Goal: Task Accomplishment & Management: Complete application form

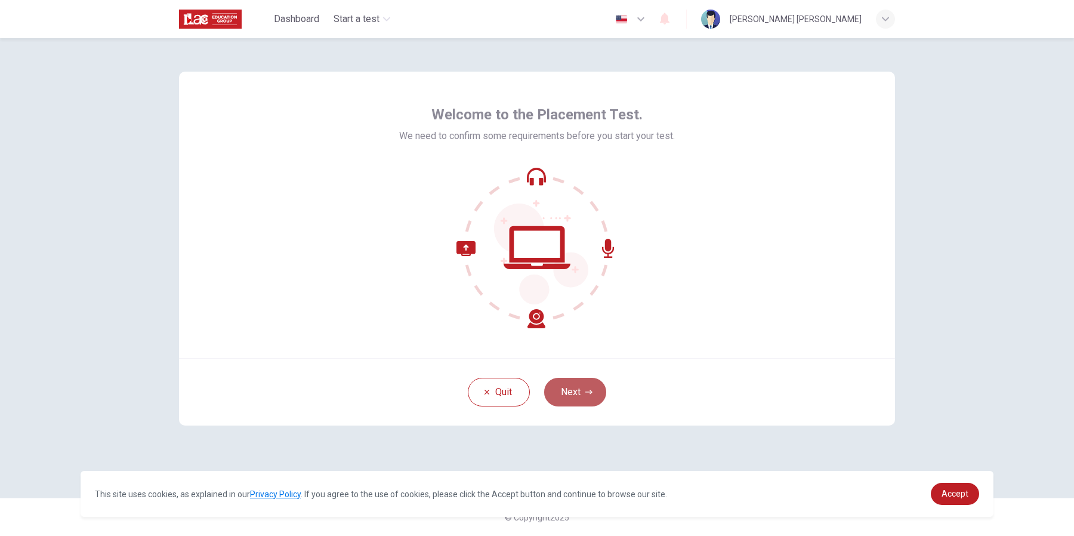
click at [574, 399] on button "Next" at bounding box center [575, 392] width 62 height 29
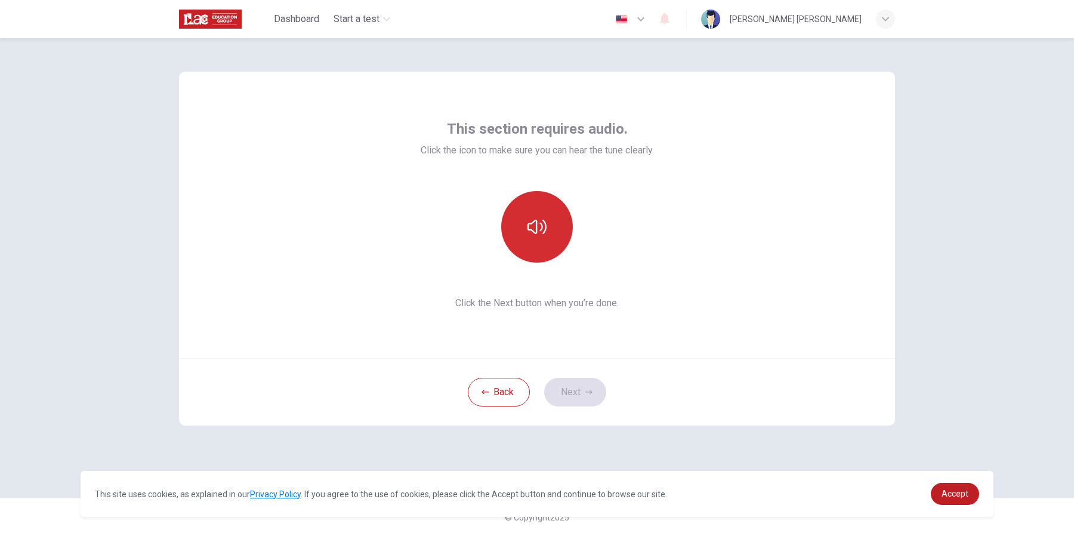
click at [546, 237] on button "button" at bounding box center [537, 227] width 72 height 72
click at [570, 389] on button "Next" at bounding box center [575, 392] width 62 height 29
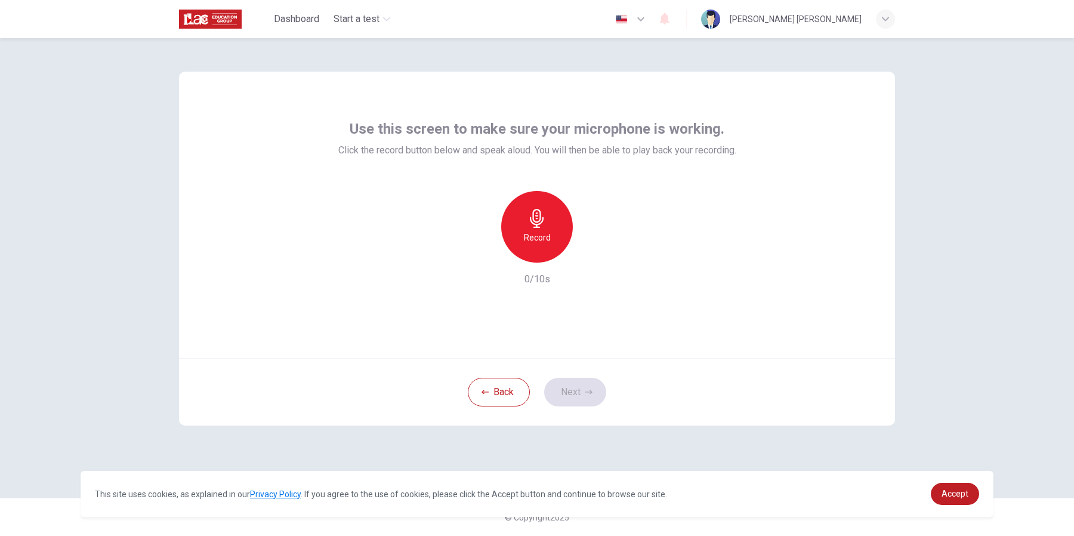
click at [535, 223] on icon "button" at bounding box center [537, 218] width 19 height 19
click at [529, 231] on h6 "Record" at bounding box center [537, 237] width 27 height 14
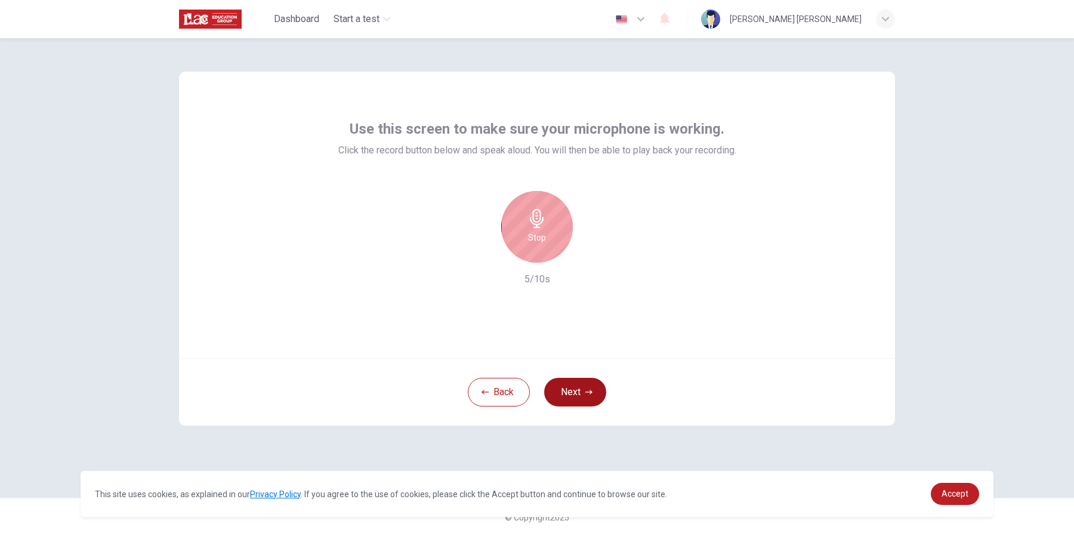
click at [563, 393] on button "Next" at bounding box center [575, 392] width 62 height 29
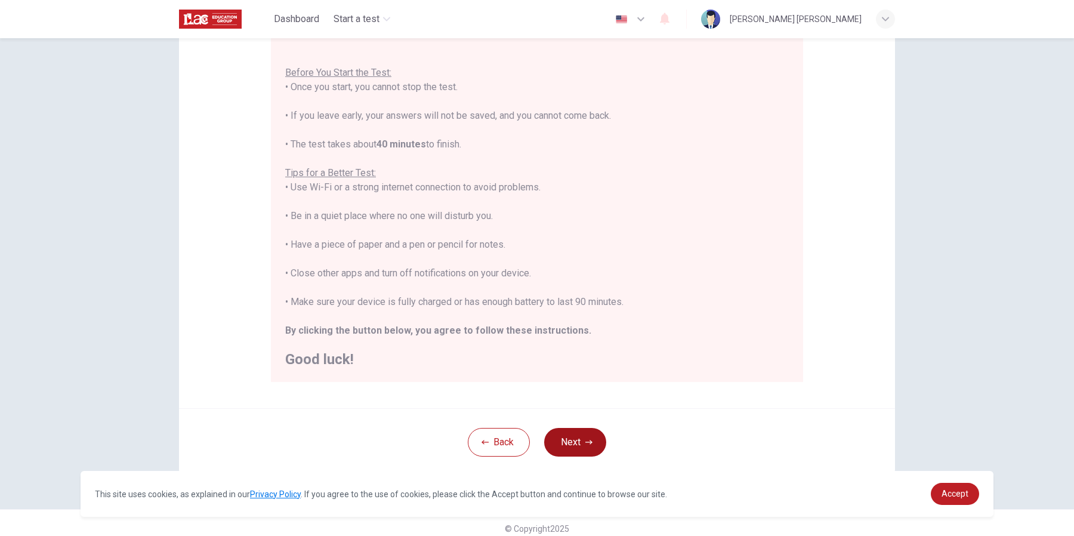
scroll to position [117, 0]
click at [576, 442] on button "Next" at bounding box center [575, 441] width 62 height 29
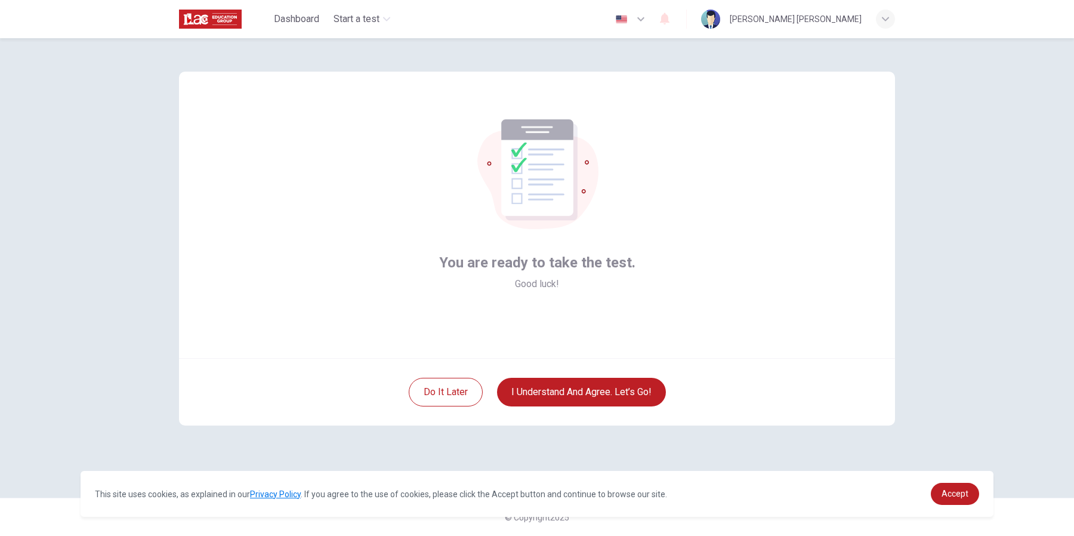
scroll to position [0, 0]
click at [604, 395] on button "I understand and agree. Let’s go!" at bounding box center [581, 392] width 169 height 29
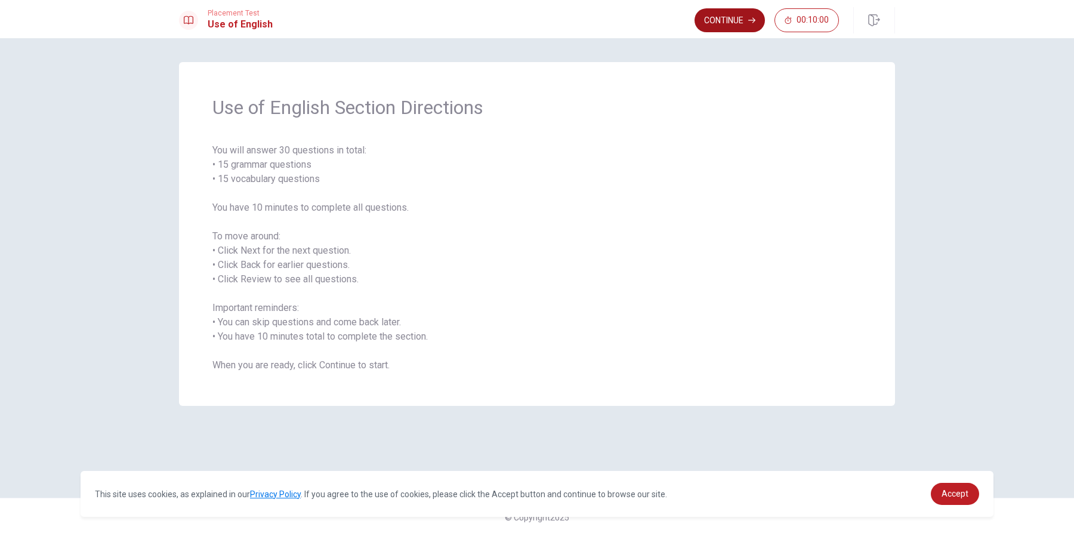
click at [730, 24] on button "Continue" at bounding box center [730, 20] width 70 height 24
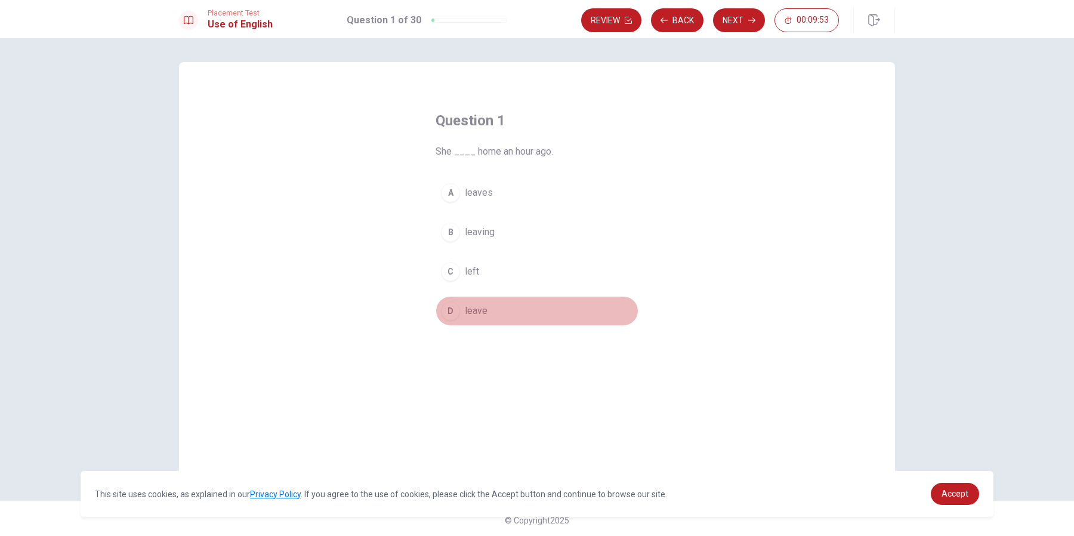
click at [467, 311] on span "leave" at bounding box center [476, 311] width 23 height 14
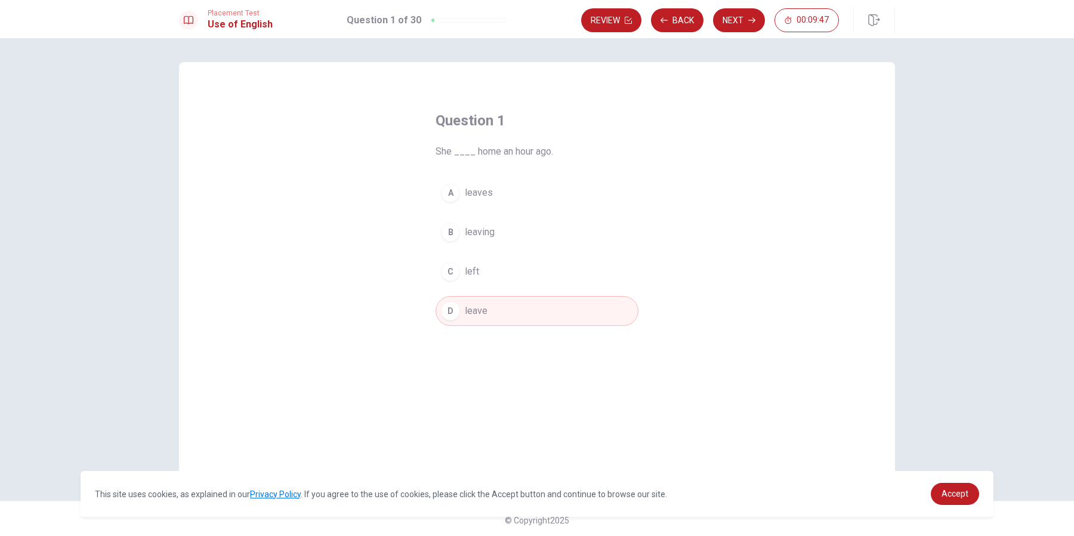
click at [744, 20] on button "Next" at bounding box center [739, 20] width 52 height 24
click at [490, 192] on span "works" at bounding box center [478, 193] width 26 height 14
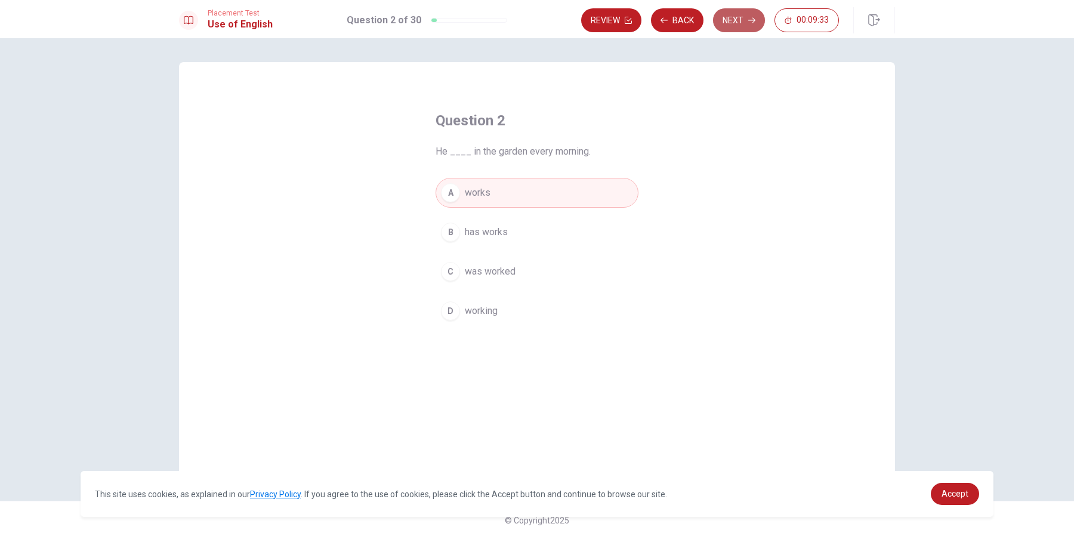
click at [736, 23] on button "Next" at bounding box center [739, 20] width 52 height 24
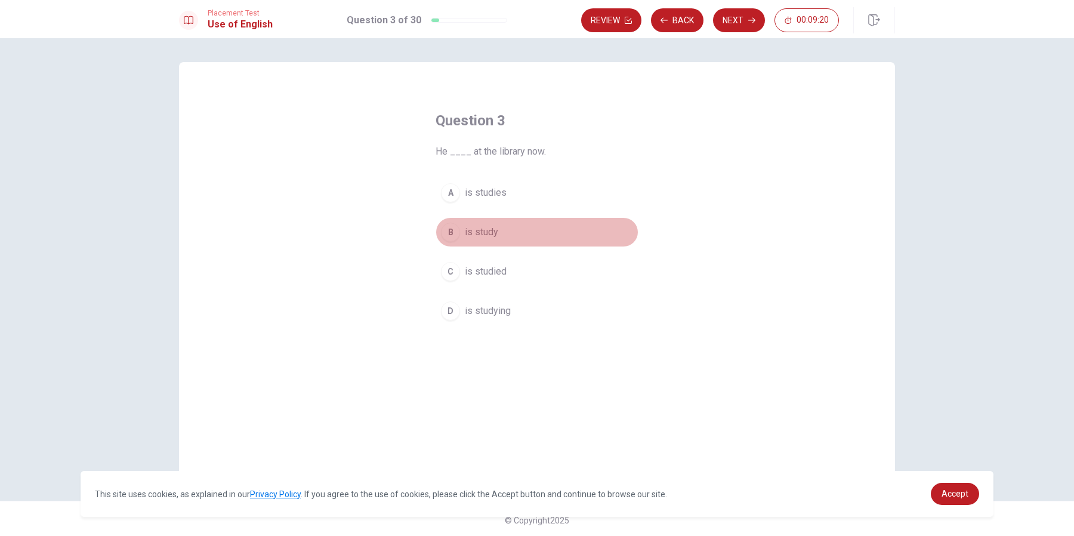
click at [485, 230] on span "is study" at bounding box center [481, 232] width 33 height 14
click at [729, 23] on button "Next" at bounding box center [739, 20] width 52 height 24
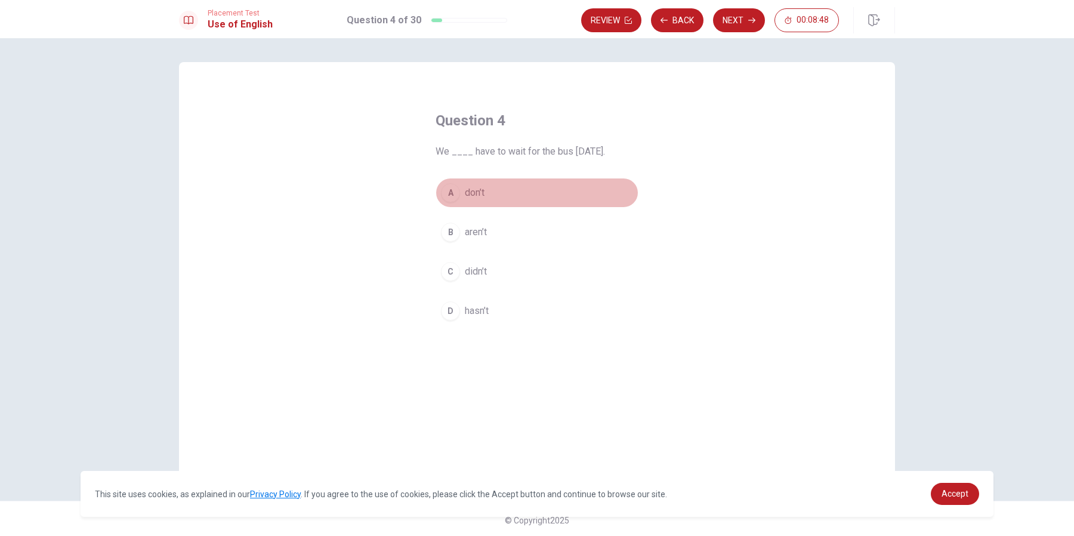
click at [478, 197] on span "don’t" at bounding box center [475, 193] width 20 height 14
click at [728, 23] on button "Next" at bounding box center [739, 20] width 52 height 24
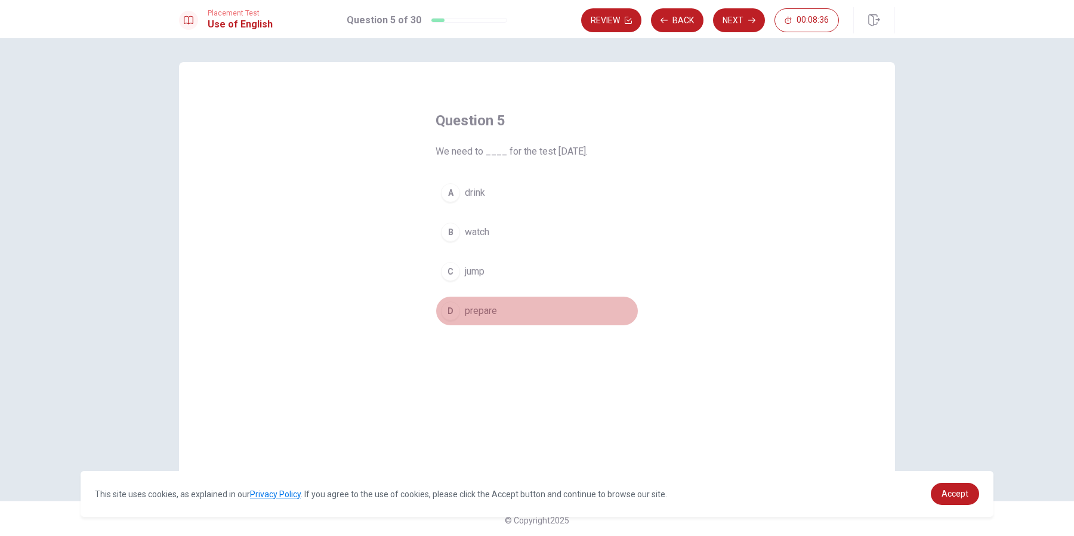
click at [479, 309] on span "prepare" at bounding box center [481, 311] width 32 height 14
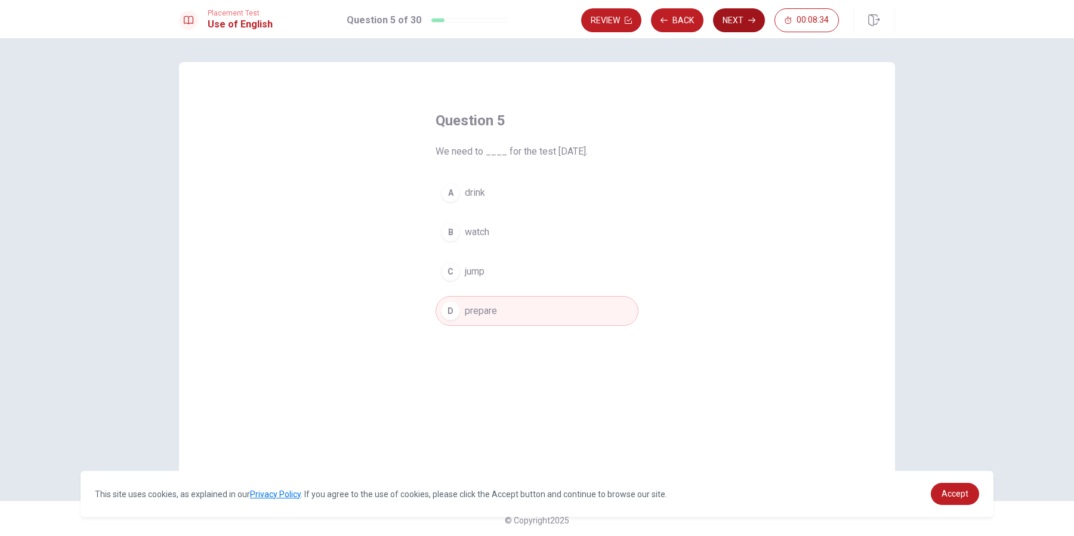
click at [728, 15] on button "Next" at bounding box center [739, 20] width 52 height 24
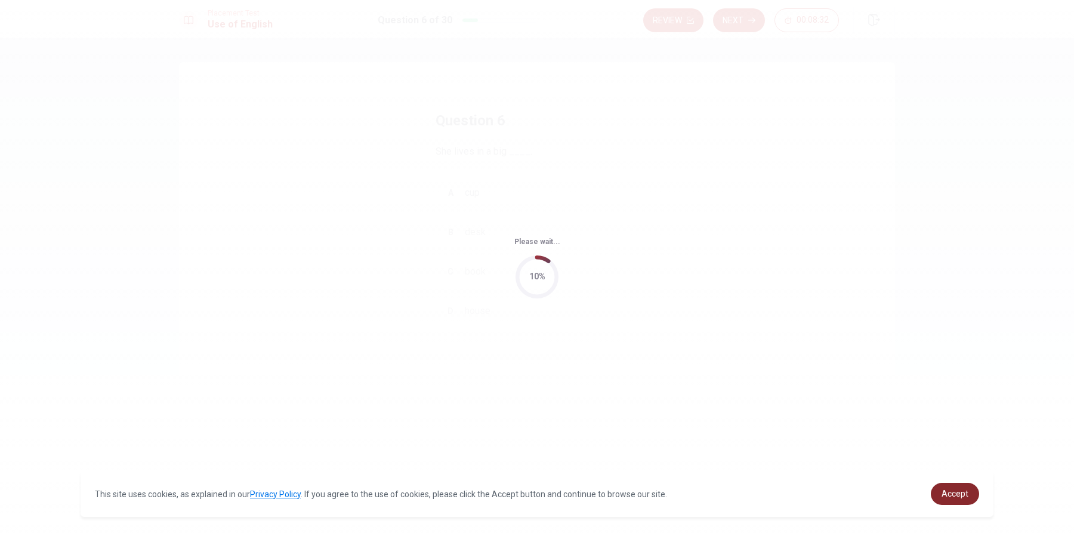
click at [950, 493] on span "Accept" at bounding box center [955, 494] width 27 height 10
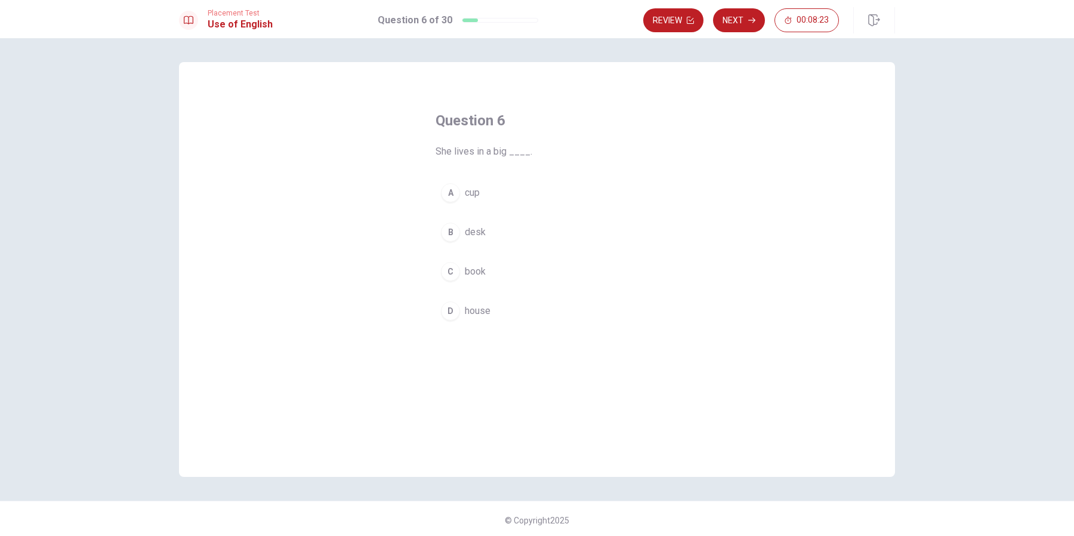
click at [466, 310] on span "house" at bounding box center [478, 311] width 26 height 14
click at [744, 24] on button "Next" at bounding box center [739, 20] width 52 height 24
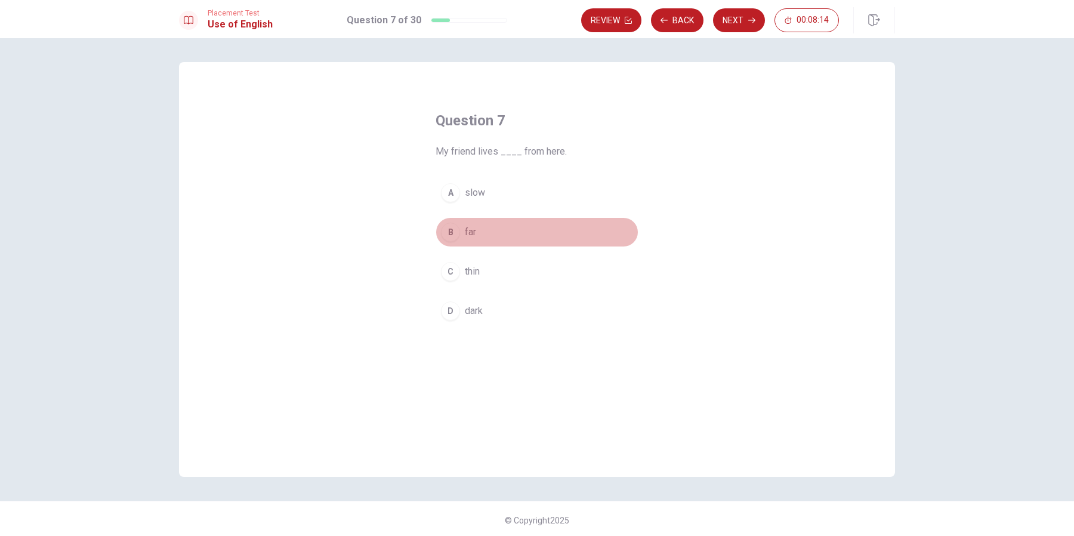
click at [472, 229] on span "far" at bounding box center [470, 232] width 11 height 14
click at [729, 23] on button "Next" at bounding box center [739, 20] width 52 height 24
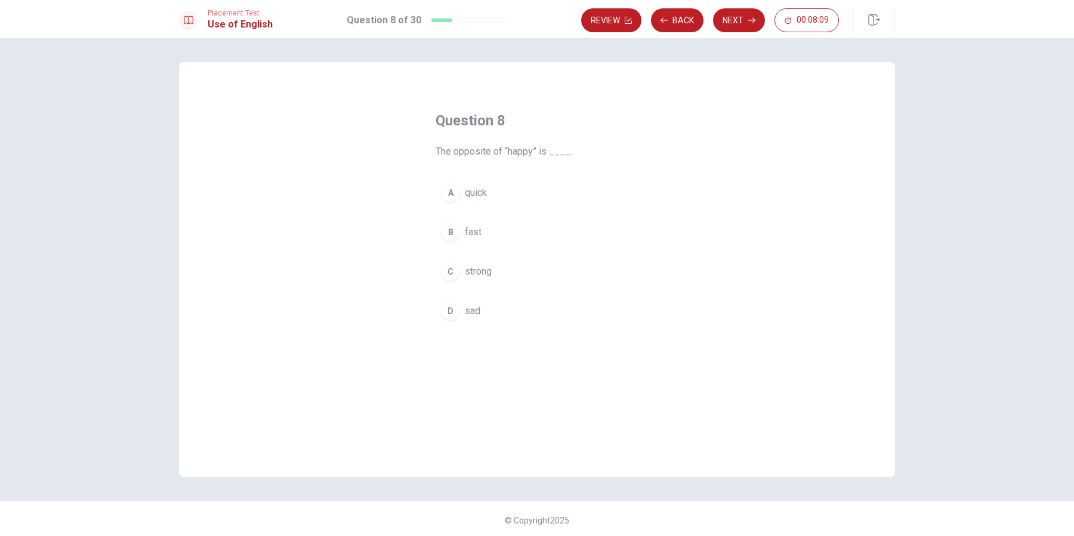
click at [472, 311] on span "sad" at bounding box center [473, 311] width 16 height 14
click at [737, 19] on button "Next" at bounding box center [739, 20] width 52 height 24
click at [488, 310] on span "finishes" at bounding box center [481, 311] width 33 height 14
click at [729, 23] on button "Next" at bounding box center [739, 20] width 52 height 24
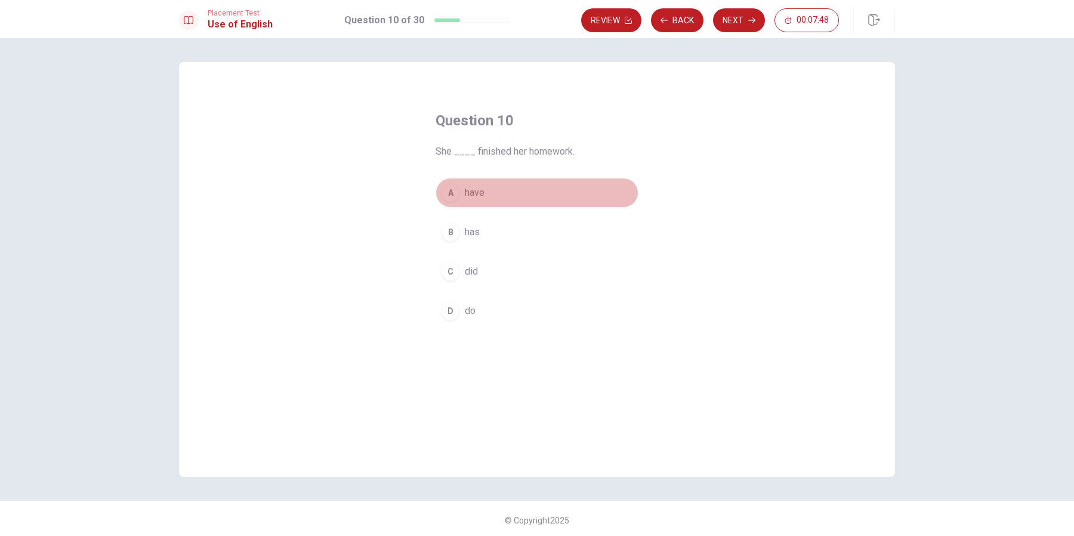
click at [482, 195] on span "have" at bounding box center [475, 193] width 20 height 14
click at [741, 15] on button "Next" at bounding box center [739, 20] width 52 height 24
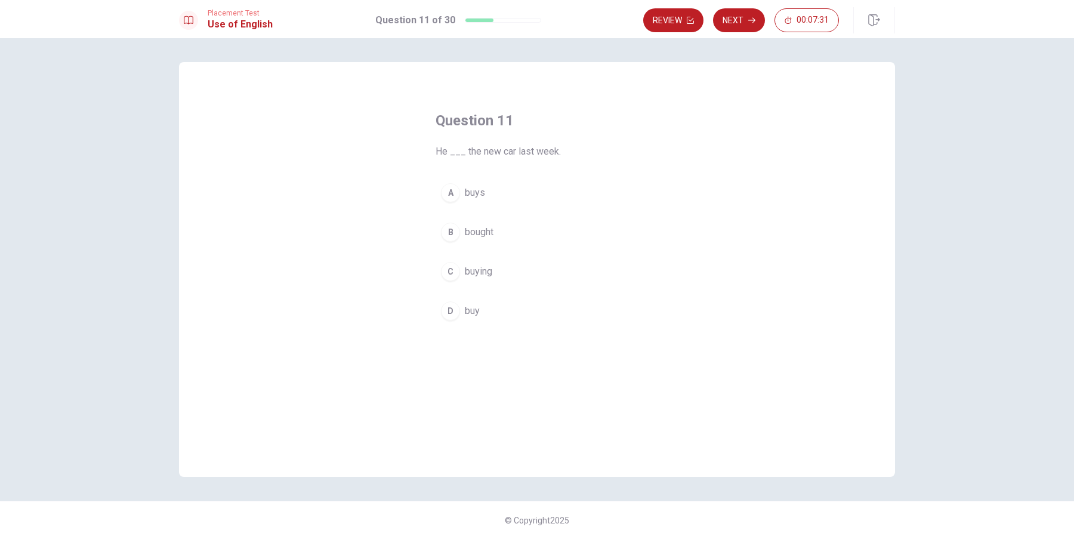
click at [481, 194] on span "buys" at bounding box center [475, 193] width 20 height 14
click at [744, 20] on button "Next" at bounding box center [739, 20] width 52 height 24
click at [461, 310] on button "D change" at bounding box center [537, 311] width 203 height 30
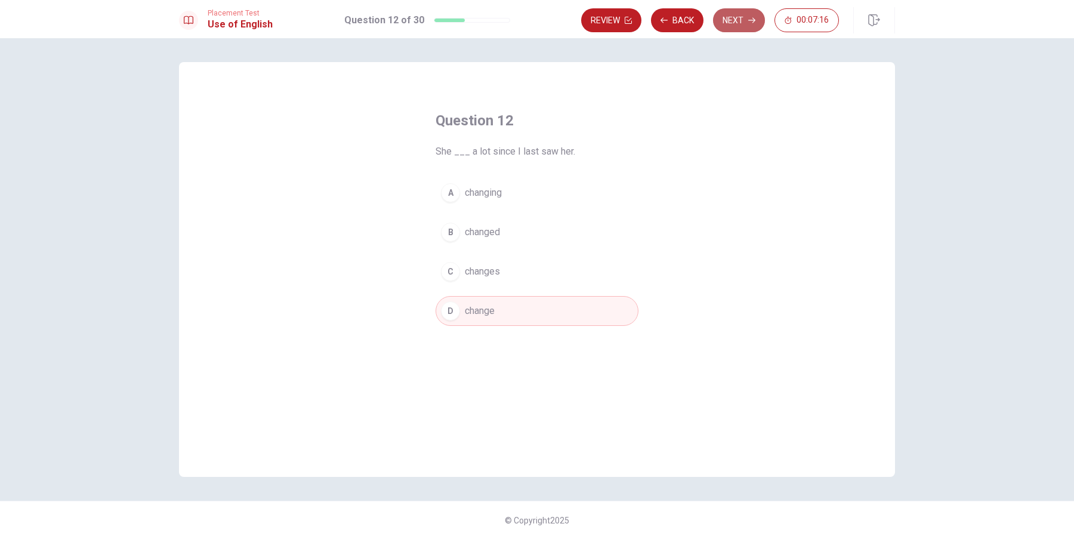
click at [737, 18] on button "Next" at bounding box center [739, 20] width 52 height 24
click at [476, 269] on span "Are" at bounding box center [472, 271] width 14 height 14
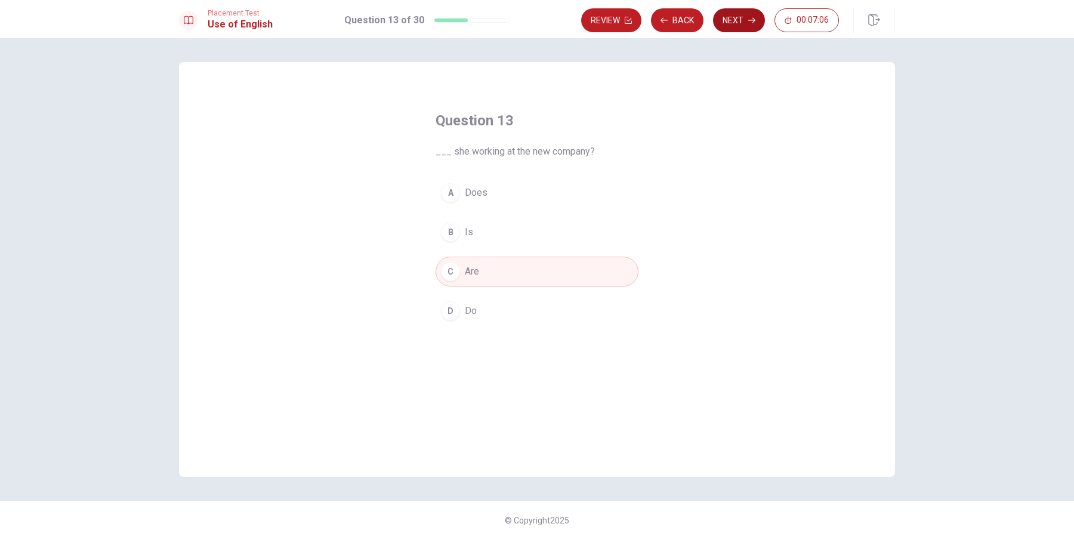
click at [737, 19] on button "Next" at bounding box center [739, 20] width 52 height 24
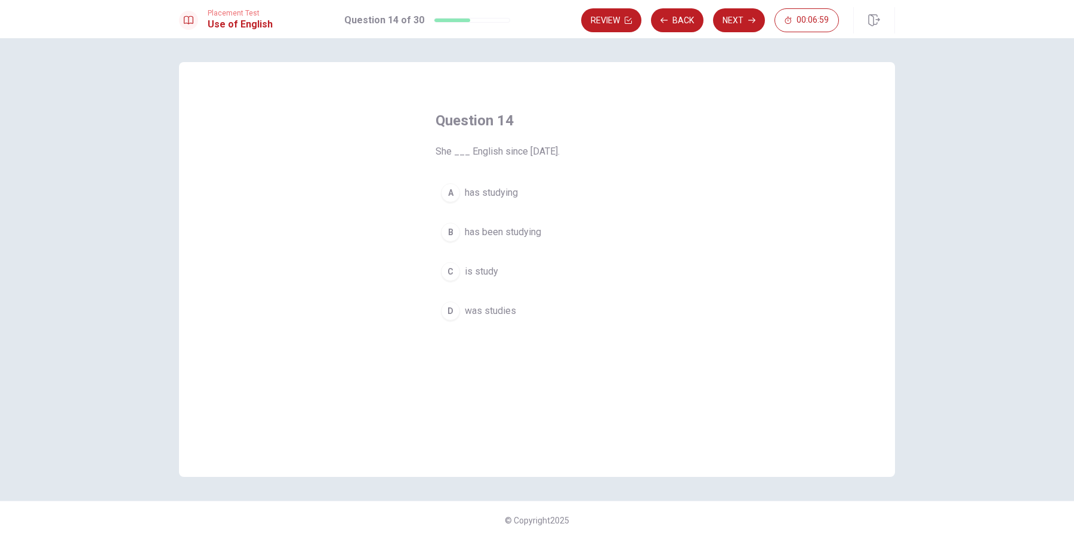
click at [504, 309] on span "was studies" at bounding box center [490, 311] width 51 height 14
click at [723, 20] on button "Next" at bounding box center [739, 20] width 52 height 24
click at [466, 235] on span "car" at bounding box center [471, 232] width 13 height 14
click at [742, 23] on button "Next" at bounding box center [739, 20] width 52 height 24
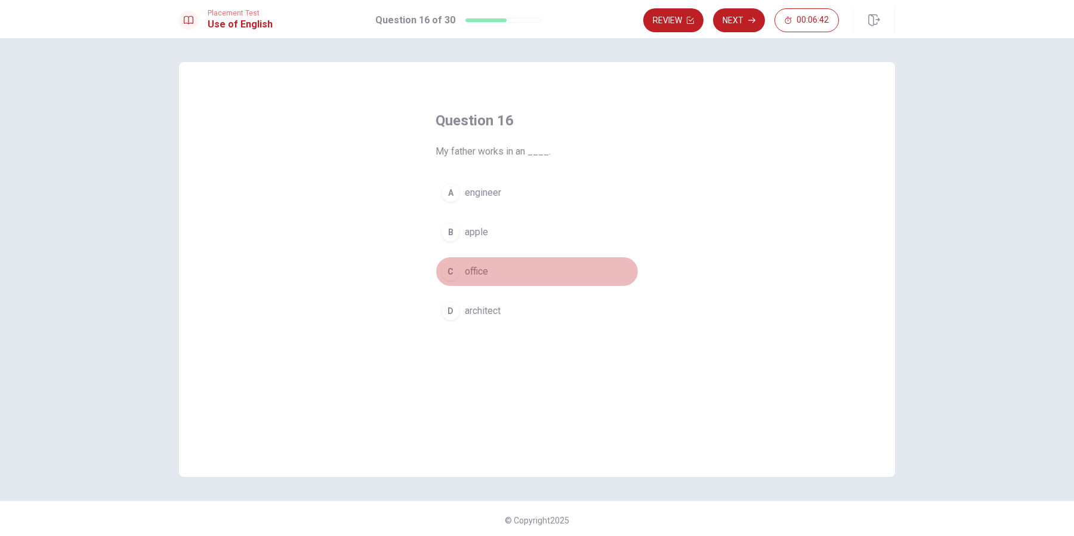
click at [479, 270] on span "office" at bounding box center [476, 271] width 23 height 14
click at [734, 18] on button "Next" at bounding box center [739, 20] width 52 height 24
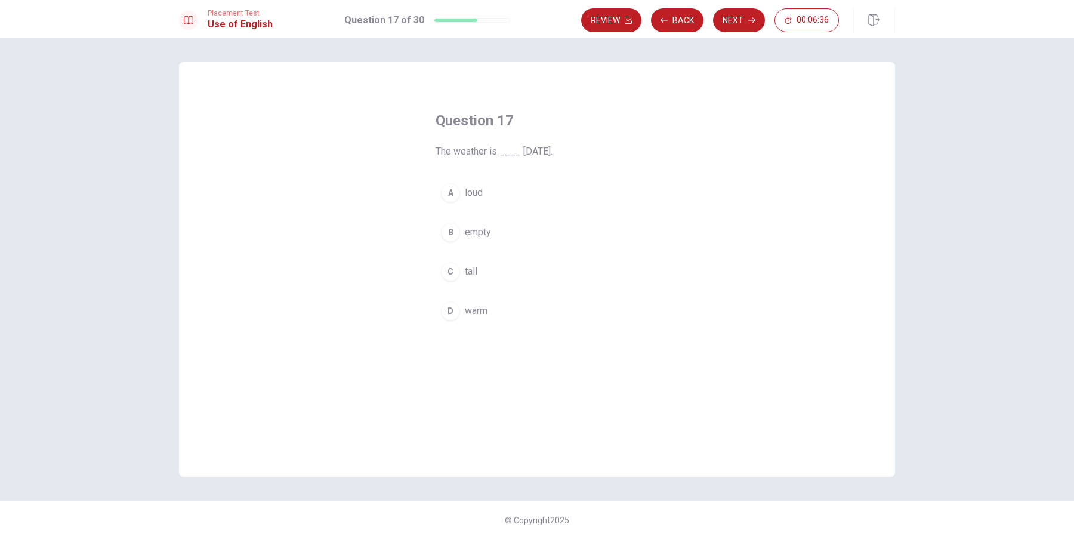
click at [480, 312] on span "warm" at bounding box center [476, 311] width 23 height 14
click at [733, 21] on button "Next" at bounding box center [739, 20] width 52 height 24
click at [466, 310] on span "drink" at bounding box center [475, 311] width 20 height 14
click at [746, 16] on button "Next" at bounding box center [739, 20] width 52 height 24
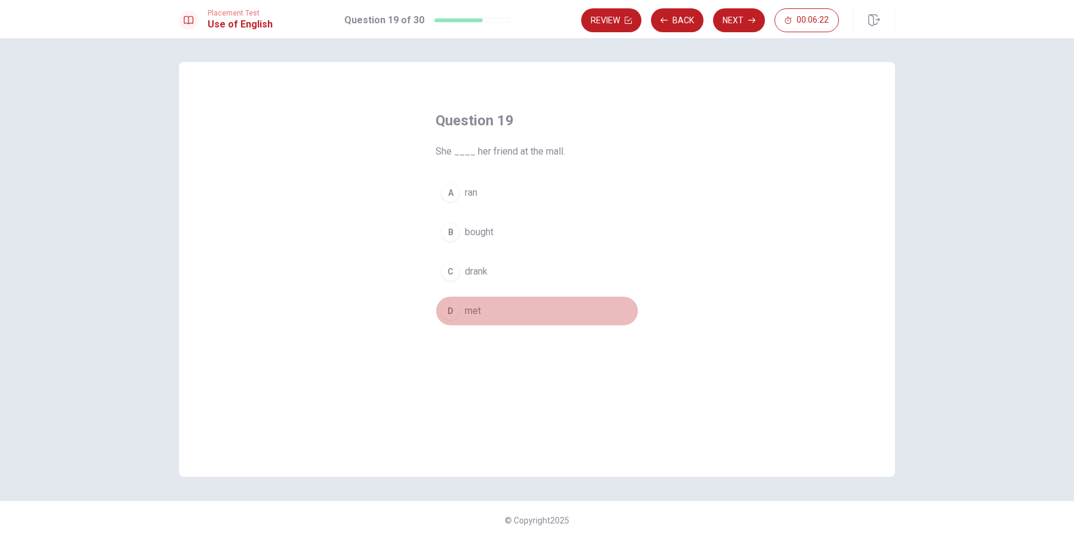
click at [469, 312] on span "met" at bounding box center [473, 311] width 16 height 14
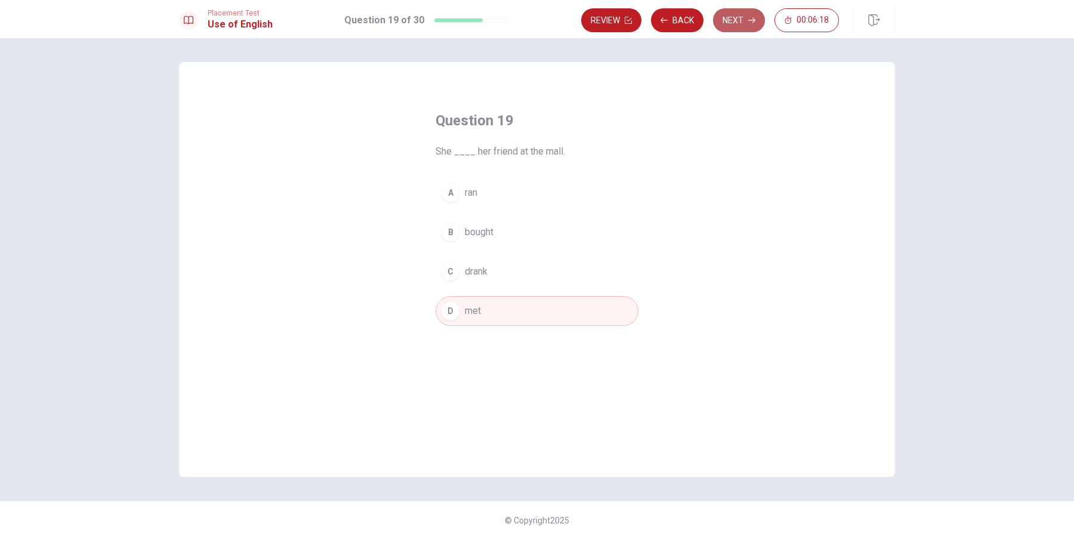
click at [735, 19] on button "Next" at bounding box center [739, 20] width 52 height 24
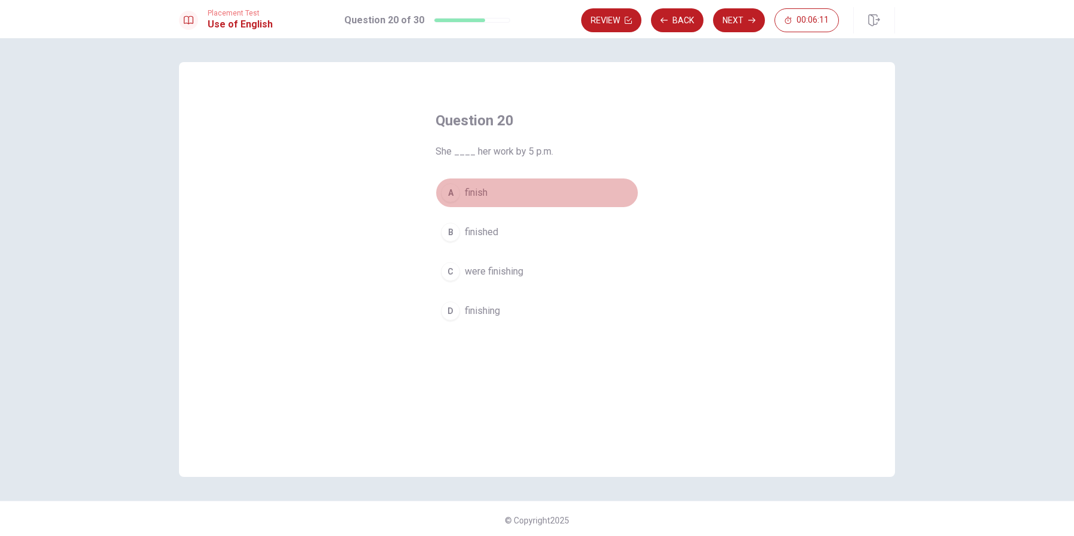
click at [478, 196] on span "finish" at bounding box center [476, 193] width 23 height 14
click at [732, 22] on button "Next" at bounding box center [739, 20] width 52 height 24
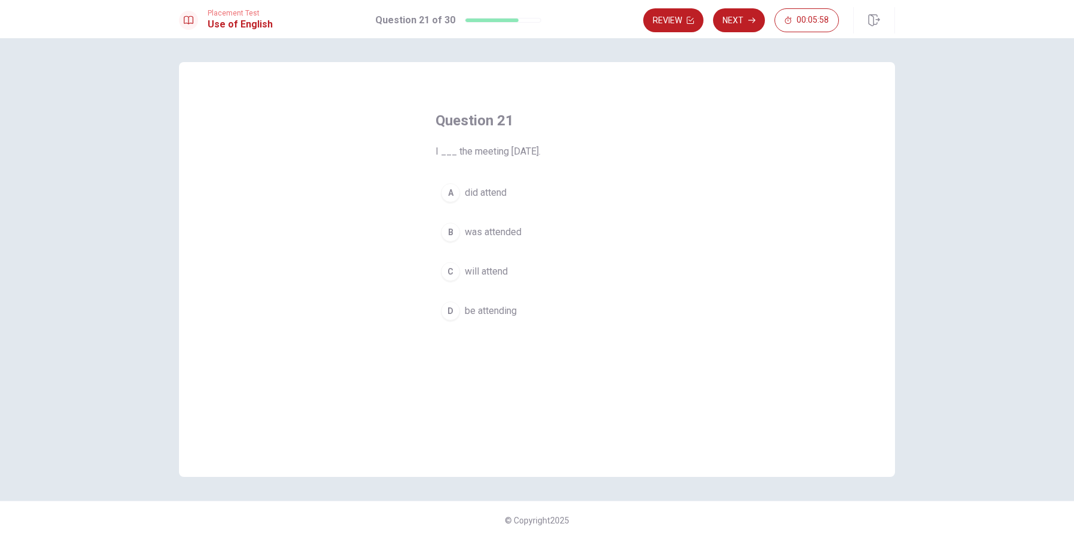
click at [494, 273] on span "will attend" at bounding box center [486, 271] width 43 height 14
click at [740, 22] on button "Next" at bounding box center [739, 20] width 52 height 24
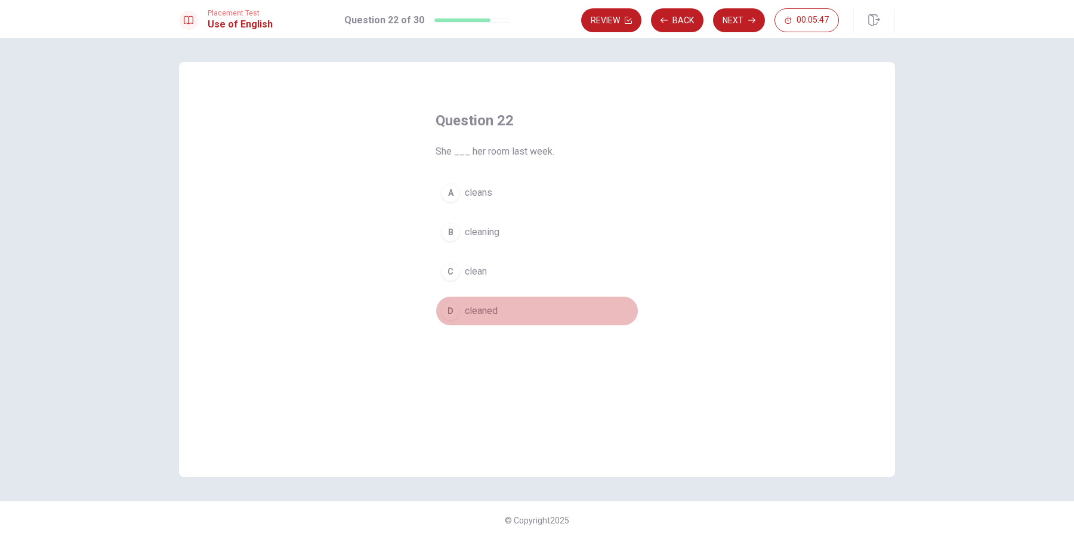
click at [484, 310] on span "cleaned" at bounding box center [481, 311] width 33 height 14
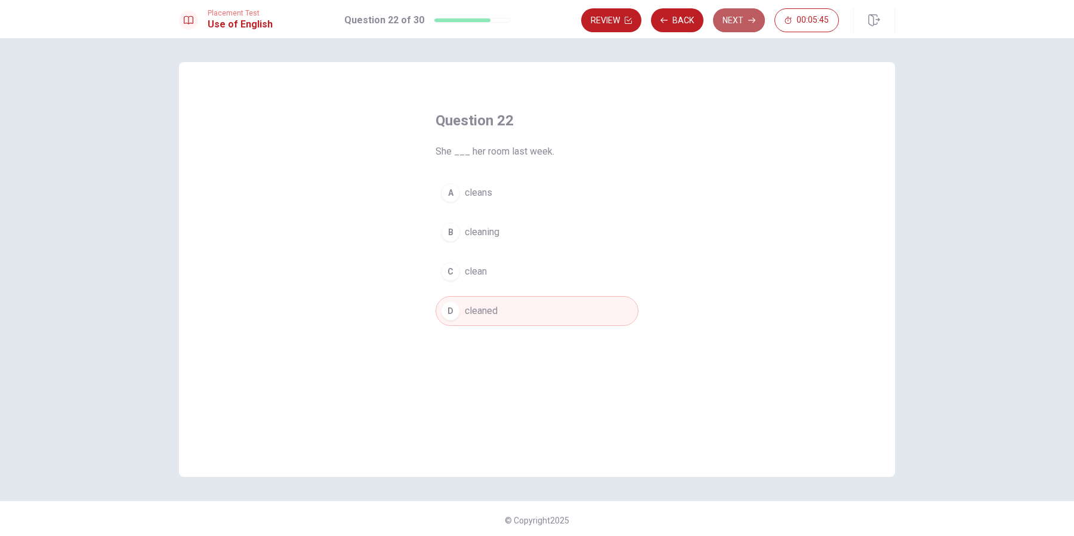
click at [741, 20] on button "Next" at bounding box center [739, 20] width 52 height 24
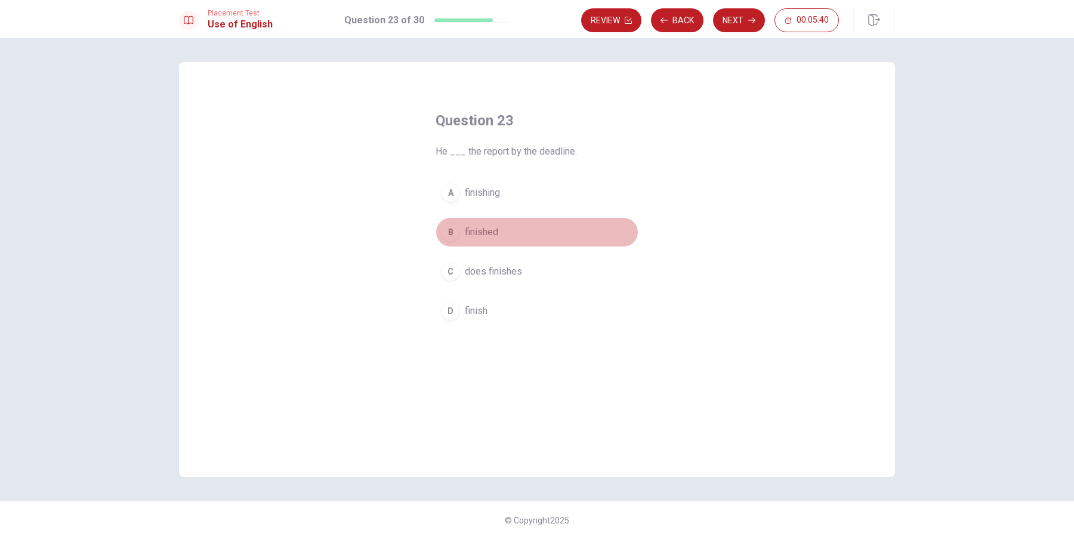
click at [504, 240] on button "B finished" at bounding box center [537, 232] width 203 height 30
click at [733, 15] on button "Next" at bounding box center [739, 20] width 52 height 24
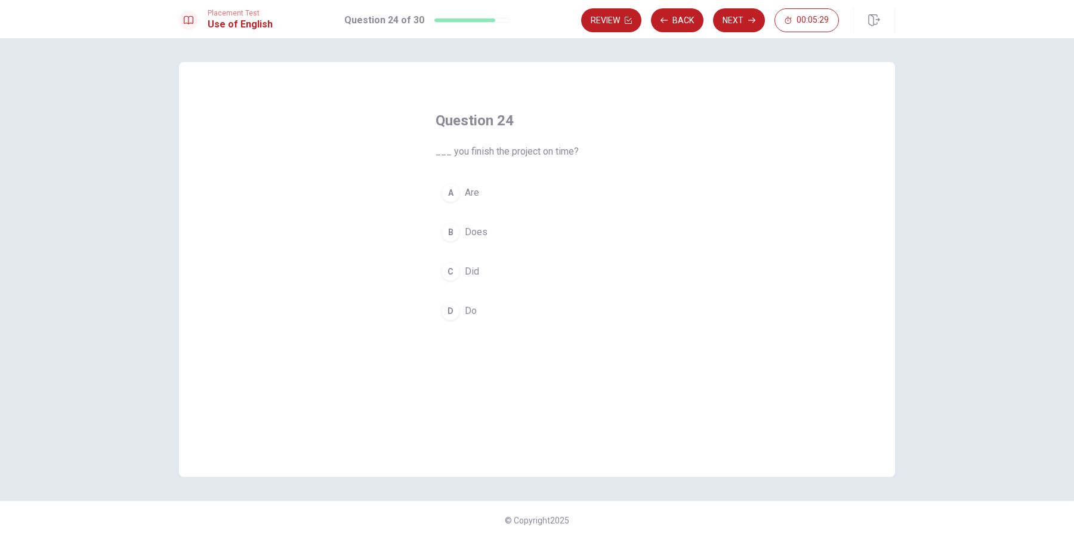
click at [470, 310] on span "Do" at bounding box center [471, 311] width 12 height 14
click at [722, 23] on button "Next" at bounding box center [739, 20] width 52 height 24
click at [479, 311] on span "mouse" at bounding box center [479, 311] width 29 height 14
click at [725, 21] on button "Next" at bounding box center [739, 20] width 52 height 24
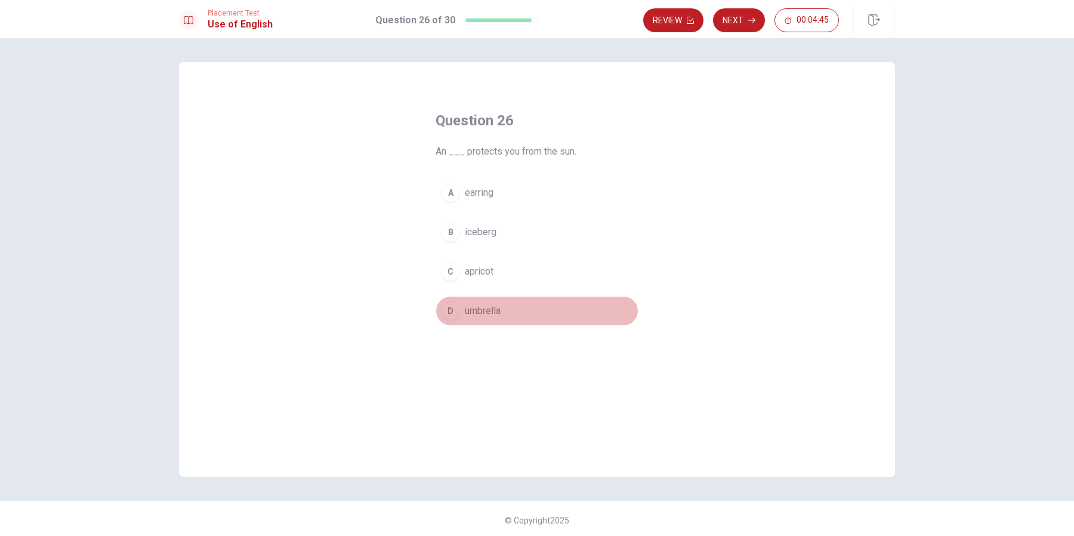
click at [476, 310] on span "umbrella" at bounding box center [483, 311] width 36 height 14
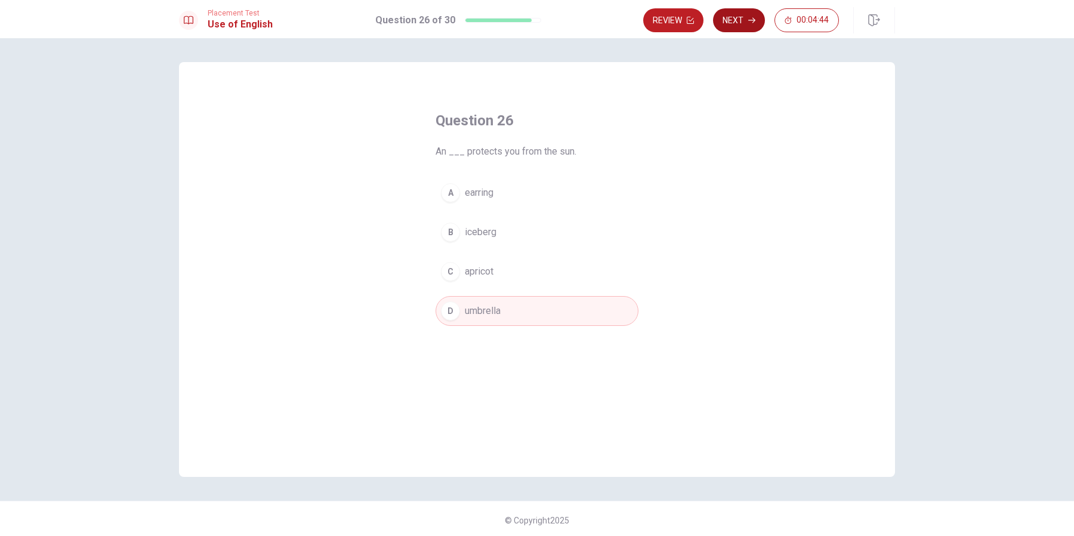
click at [735, 21] on button "Next" at bounding box center [739, 20] width 52 height 24
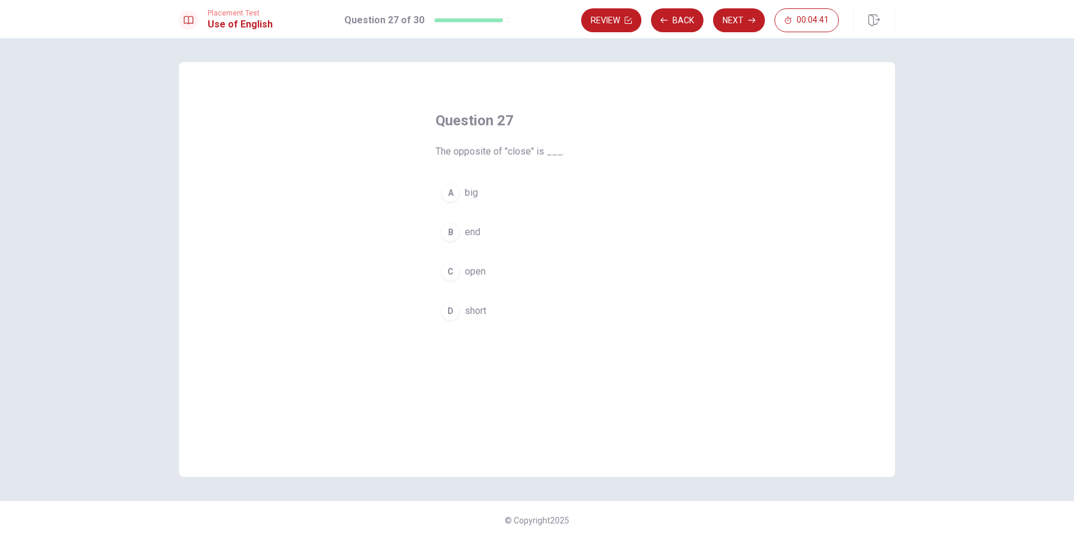
click at [478, 271] on span "open" at bounding box center [475, 271] width 21 height 14
click at [741, 24] on button "Next" at bounding box center [739, 20] width 52 height 24
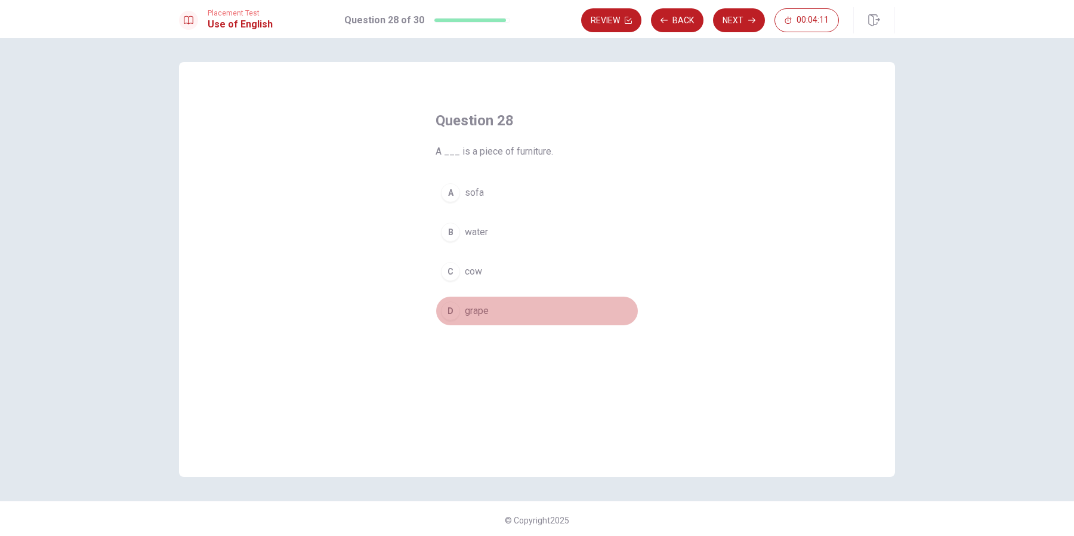
click at [478, 313] on span "grape" at bounding box center [477, 311] width 24 height 14
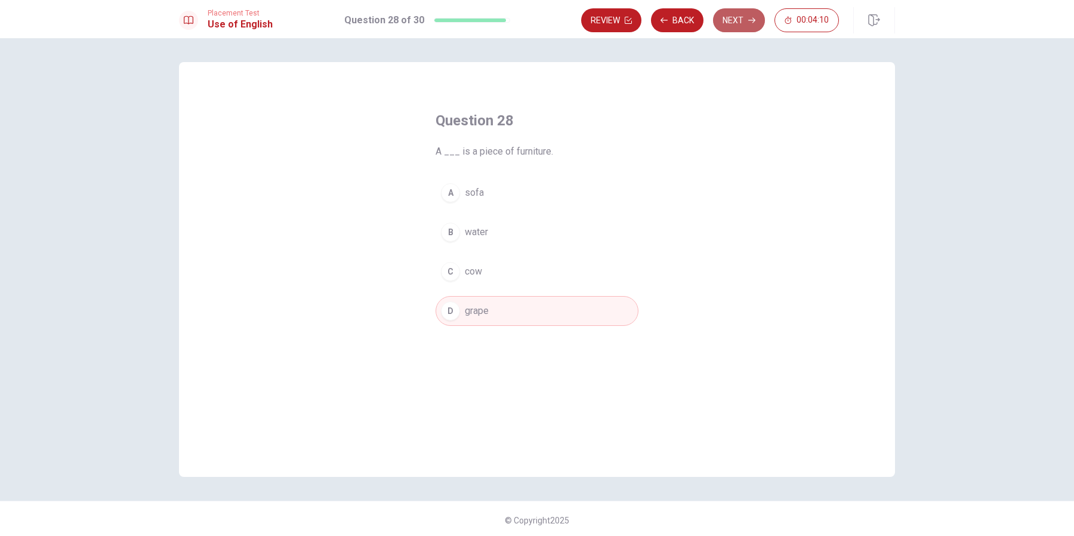
click at [743, 15] on button "Next" at bounding box center [739, 20] width 52 height 24
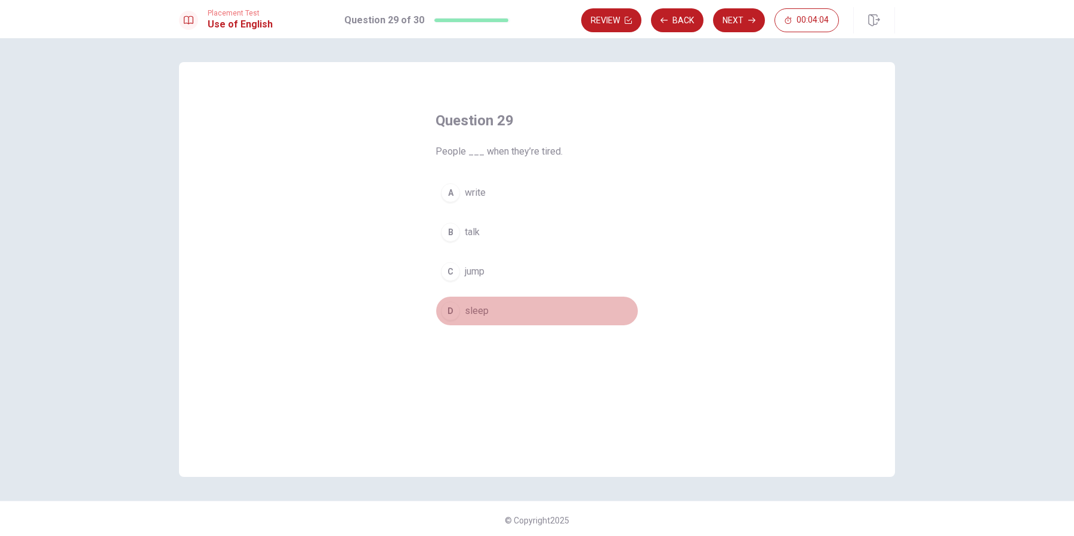
click at [470, 313] on span "sleep" at bounding box center [477, 311] width 24 height 14
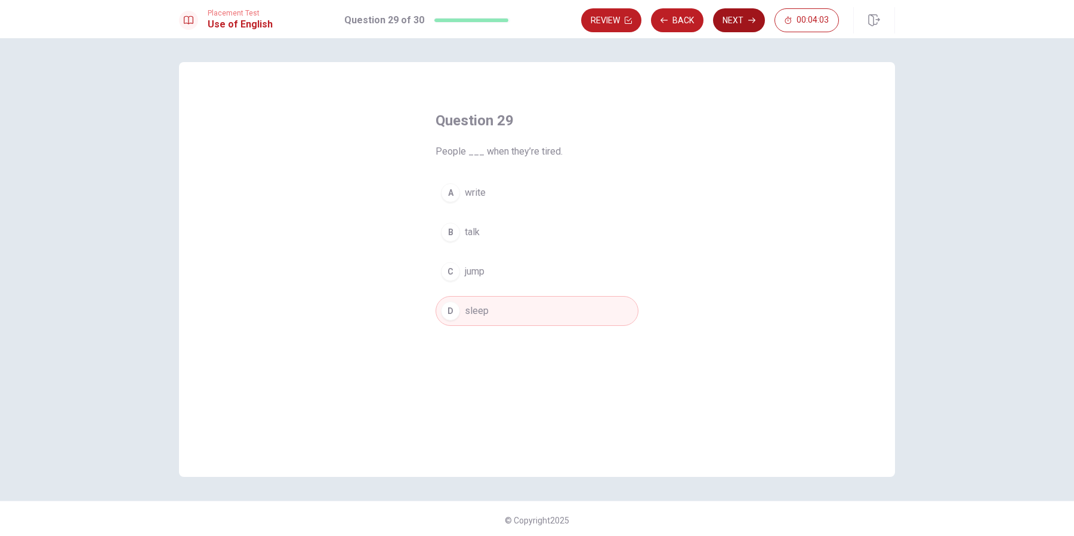
click at [744, 17] on button "Next" at bounding box center [739, 20] width 52 height 24
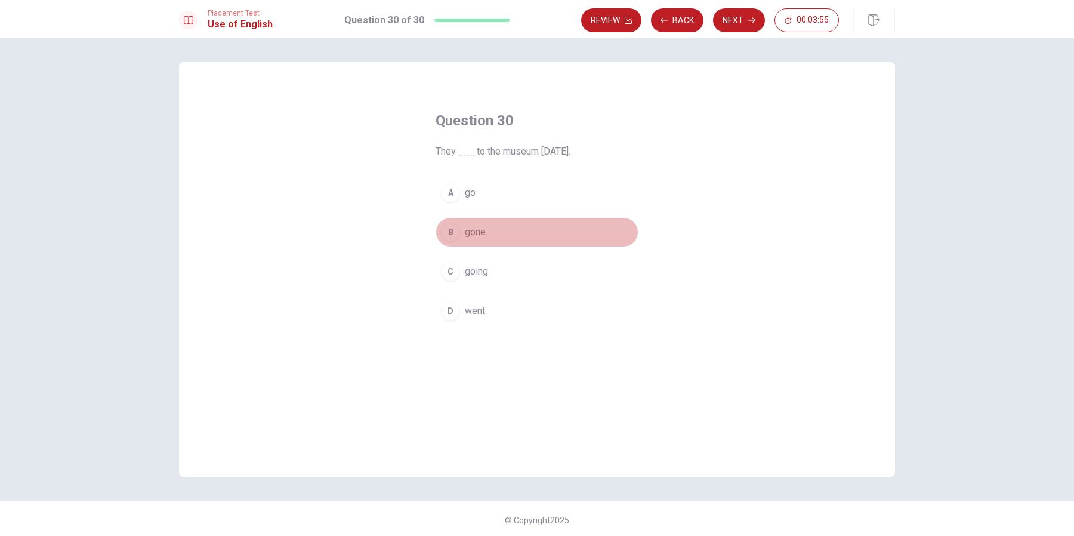
click at [487, 234] on button "B gone" at bounding box center [537, 232] width 203 height 30
click at [732, 23] on button "Next" at bounding box center [739, 20] width 52 height 24
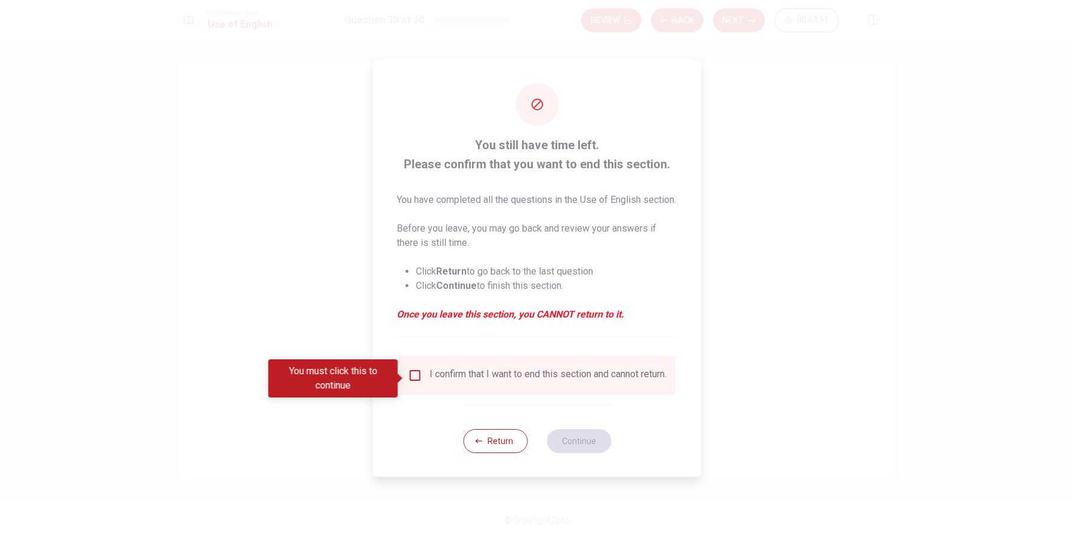
click at [412, 378] on input "You must click this to continue" at bounding box center [415, 375] width 14 height 14
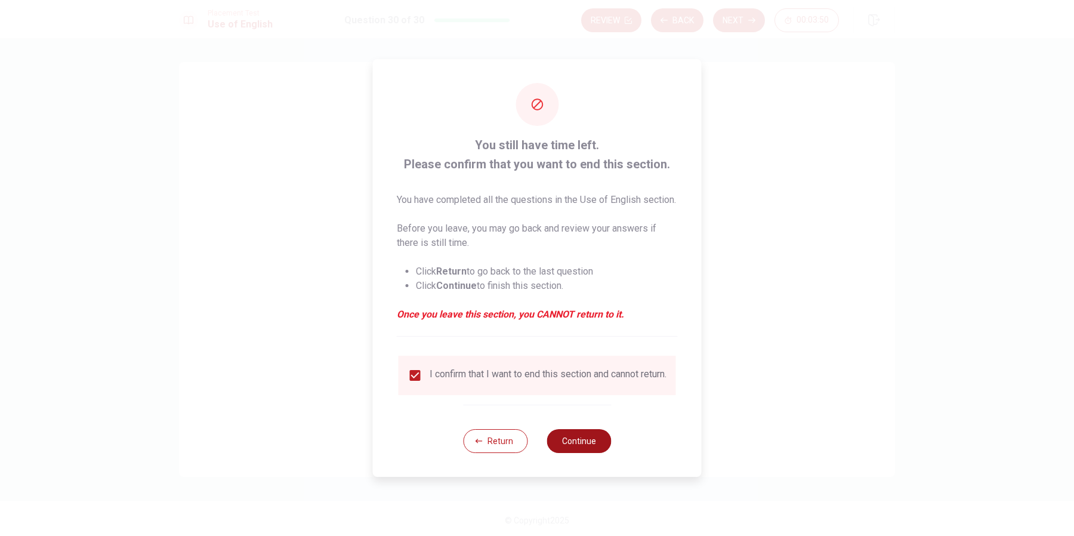
click at [579, 448] on button "Continue" at bounding box center [579, 441] width 64 height 24
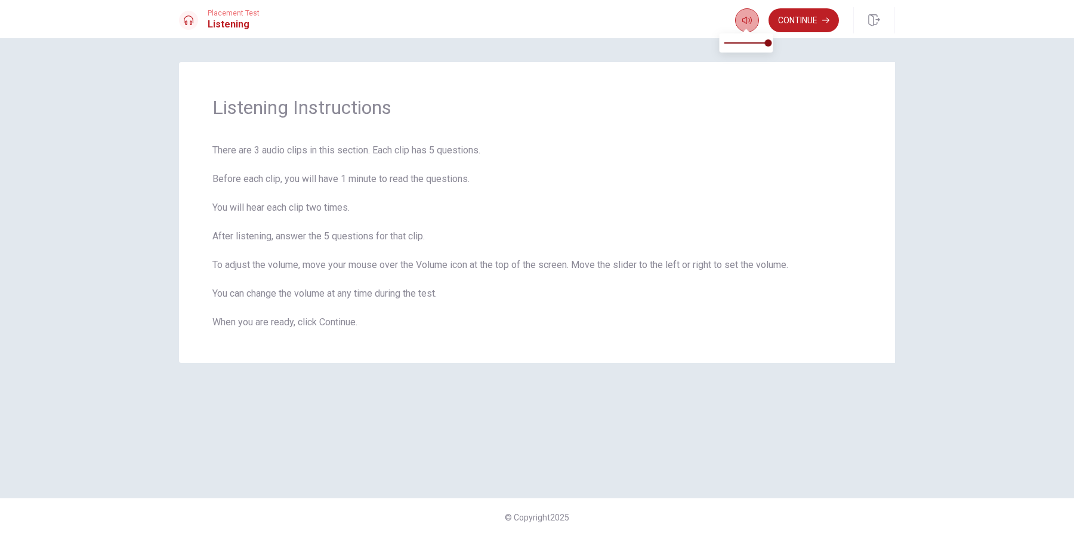
click at [739, 20] on button "button" at bounding box center [747, 20] width 24 height 24
click at [567, 140] on div "Listening Instructions There are 3 audio clips in this section. Each clip has 5…" at bounding box center [537, 212] width 716 height 301
click at [815, 20] on button "Continue" at bounding box center [804, 20] width 70 height 24
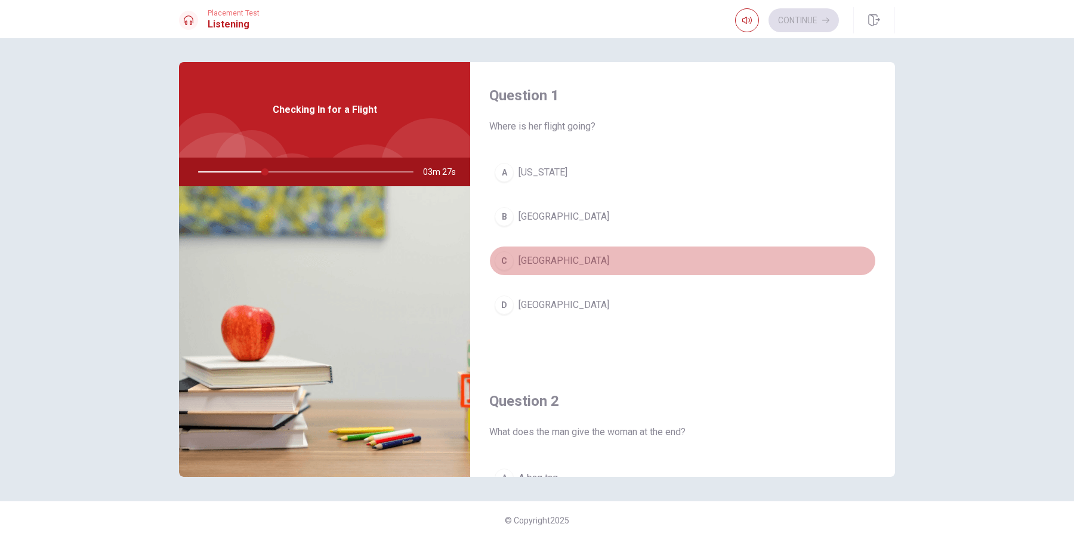
click at [535, 263] on span "[GEOGRAPHIC_DATA]" at bounding box center [564, 261] width 91 height 14
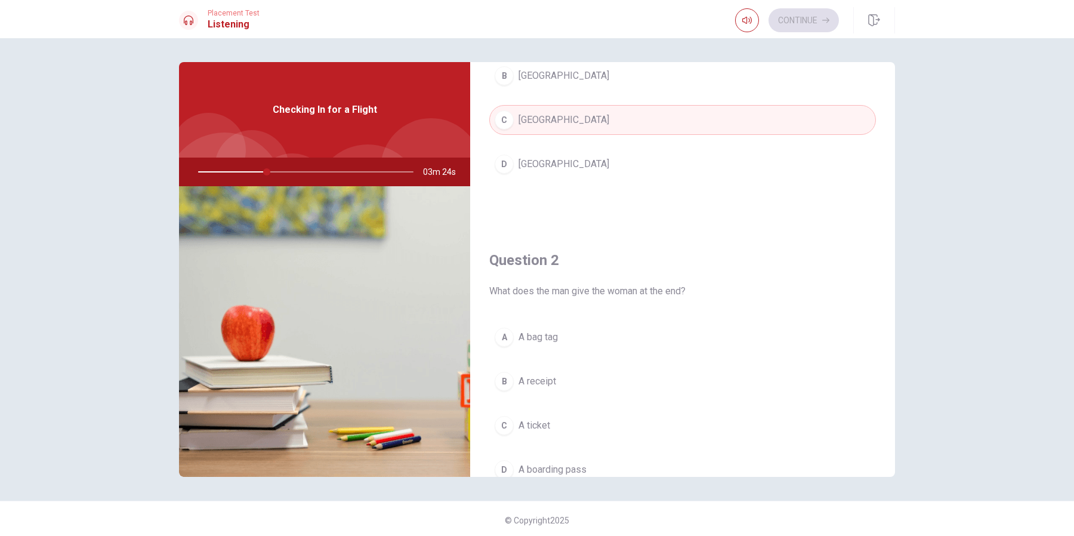
scroll to position [152, 0]
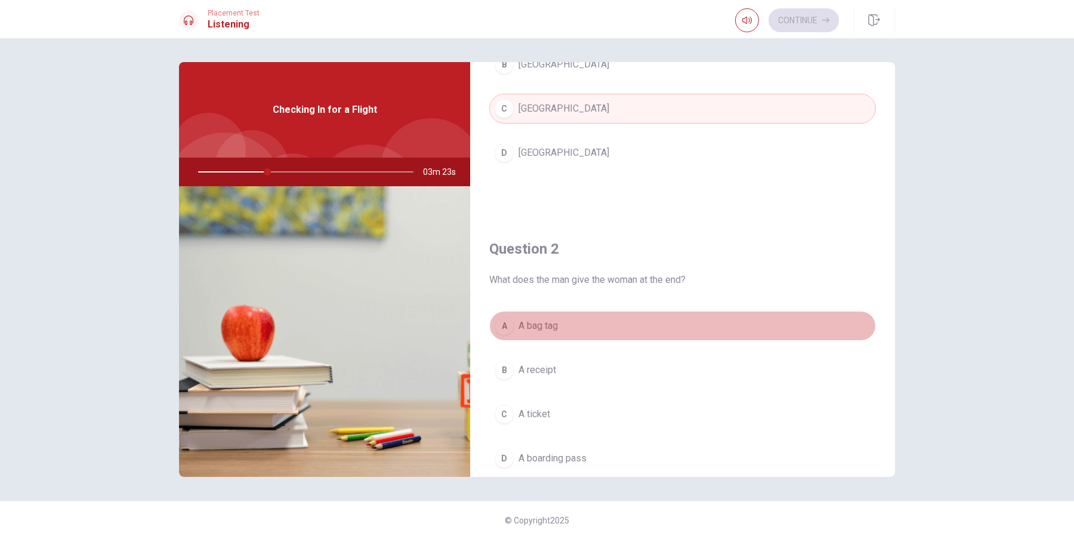
click at [533, 328] on span "A bag tag" at bounding box center [538, 326] width 39 height 14
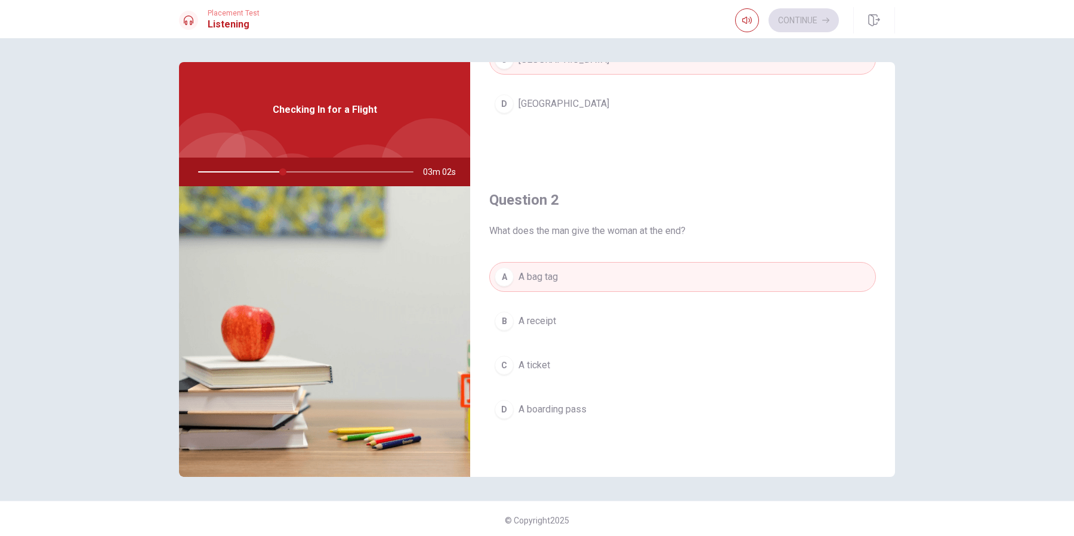
scroll to position [202, 0]
click at [550, 409] on span "A boarding pass" at bounding box center [553, 408] width 68 height 14
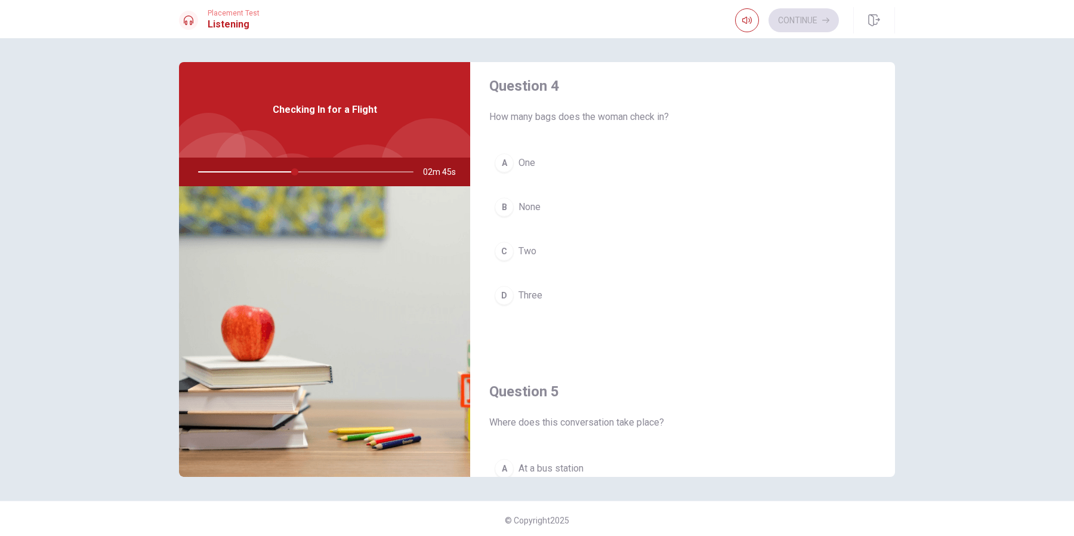
scroll to position [920, 0]
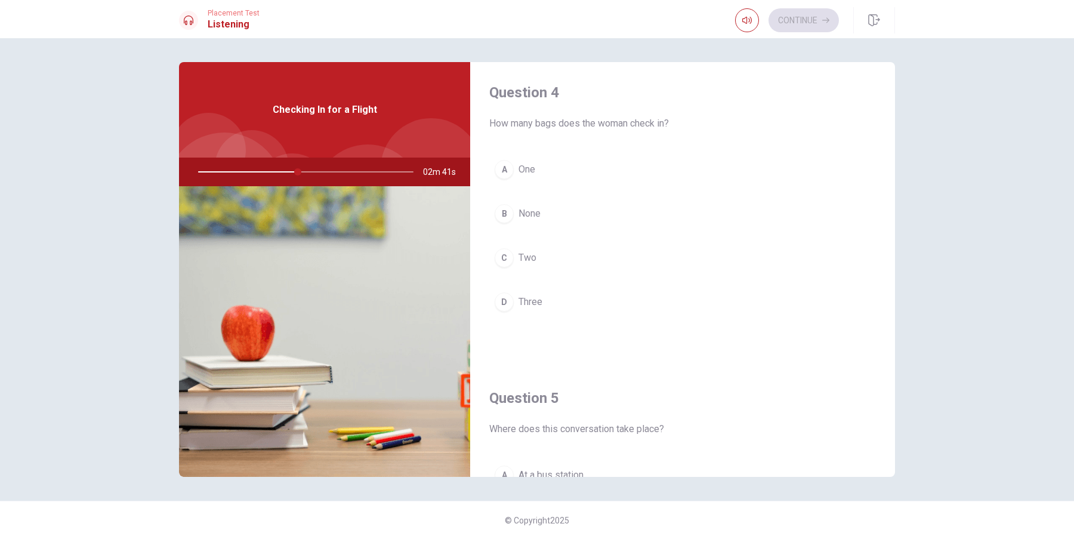
drag, startPoint x: 298, startPoint y: 173, endPoint x: 271, endPoint y: 173, distance: 27.5
click at [271, 173] on div at bounding box center [303, 172] width 239 height 29
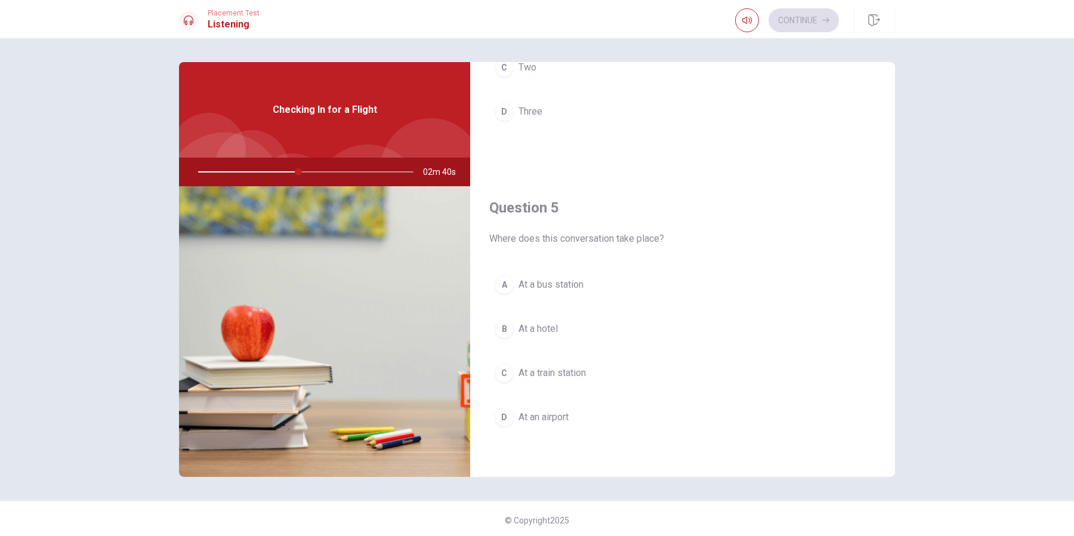
scroll to position [1113, 0]
click at [537, 420] on span "At an airport" at bounding box center [544, 414] width 50 height 14
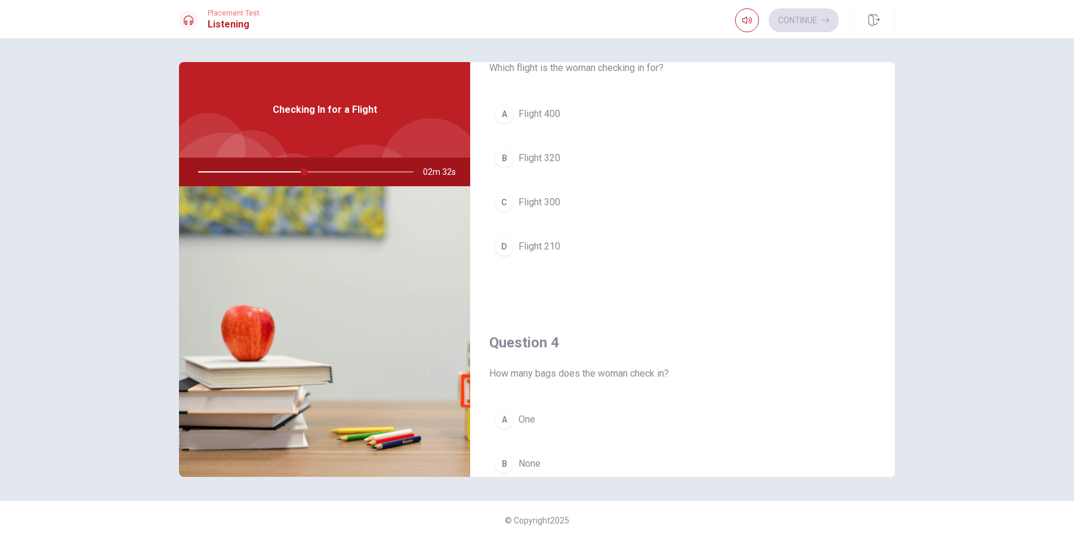
scroll to position [655, 0]
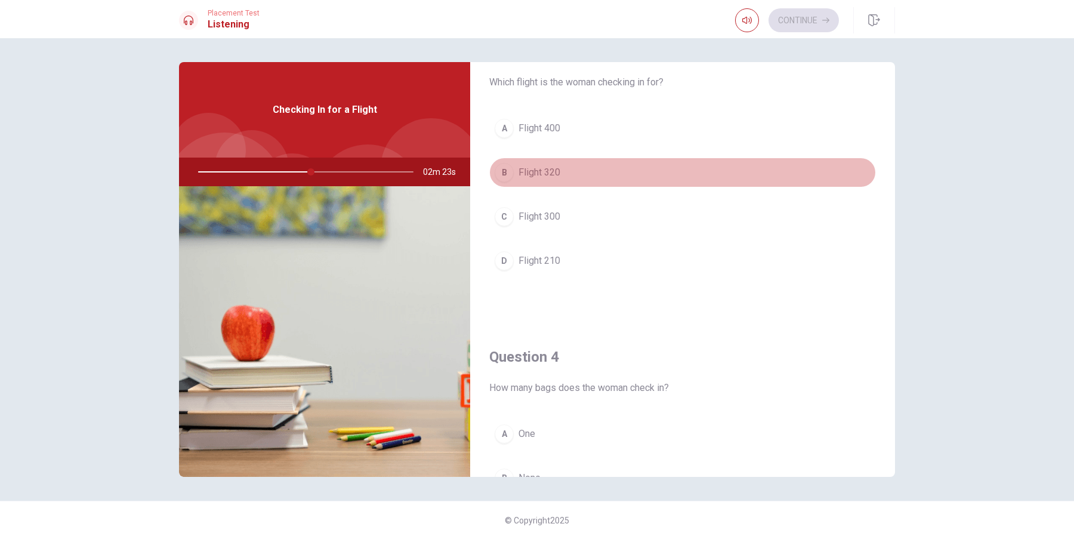
click at [538, 174] on span "Flight 320" at bounding box center [540, 172] width 42 height 14
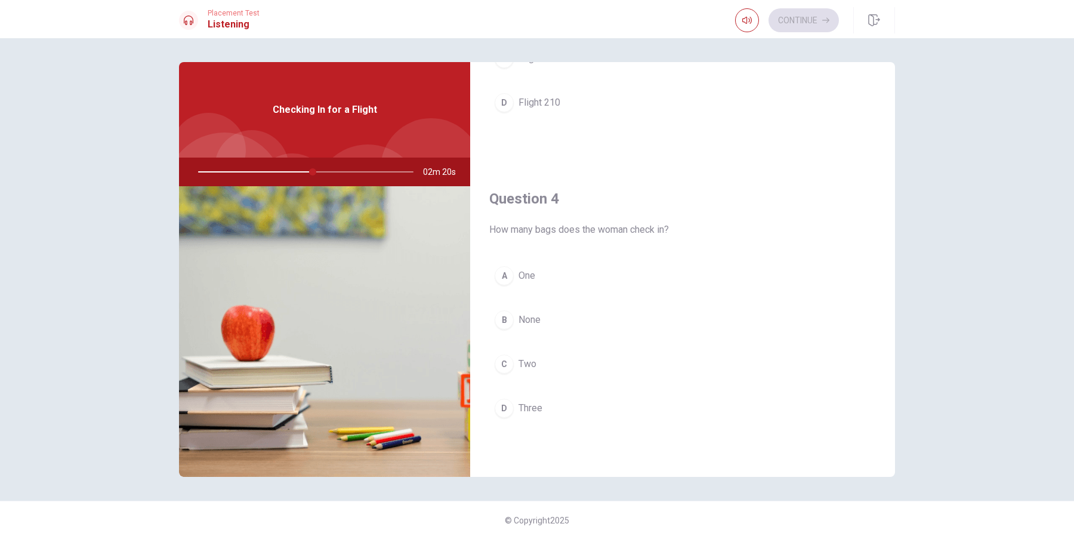
scroll to position [817, 0]
click at [514, 274] on button "A One" at bounding box center [682, 272] width 387 height 30
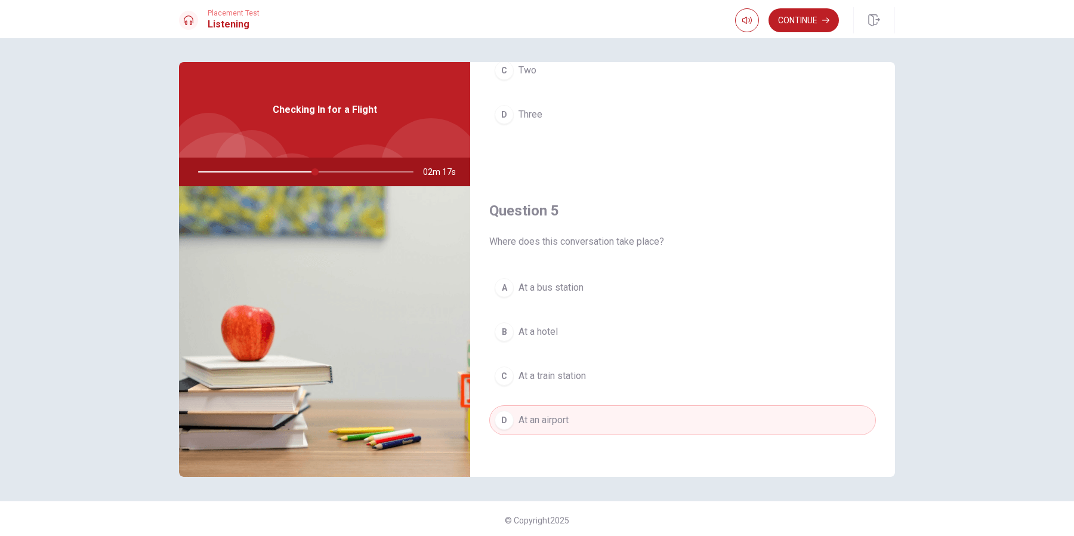
scroll to position [1113, 0]
click at [246, 173] on div at bounding box center [303, 172] width 239 height 29
drag, startPoint x: 322, startPoint y: 171, endPoint x: 240, endPoint y: 171, distance: 82.4
click at [240, 171] on div at bounding box center [303, 172] width 239 height 29
click at [812, 20] on button "Continue" at bounding box center [804, 20] width 70 height 24
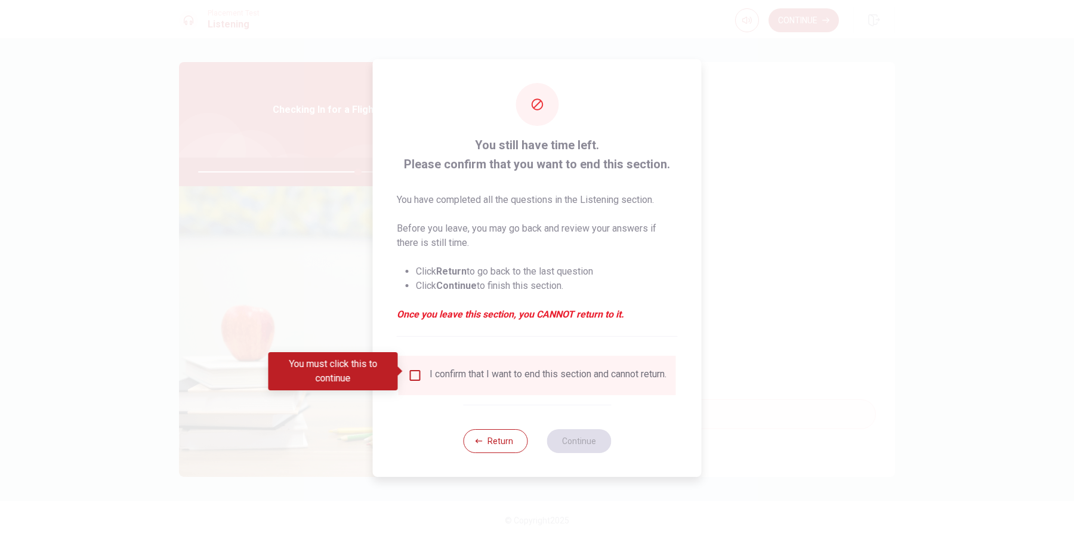
click at [416, 368] on input "You must click this to continue" at bounding box center [415, 375] width 14 height 14
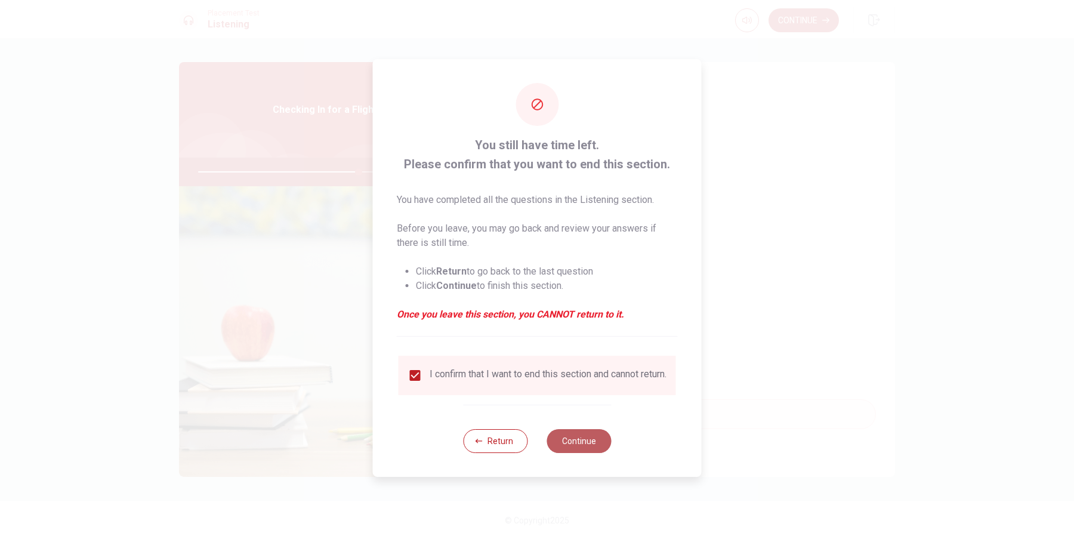
click at [588, 445] on button "Continue" at bounding box center [579, 441] width 64 height 24
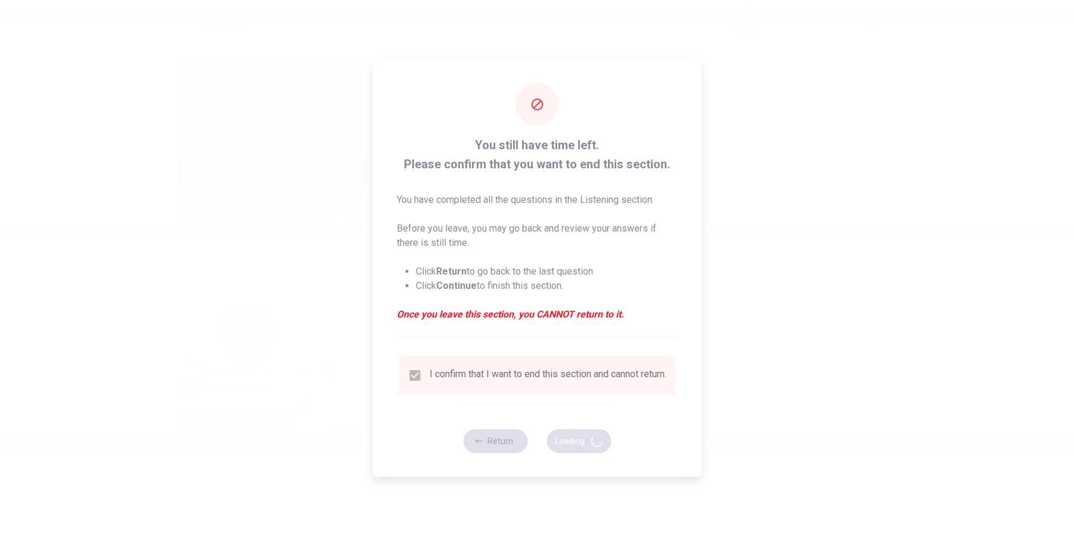
type input "75"
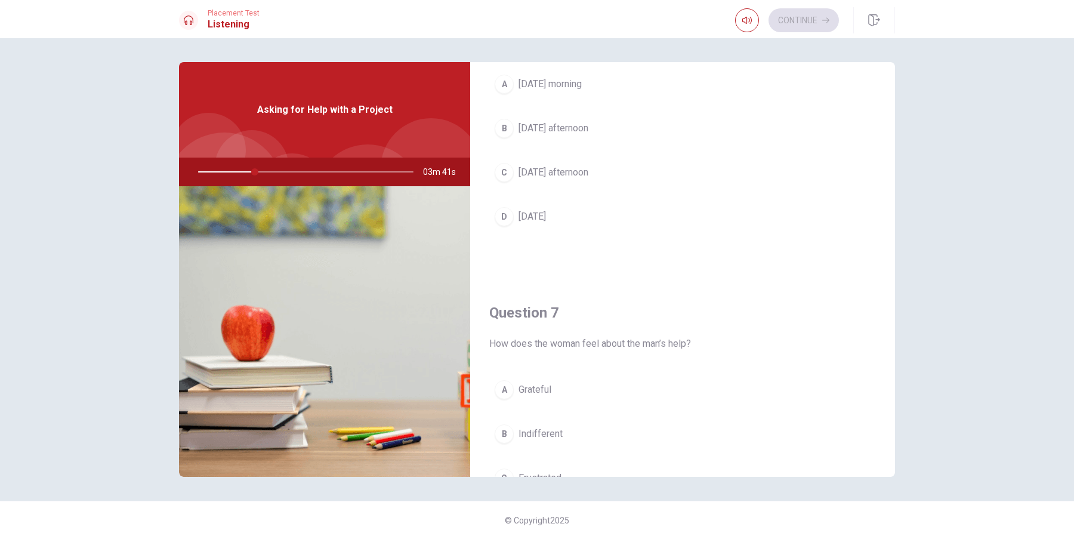
scroll to position [0, 0]
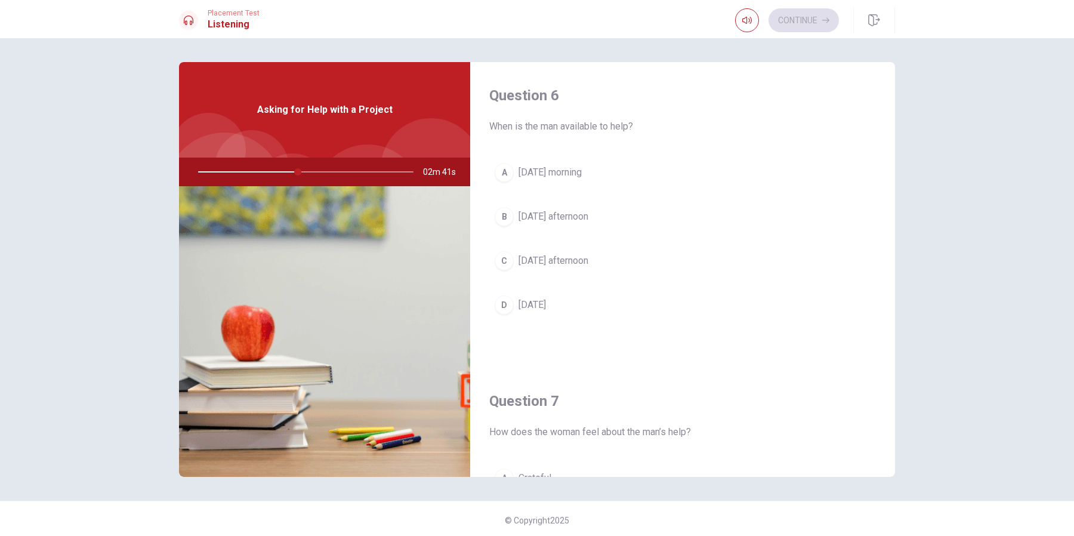
click at [575, 223] on span "[DATE] afternoon" at bounding box center [554, 217] width 70 height 14
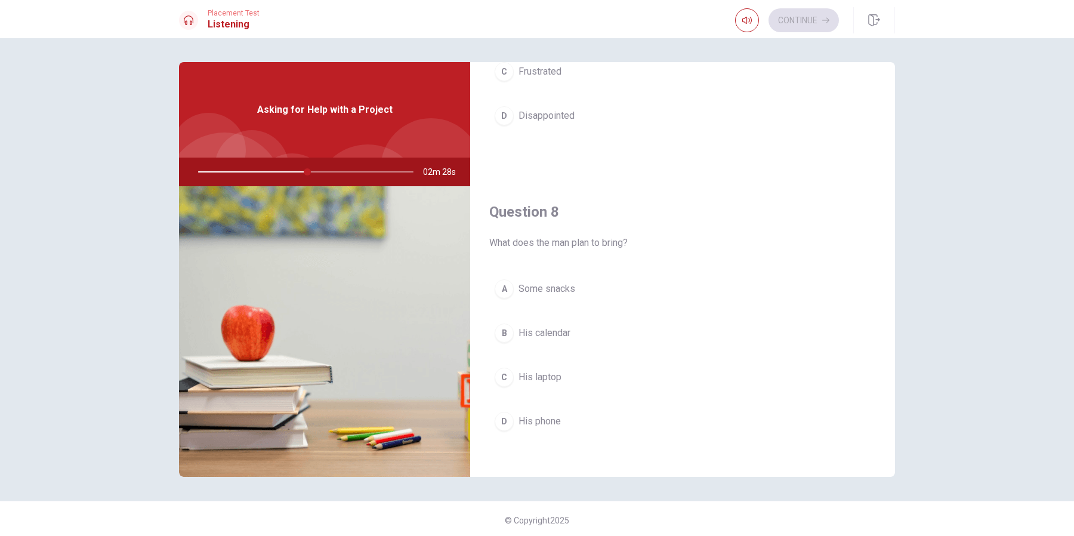
scroll to position [512, 0]
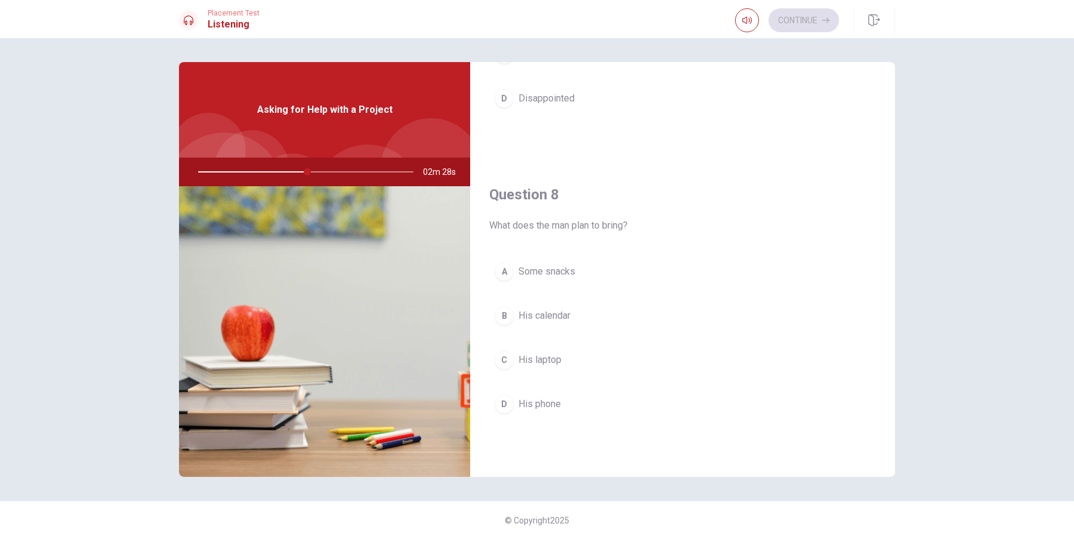
click at [558, 362] on span "His laptop" at bounding box center [540, 360] width 43 height 14
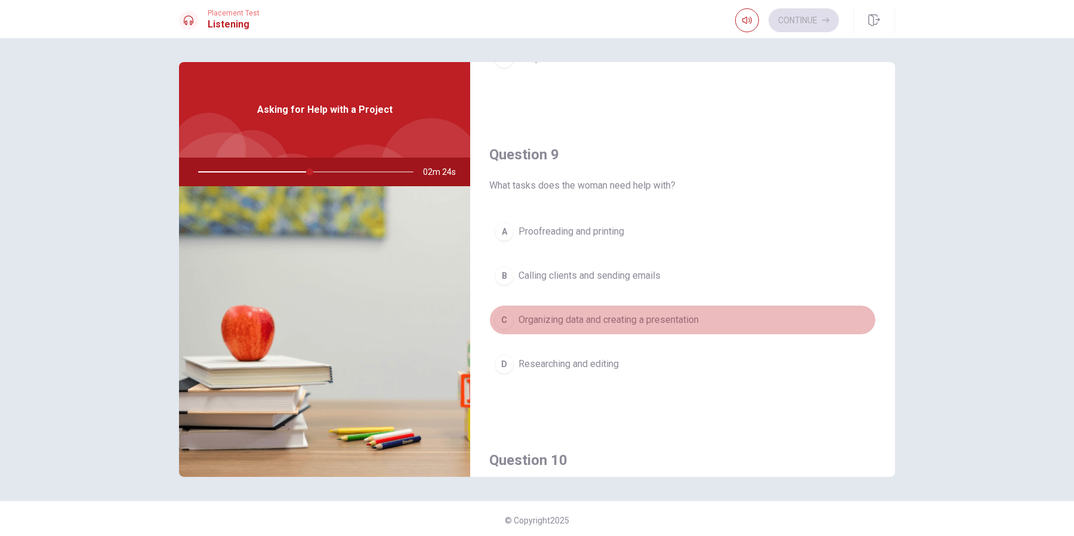
click at [583, 324] on span "Organizing data and creating a presentation" at bounding box center [609, 320] width 180 height 14
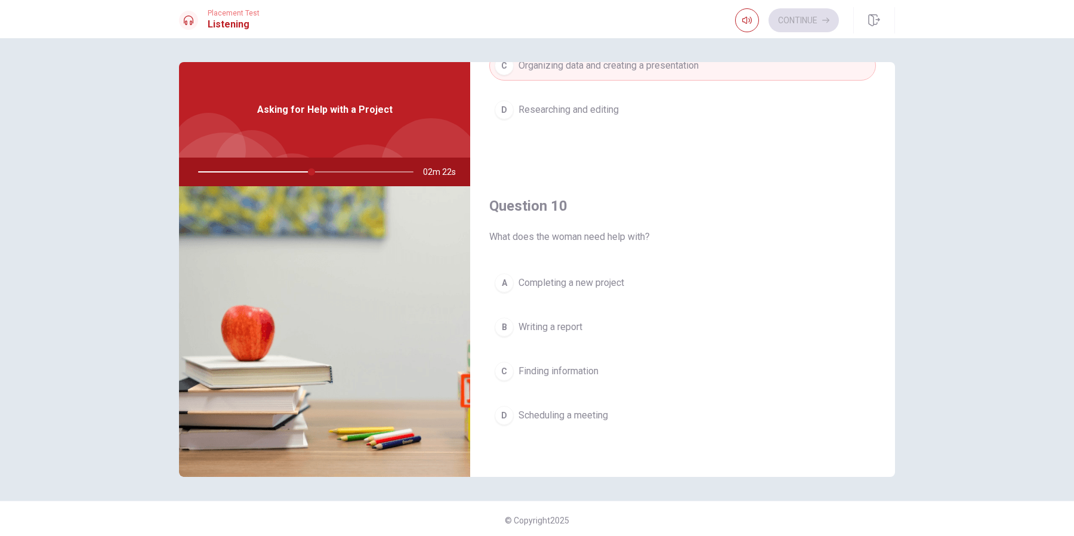
scroll to position [1113, 0]
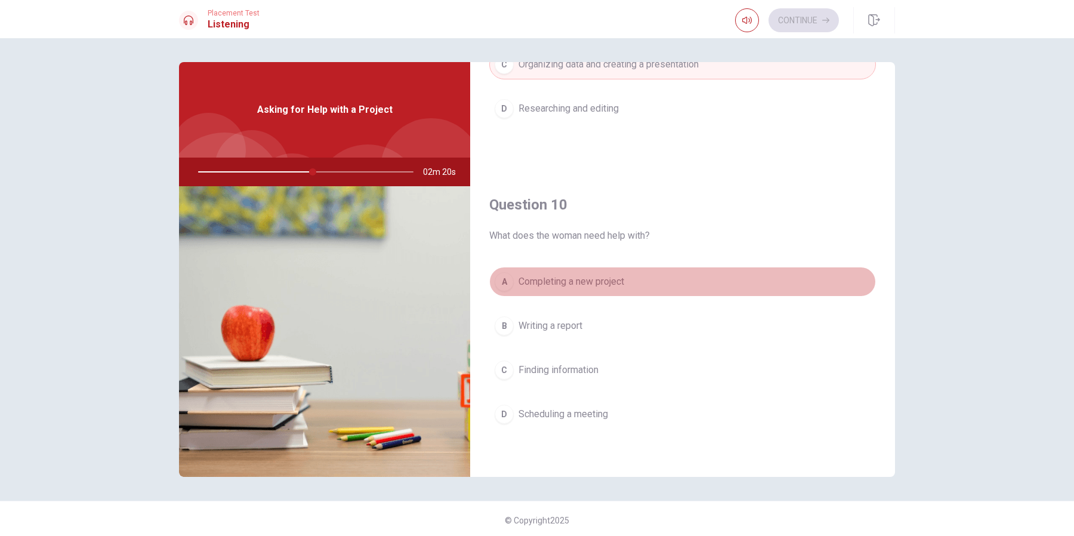
click at [600, 281] on span "Completing a new project" at bounding box center [572, 282] width 106 height 14
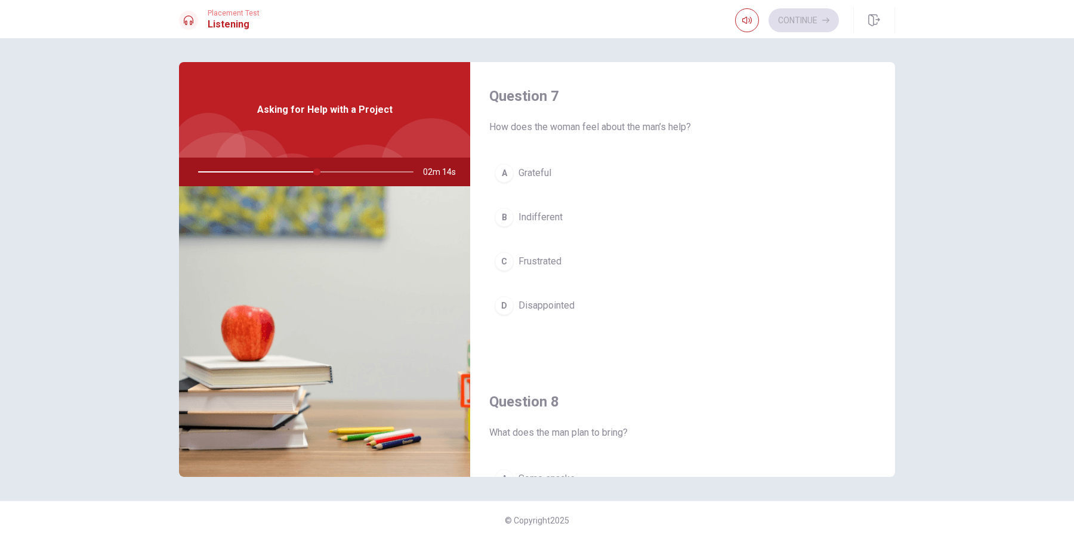
scroll to position [304, 0]
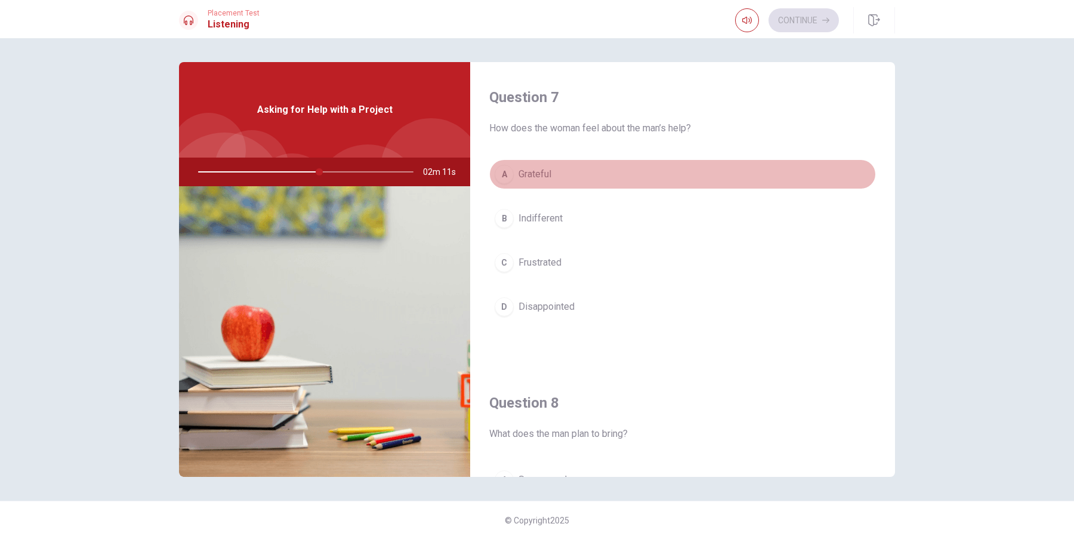
click at [554, 174] on button "A Grateful" at bounding box center [682, 174] width 387 height 30
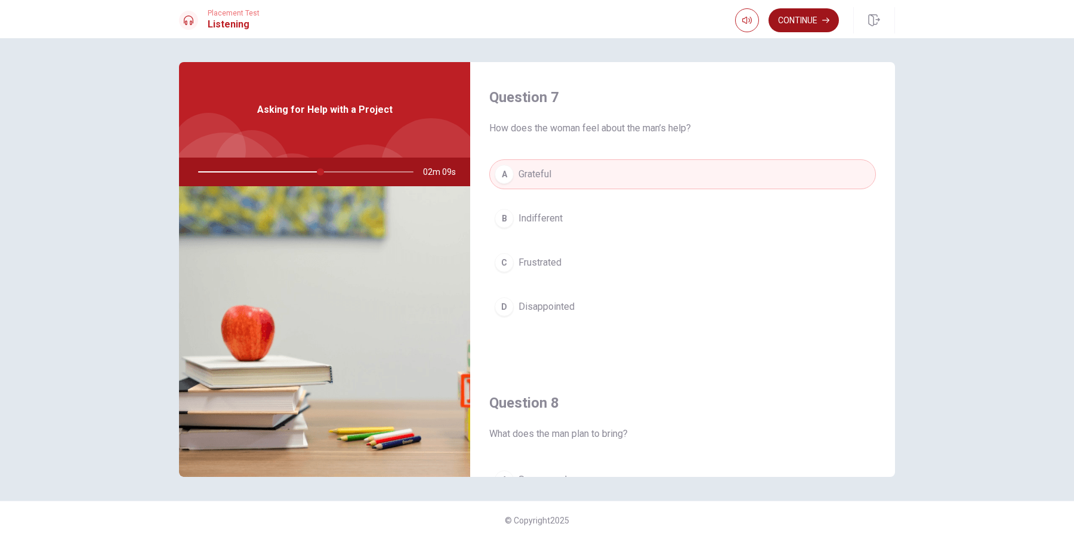
click at [793, 16] on button "Continue" at bounding box center [804, 20] width 70 height 24
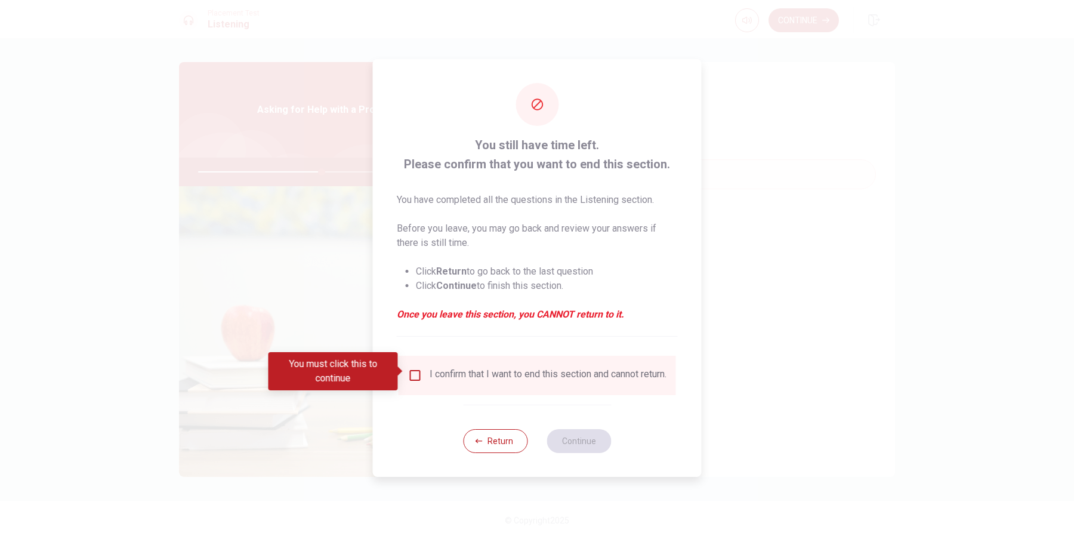
click at [414, 373] on input "You must click this to continue" at bounding box center [415, 375] width 14 height 14
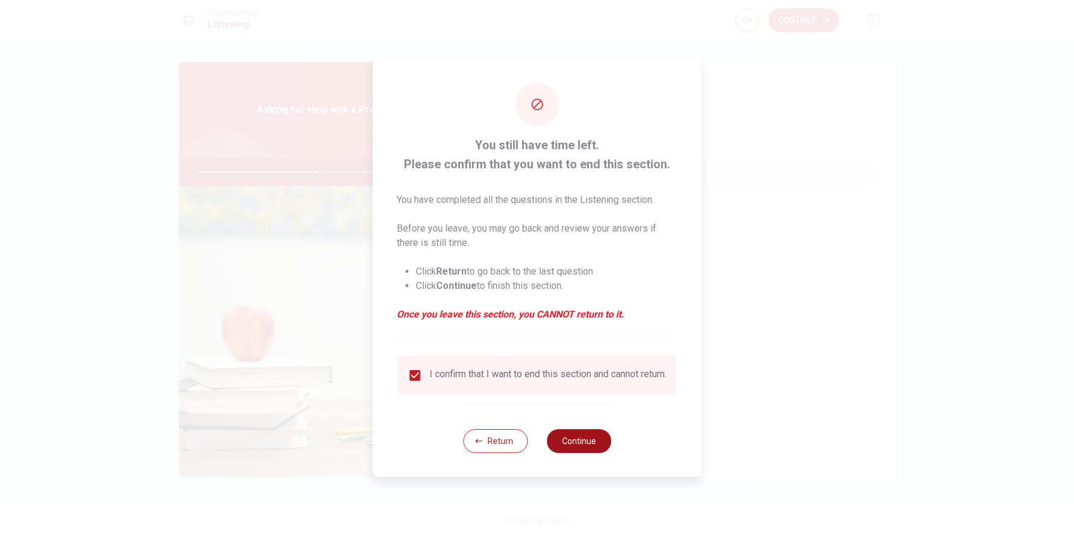
click at [589, 446] on button "Continue" at bounding box center [579, 441] width 64 height 24
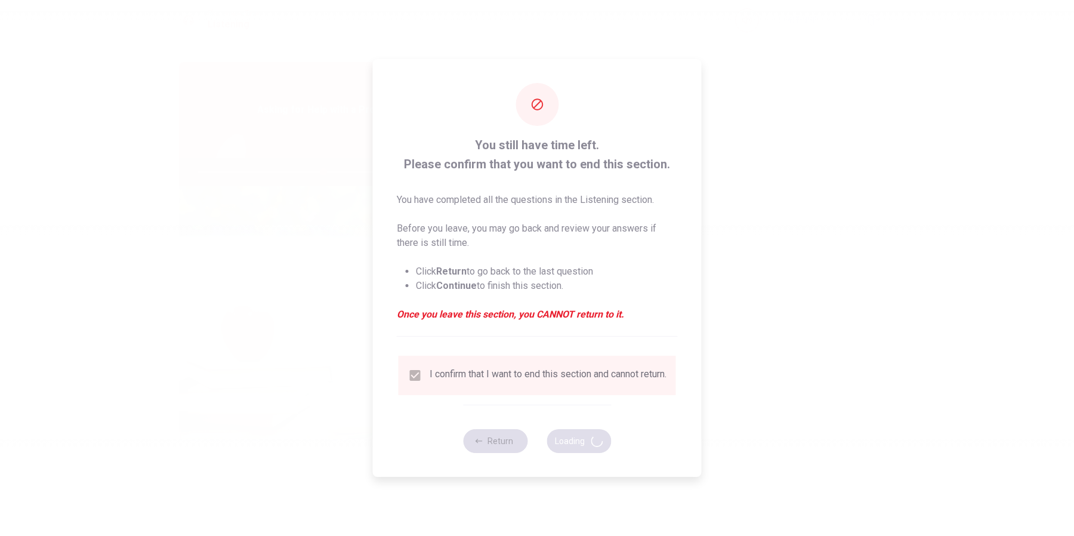
type input "59"
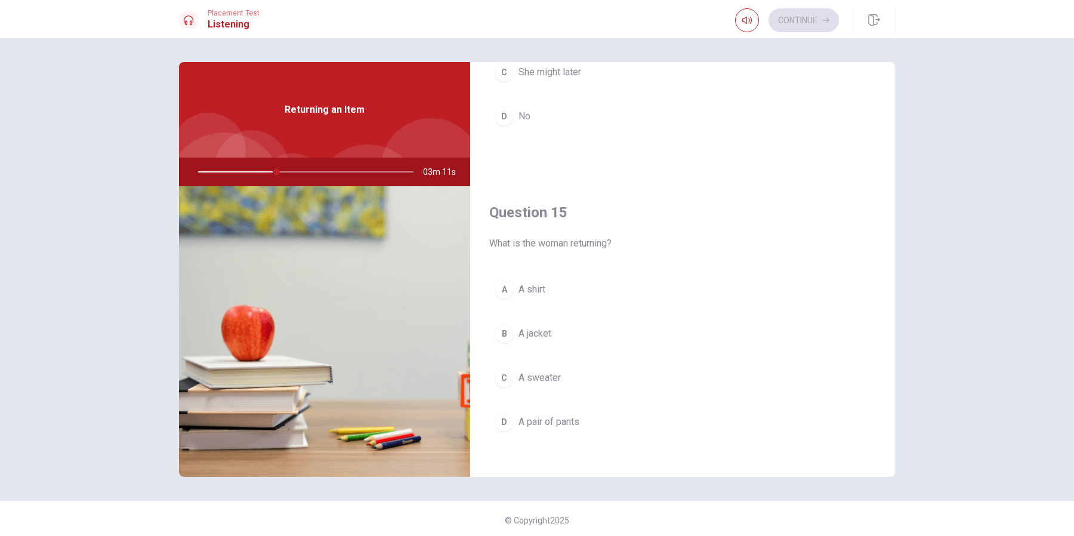
scroll to position [1113, 0]
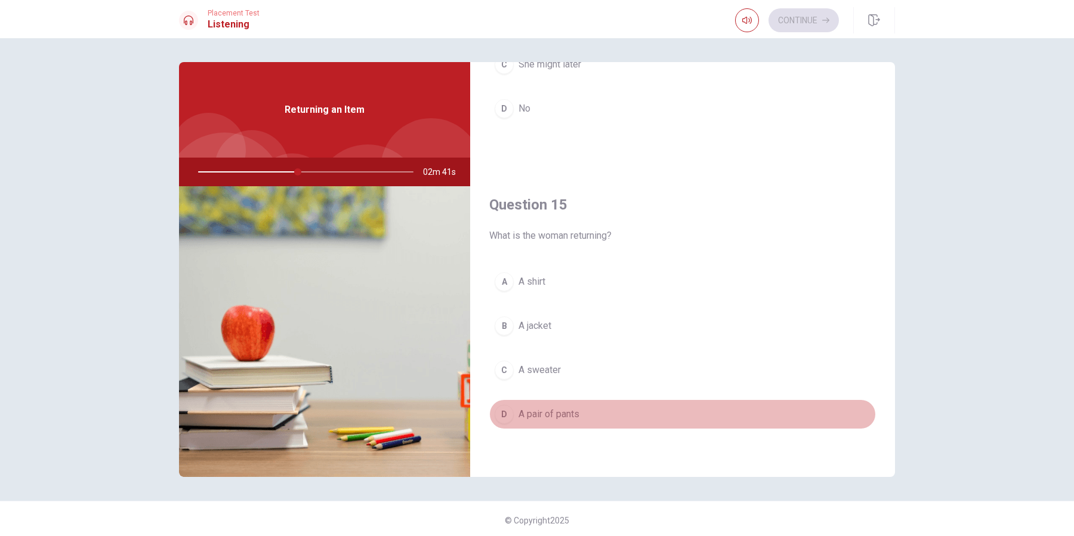
click at [512, 416] on div "D" at bounding box center [504, 414] width 19 height 19
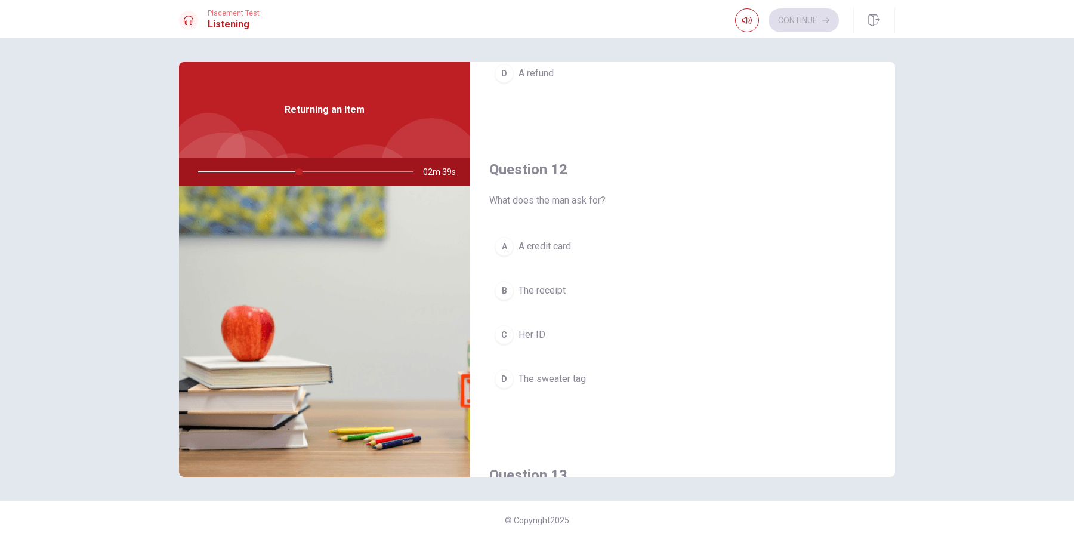
scroll to position [259, 0]
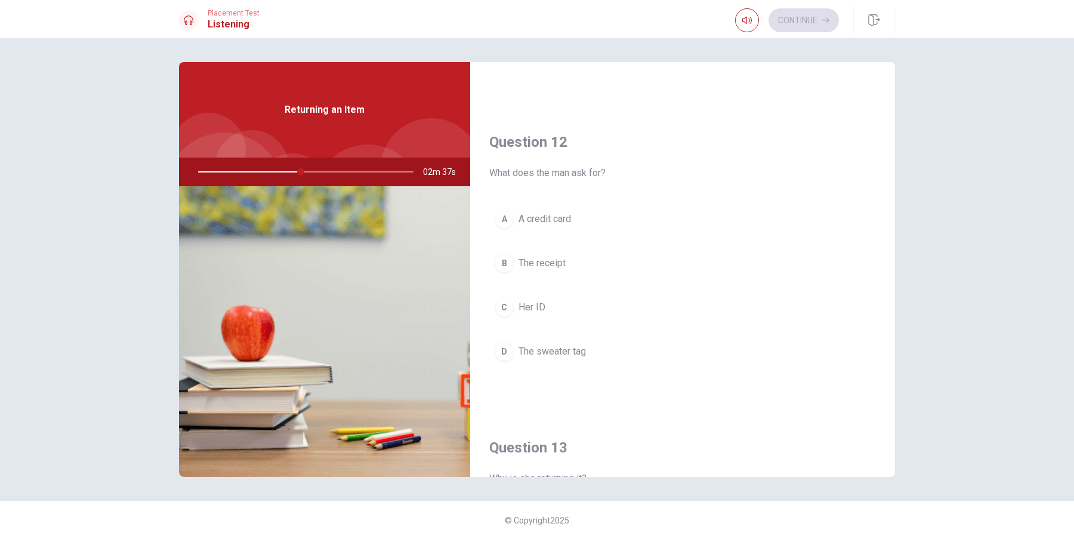
click at [557, 260] on span "The receipt" at bounding box center [542, 263] width 47 height 14
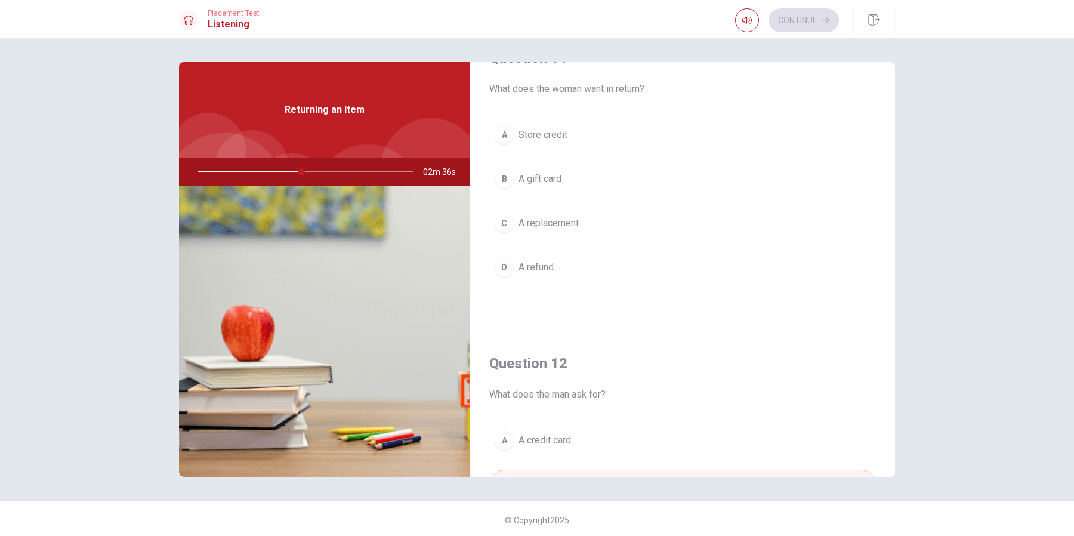
scroll to position [0, 0]
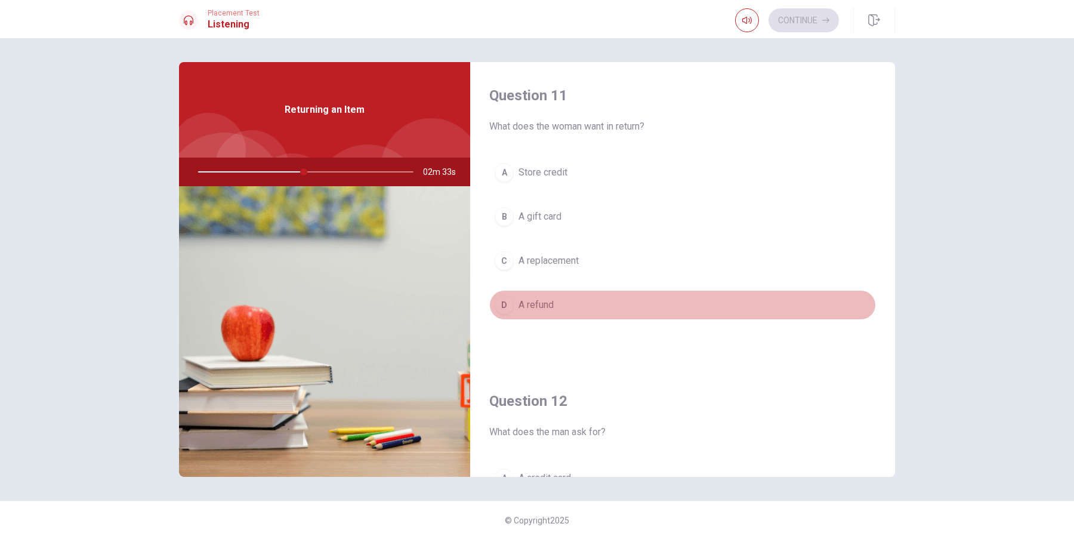
click at [547, 303] on span "A refund" at bounding box center [536, 305] width 35 height 14
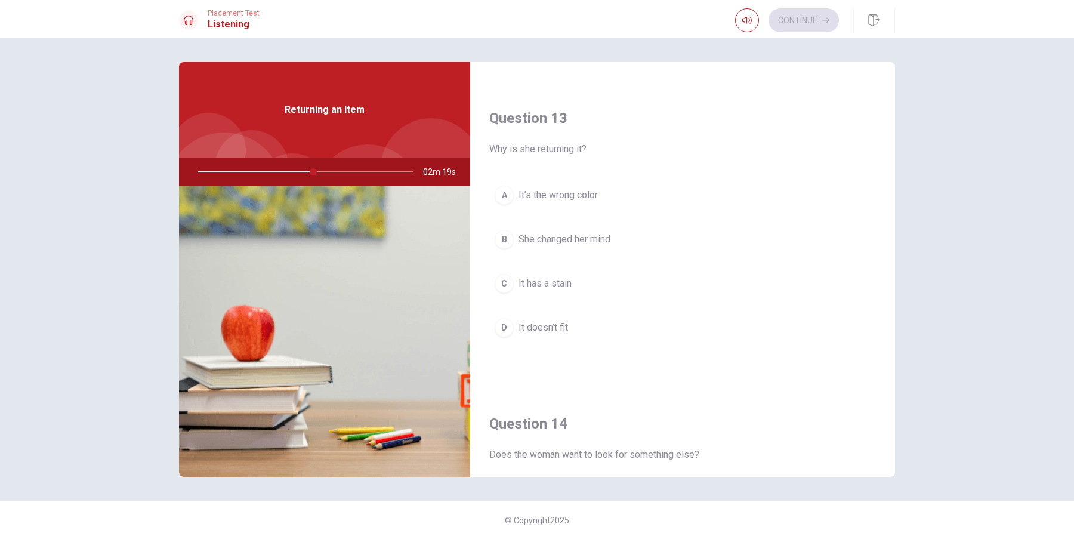
scroll to position [590, 0]
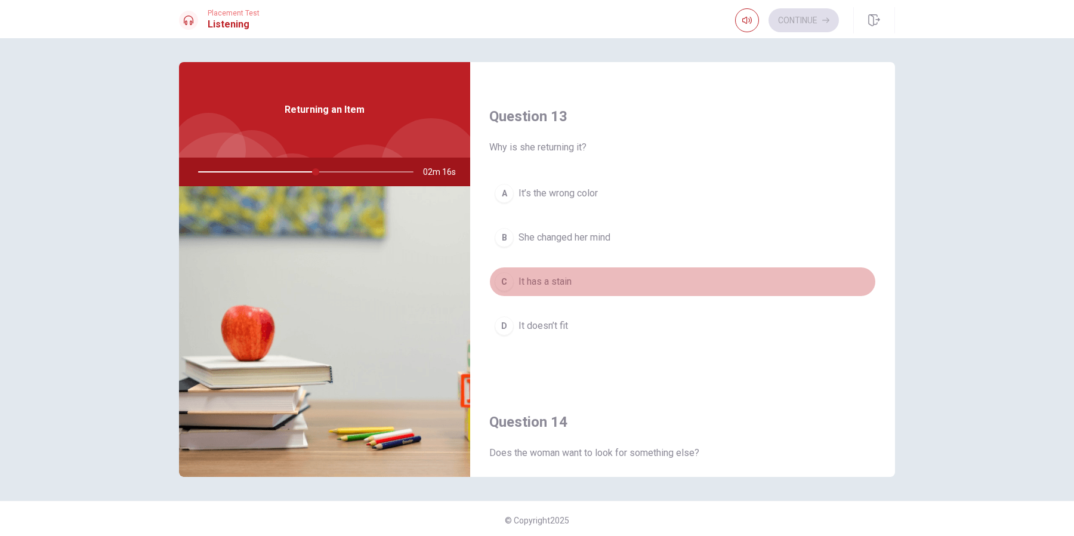
click at [565, 284] on span "It has a stain" at bounding box center [545, 282] width 53 height 14
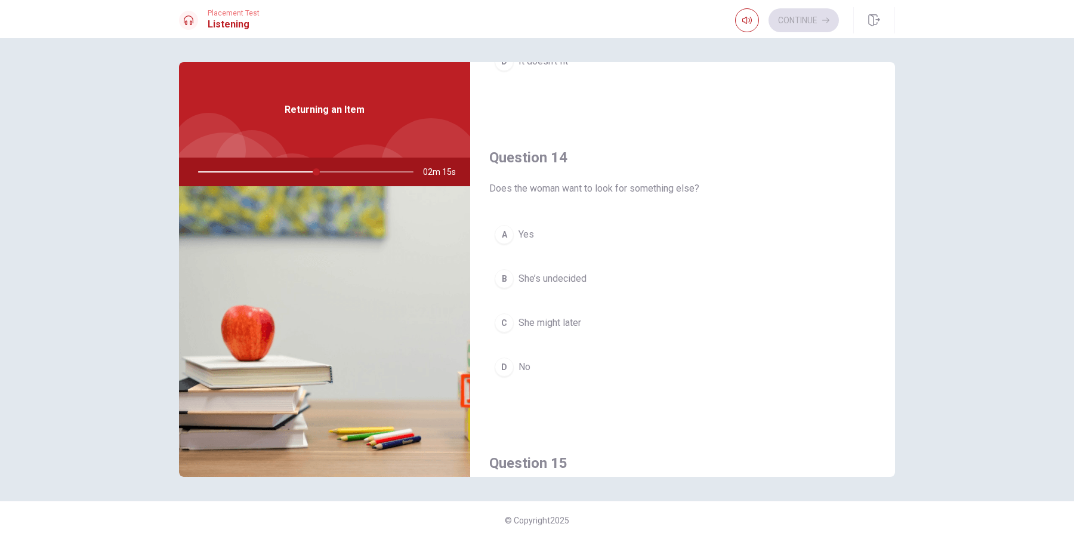
scroll to position [852, 0]
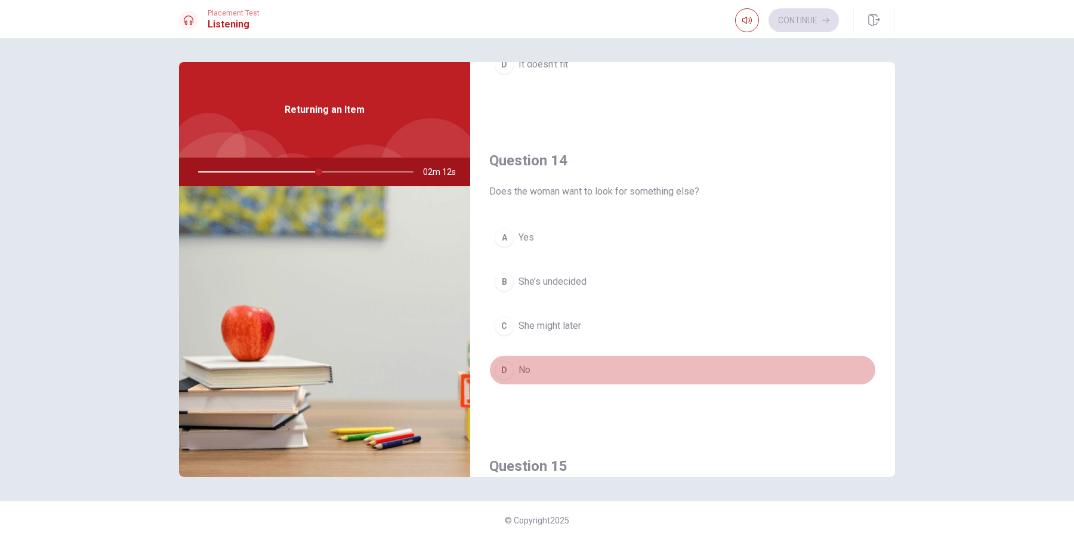
click at [526, 369] on span "No" at bounding box center [525, 370] width 12 height 14
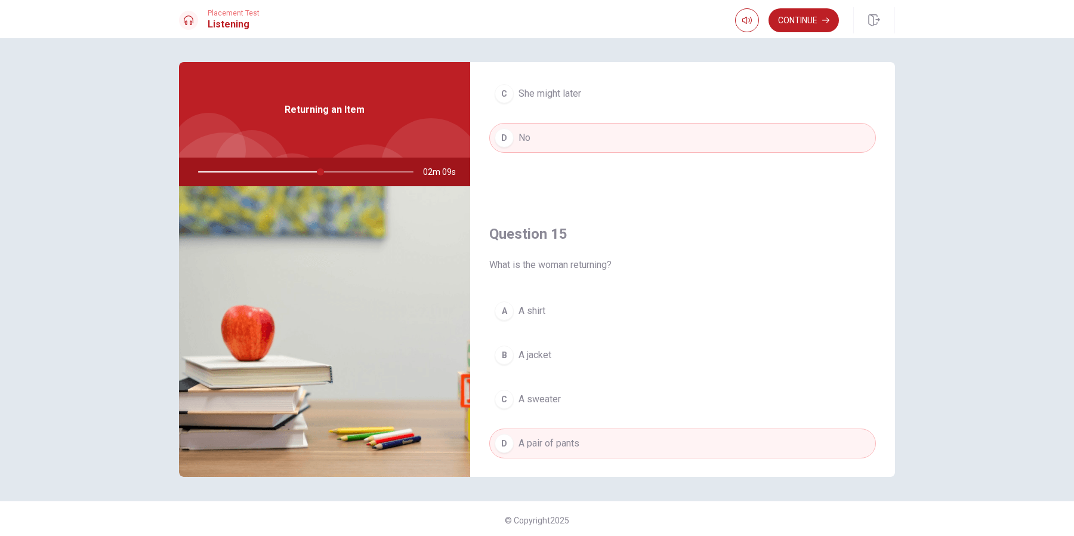
scroll to position [1113, 0]
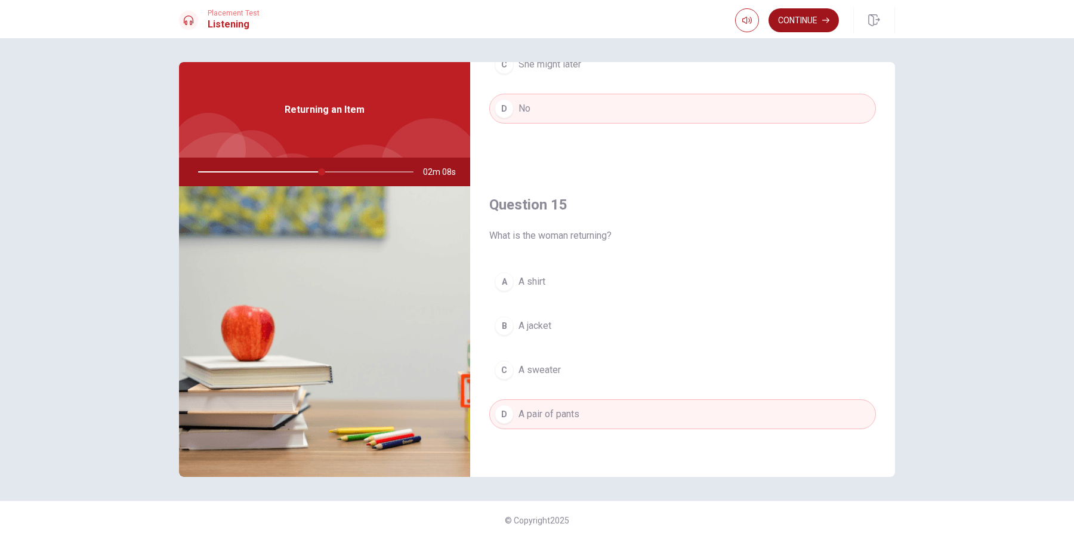
click at [792, 19] on button "Continue" at bounding box center [804, 20] width 70 height 24
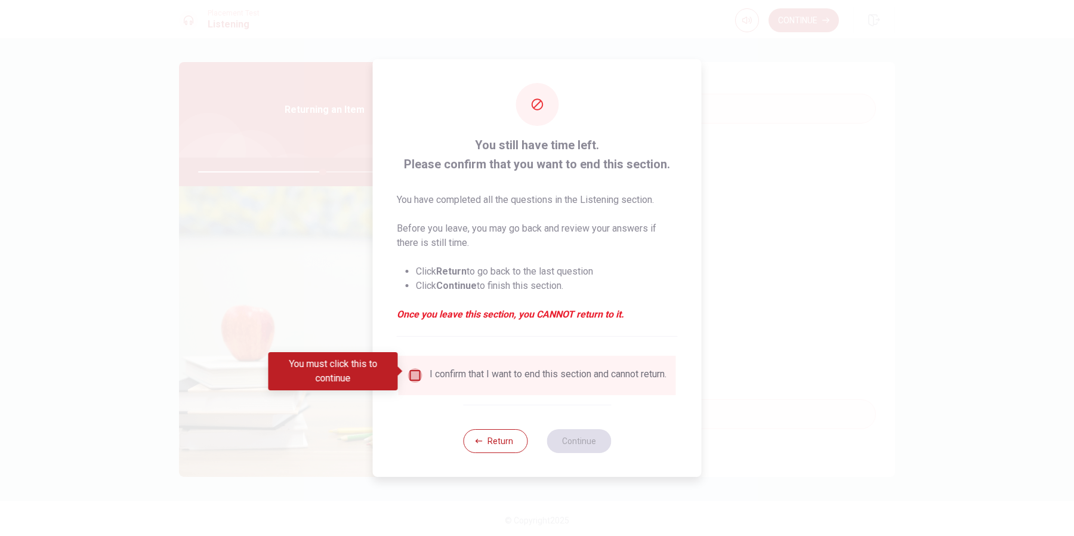
click at [418, 368] on input "You must click this to continue" at bounding box center [415, 375] width 14 height 14
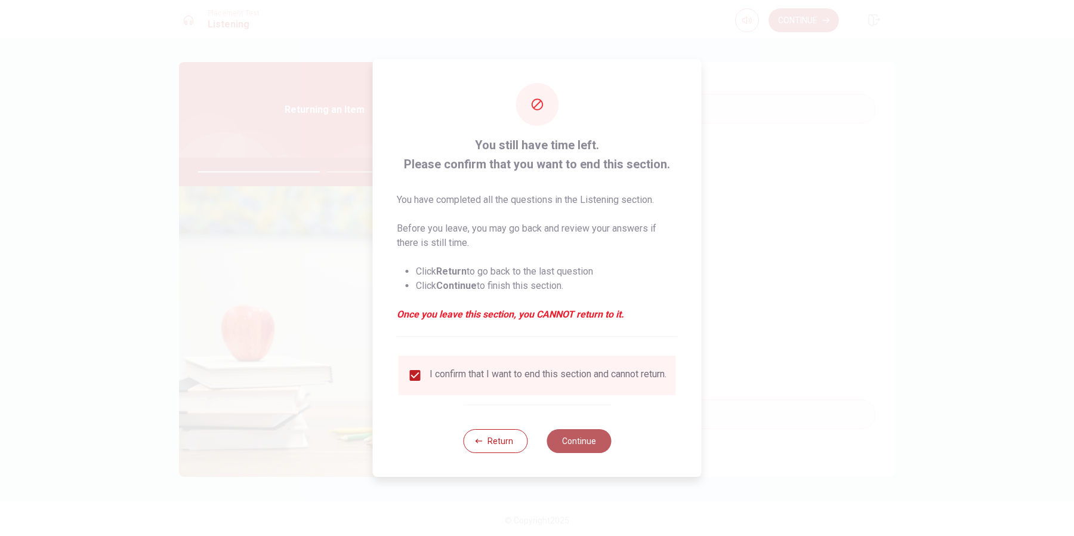
click at [575, 442] on button "Continue" at bounding box center [579, 441] width 64 height 24
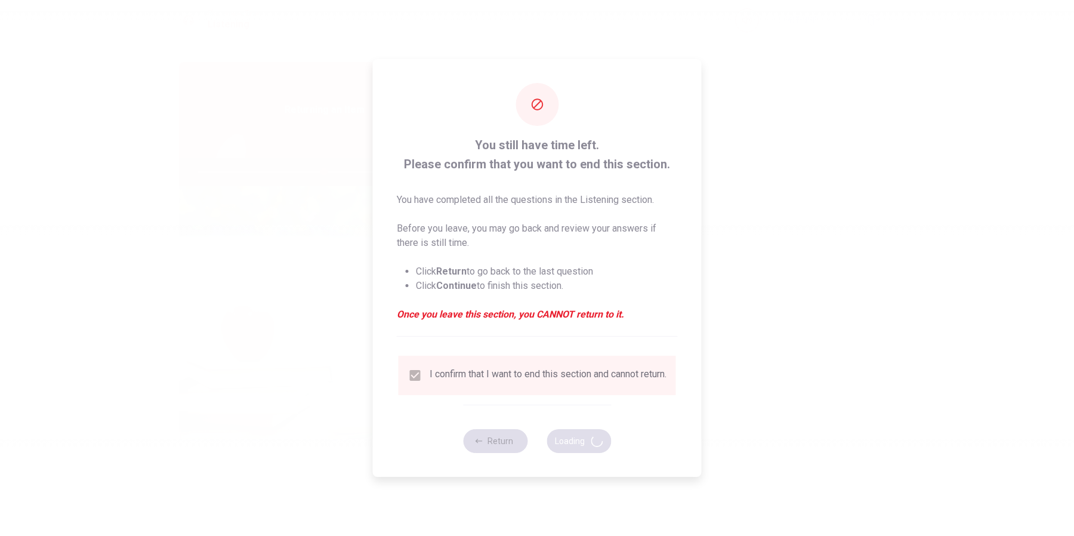
type input "59"
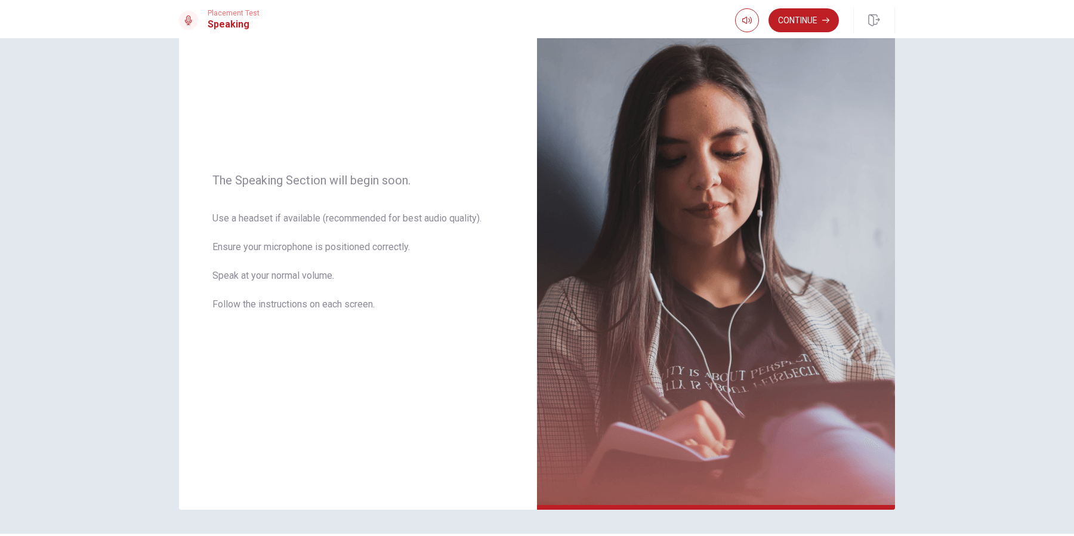
scroll to position [79, 0]
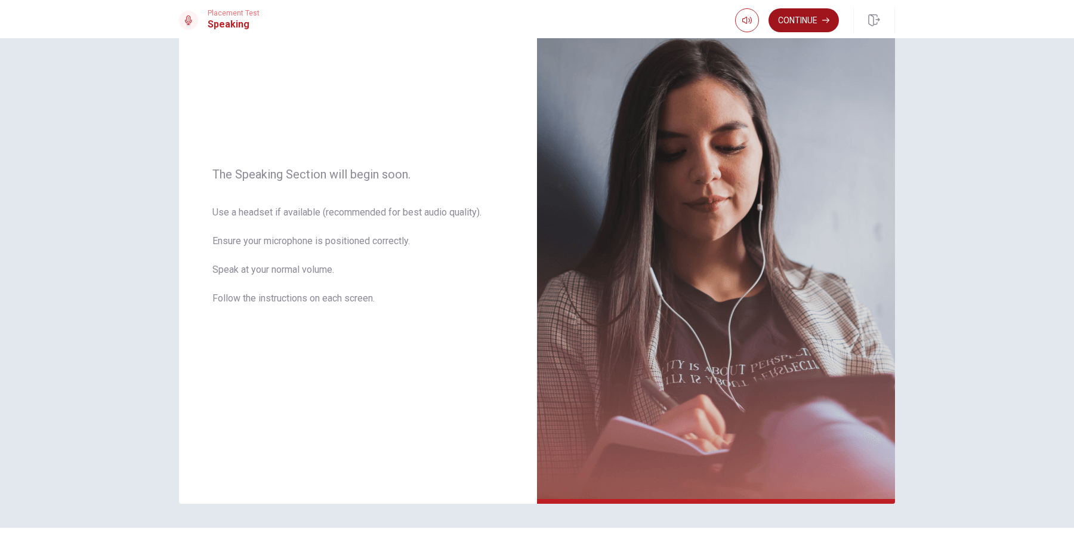
click at [810, 19] on button "Continue" at bounding box center [804, 20] width 70 height 24
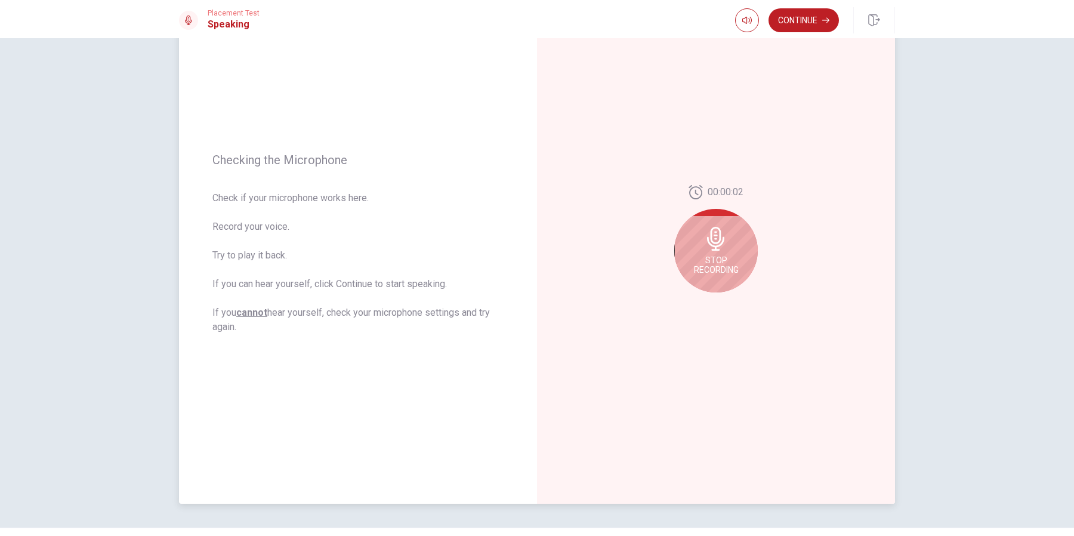
click at [725, 251] on div "Stop Recording" at bounding box center [717, 251] width 84 height 84
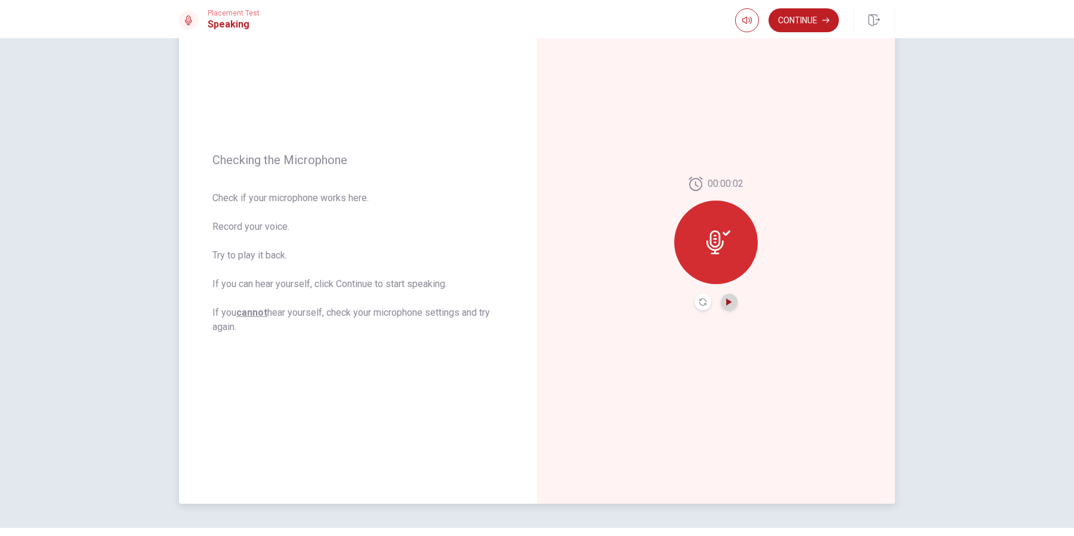
click at [732, 302] on icon "Play Audio" at bounding box center [729, 301] width 7 height 7
click at [708, 301] on button "Record Again" at bounding box center [703, 302] width 17 height 17
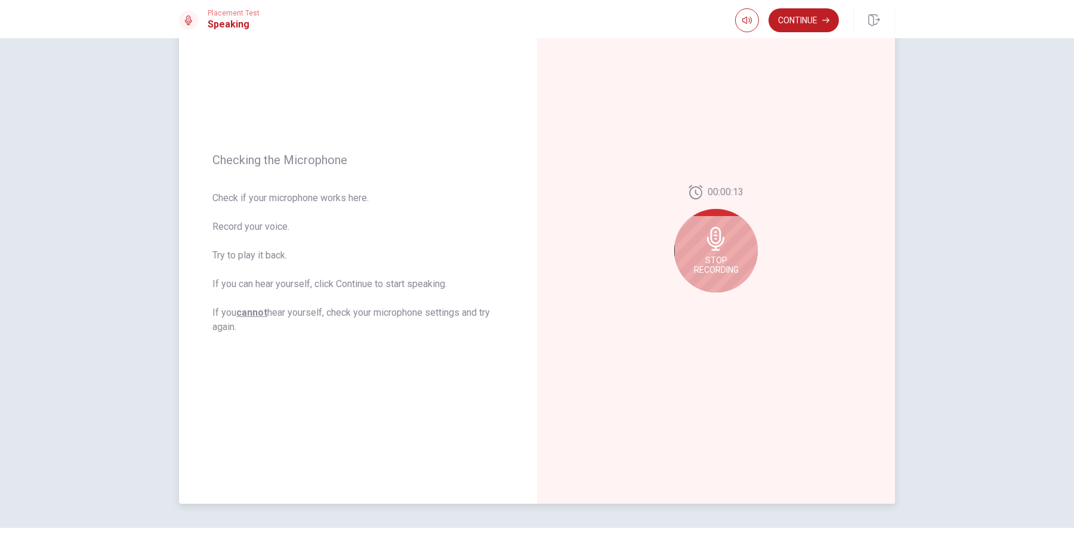
click at [718, 258] on span "Stop Recording" at bounding box center [716, 264] width 45 height 19
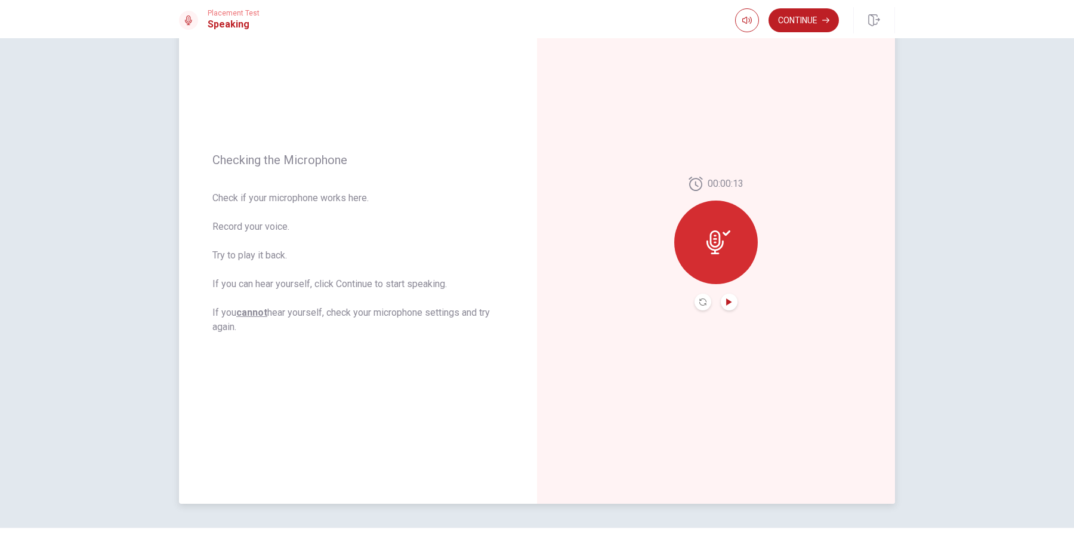
click at [728, 299] on icon "Play Audio" at bounding box center [728, 301] width 5 height 7
click at [815, 24] on button "Continue" at bounding box center [804, 20] width 70 height 24
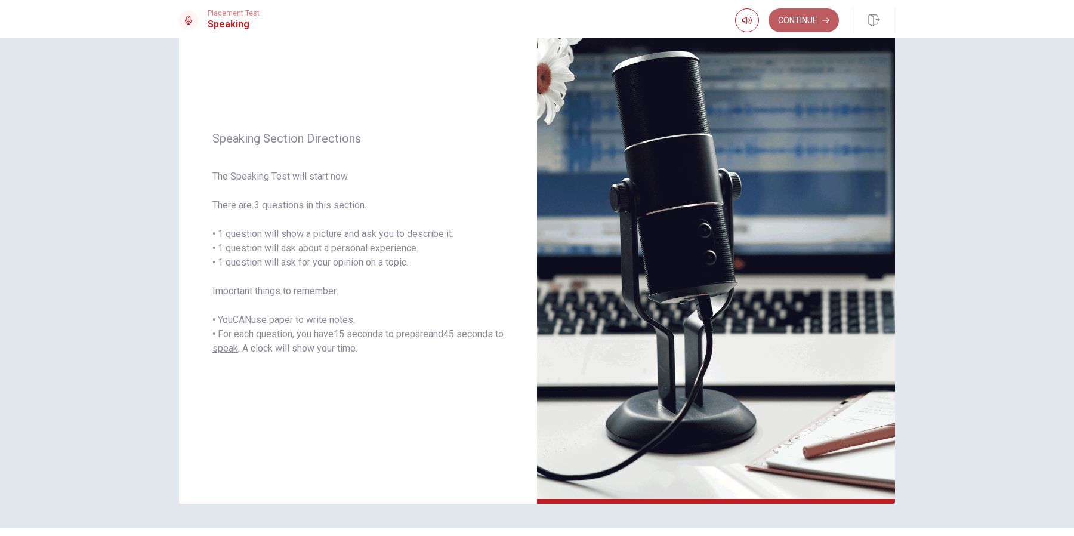
click at [818, 14] on button "Continue" at bounding box center [804, 20] width 70 height 24
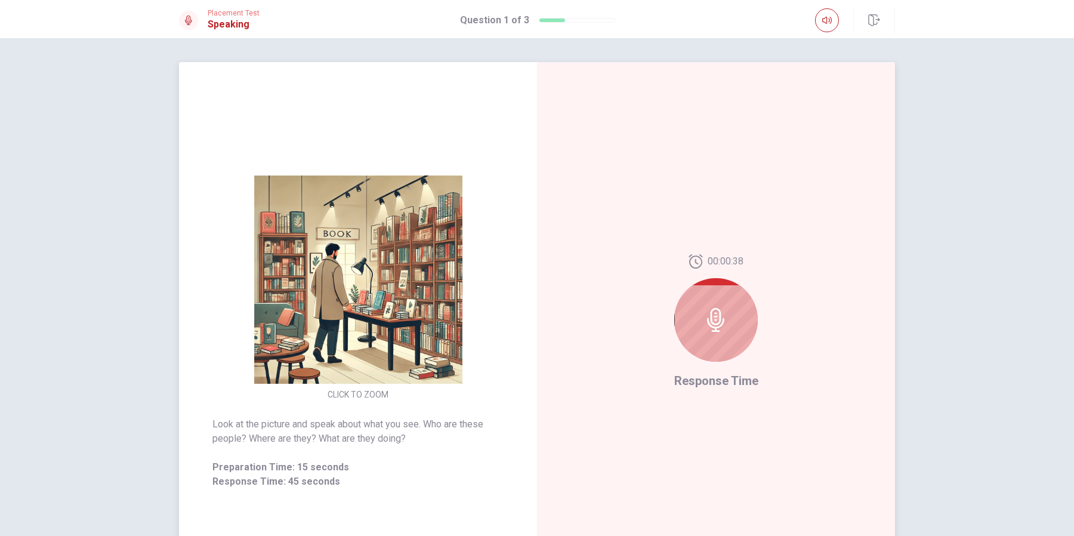
click at [712, 324] on icon at bounding box center [716, 320] width 24 height 24
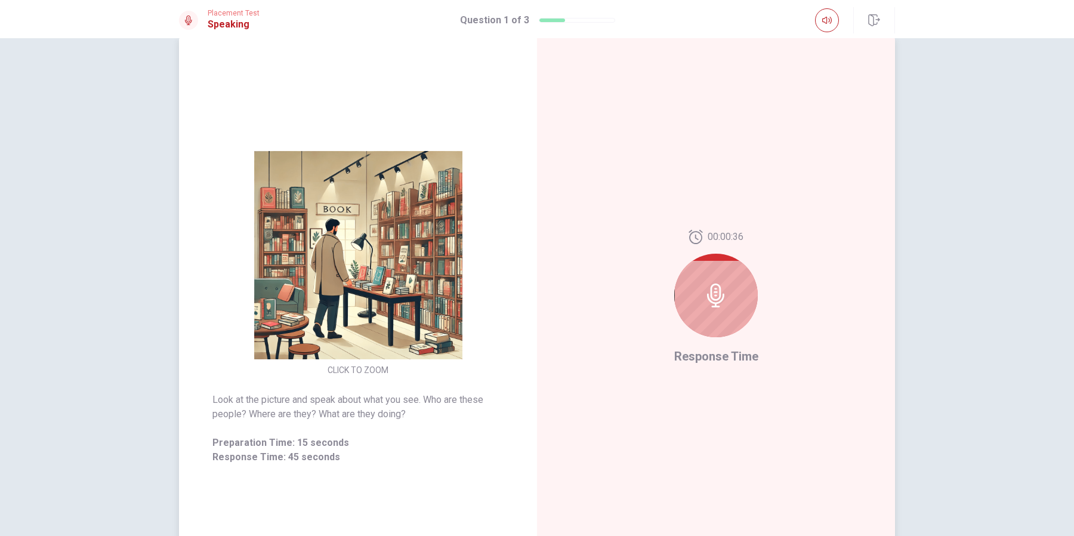
scroll to position [4, 0]
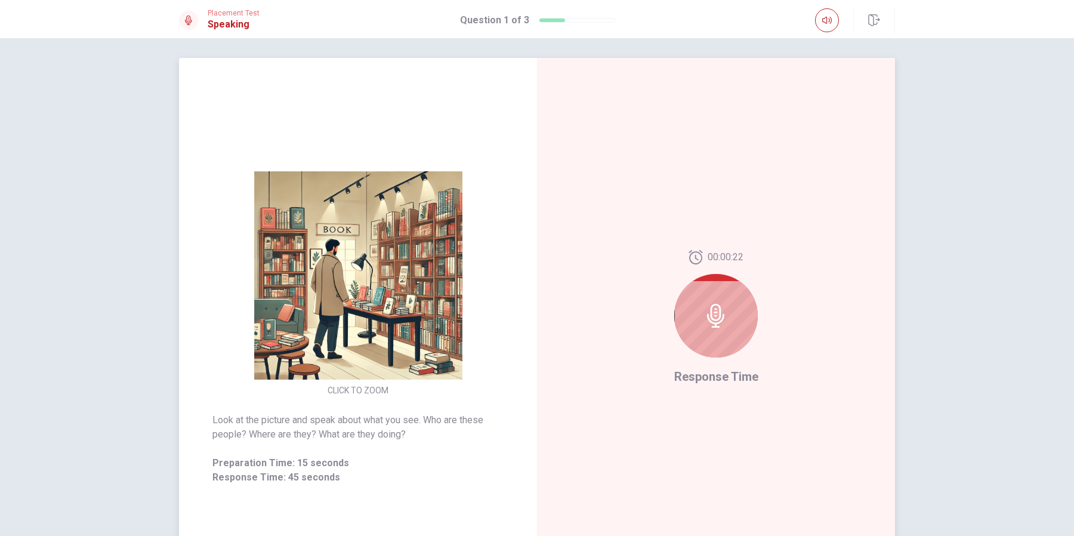
click at [723, 313] on icon at bounding box center [716, 316] width 24 height 24
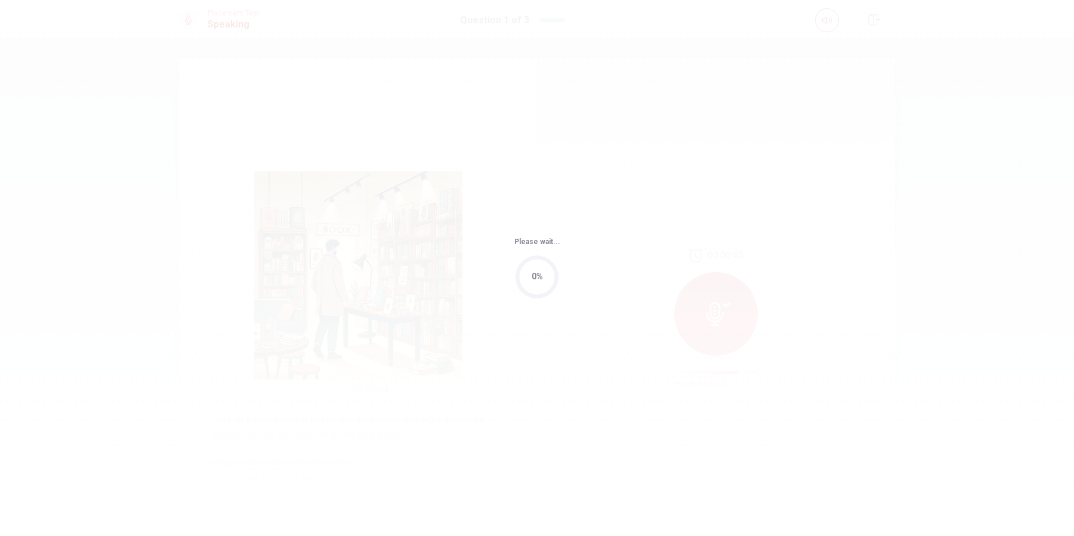
scroll to position [0, 0]
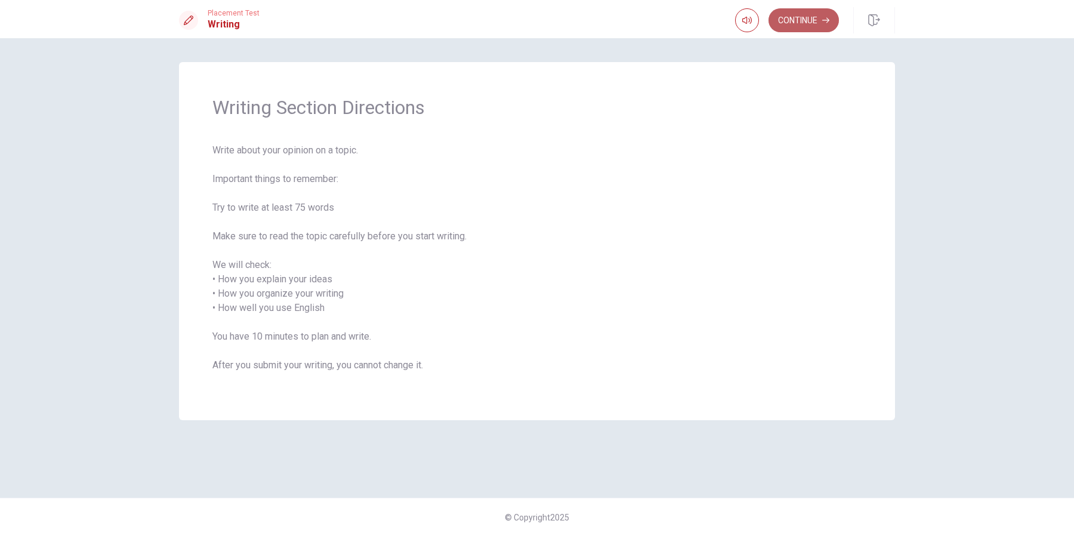
click at [796, 22] on button "Continue" at bounding box center [804, 20] width 70 height 24
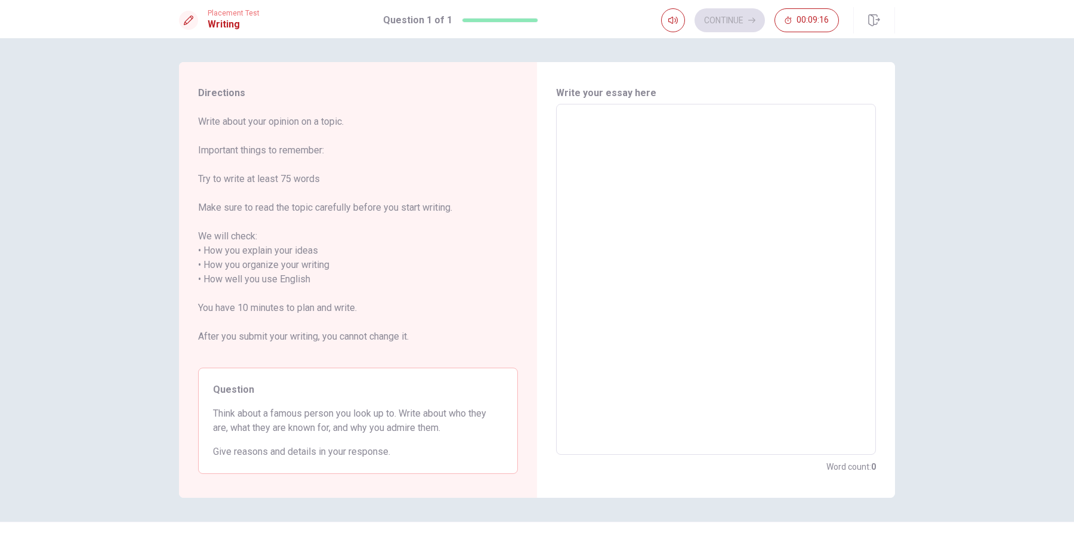
click at [596, 119] on textarea at bounding box center [716, 279] width 303 height 331
type textarea "I"
type textarea "x"
type textarea "I"
type textarea "x"
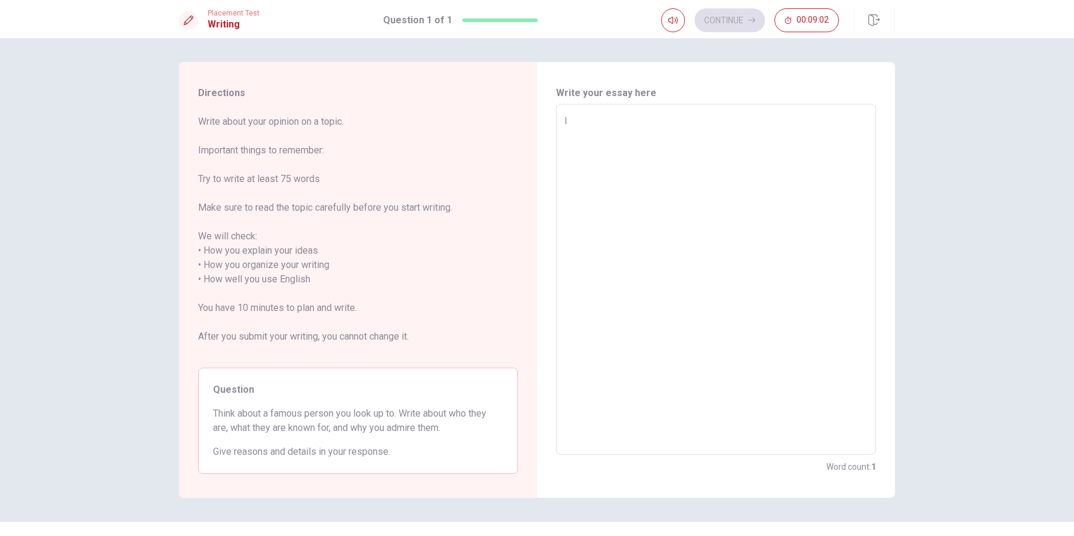
type textarea "I a"
type textarea "x"
type textarea "I ad"
type textarea "x"
type textarea "I adm"
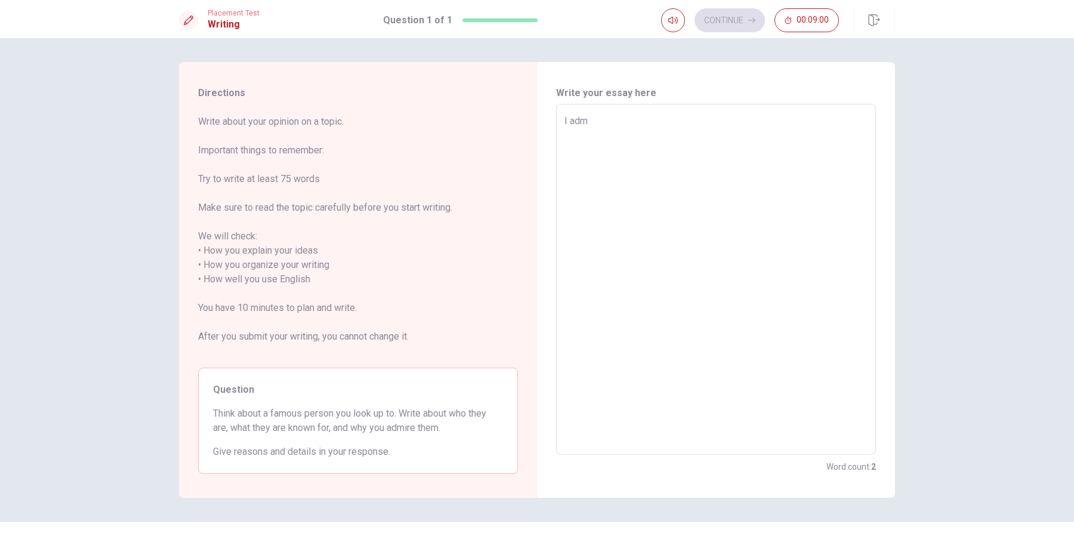
type textarea "x"
type textarea "I admi"
type textarea "x"
type textarea "I [PERSON_NAME]"
type textarea "x"
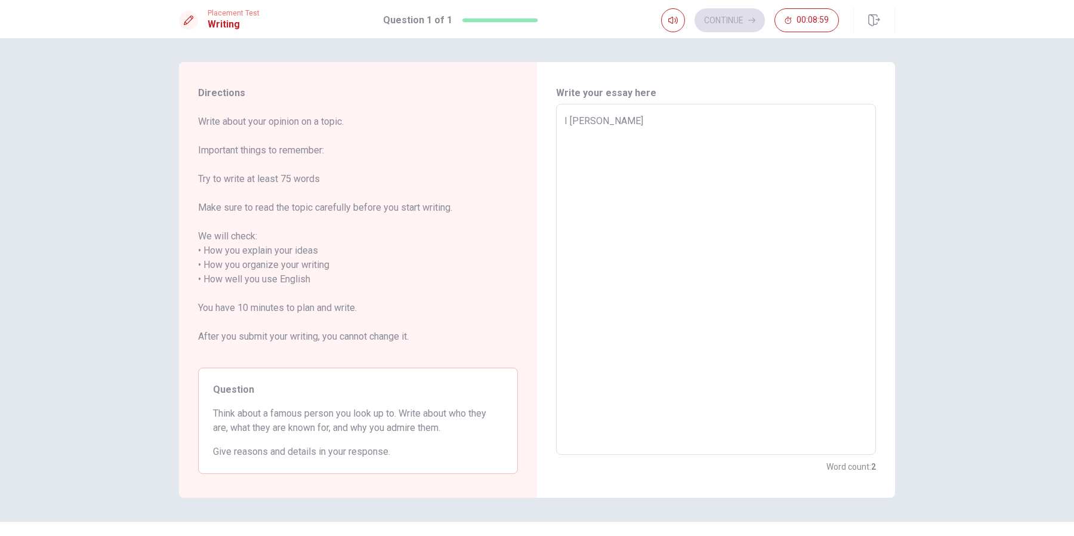
type textarea "I [PERSON_NAME]"
type textarea "x"
type textarea "I [PERSON_NAME]"
type textarea "x"
type textarea "I admire"
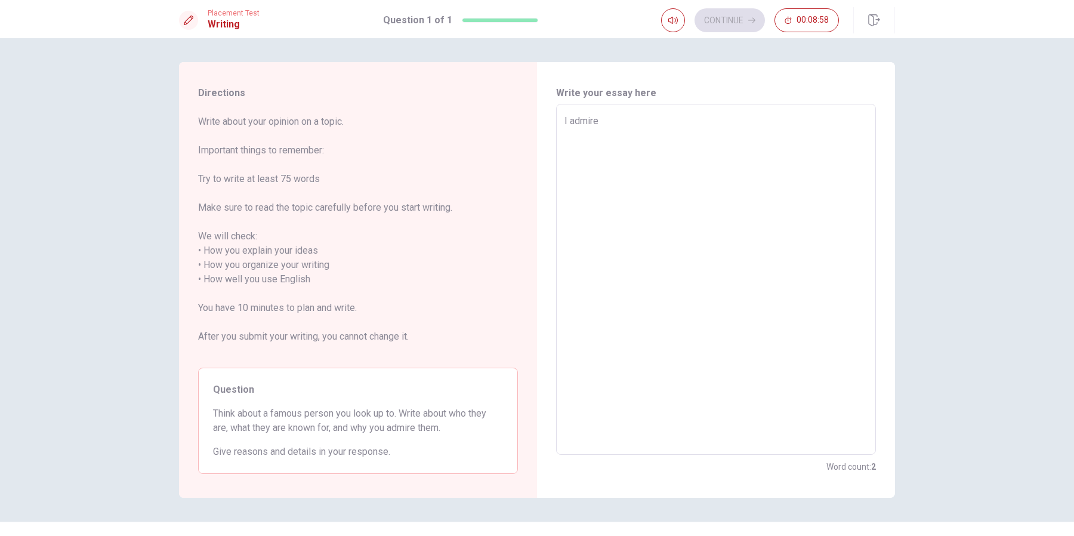
type textarea "x"
type textarea "I admire"
type textarea "x"
type textarea "I admire t"
type textarea "x"
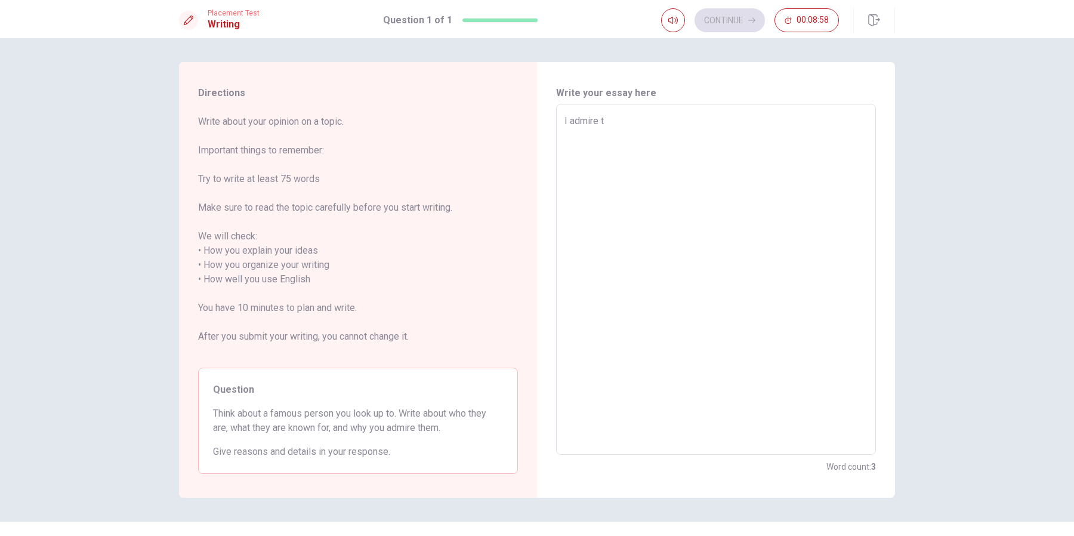
type textarea "I admire to"
type textarea "x"
type textarea "I admire to"
type textarea "x"
type textarea "I admire to l"
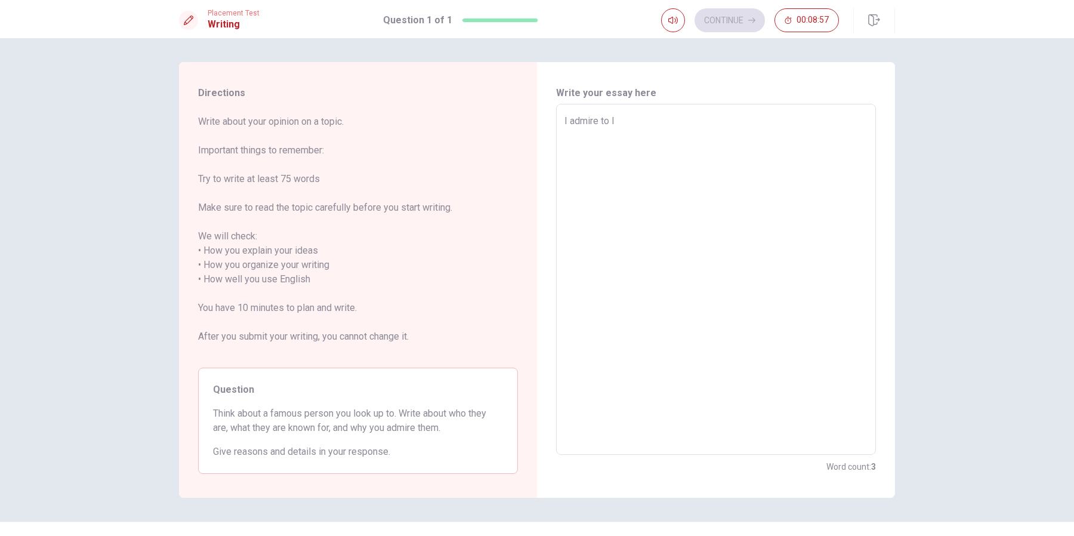
type textarea "x"
type textarea "I admire to la"
type textarea "x"
type textarea "I admire to [PERSON_NAME]"
type textarea "x"
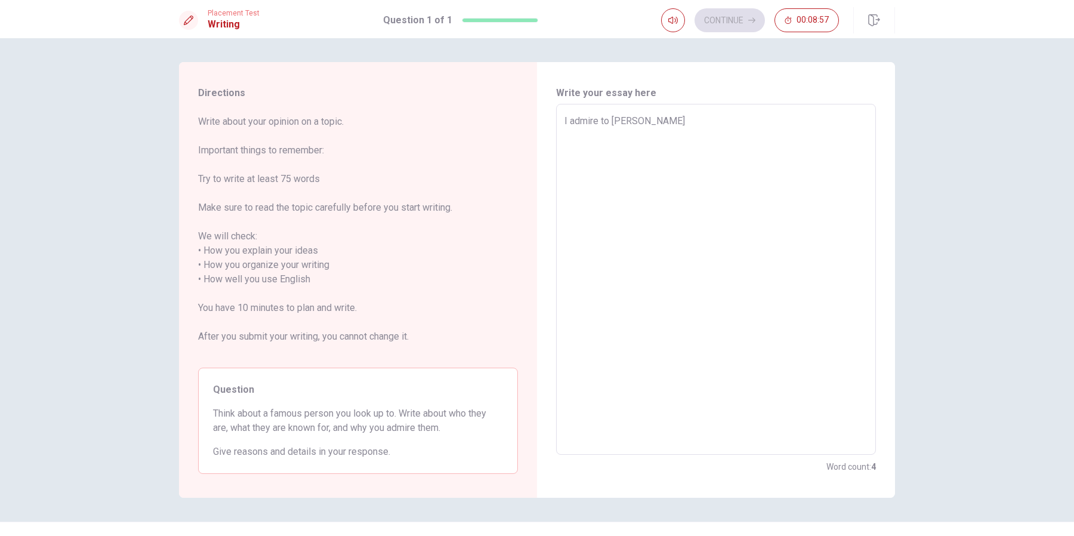
type textarea "I admire to la"
type textarea "x"
type textarea "I admire to l"
type textarea "x"
type textarea "I admire to"
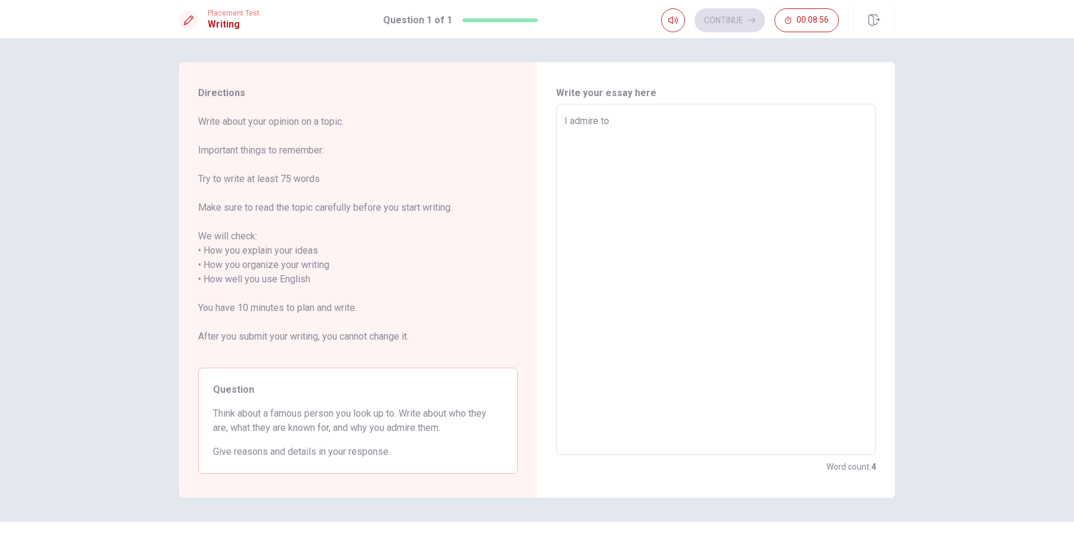
type textarea "x"
type textarea "I admire to L"
type textarea "x"
type textarea "I admire to La"
type textarea "x"
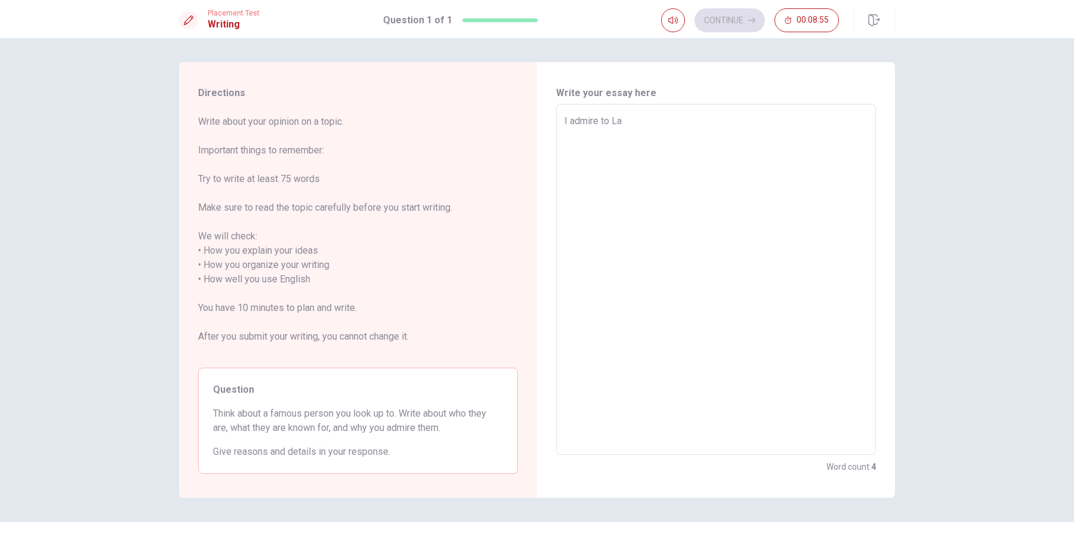
type textarea "I admire to [PERSON_NAME]"
type textarea "x"
type textarea "I admire to [PERSON_NAME]"
type textarea "x"
type textarea "I admire to [PERSON_NAME]"
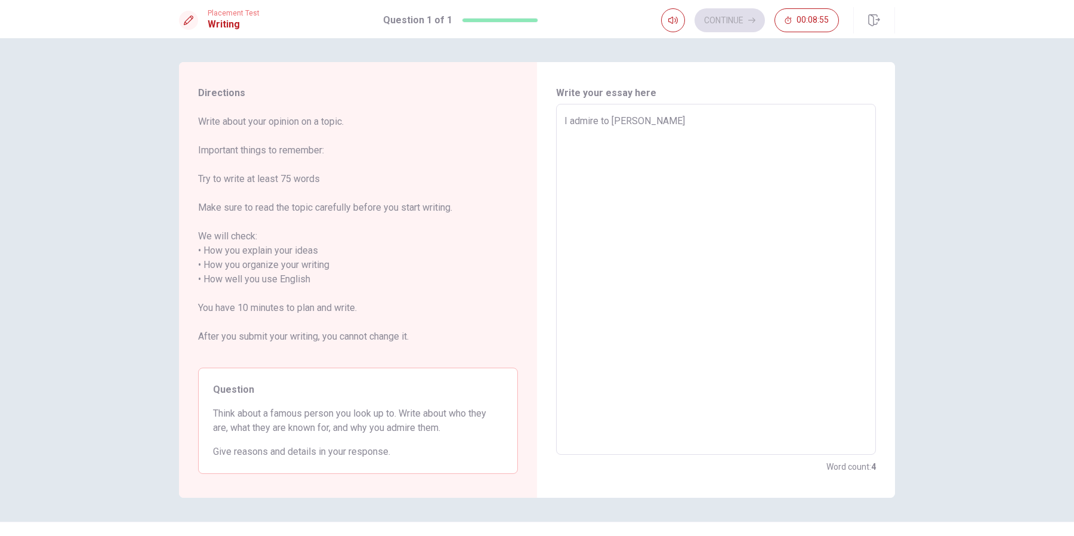
type textarea "x"
type textarea "I admire to [PERSON_NAME]"
type textarea "x"
type textarea "I admire to [PERSON_NAME] de"
type textarea "x"
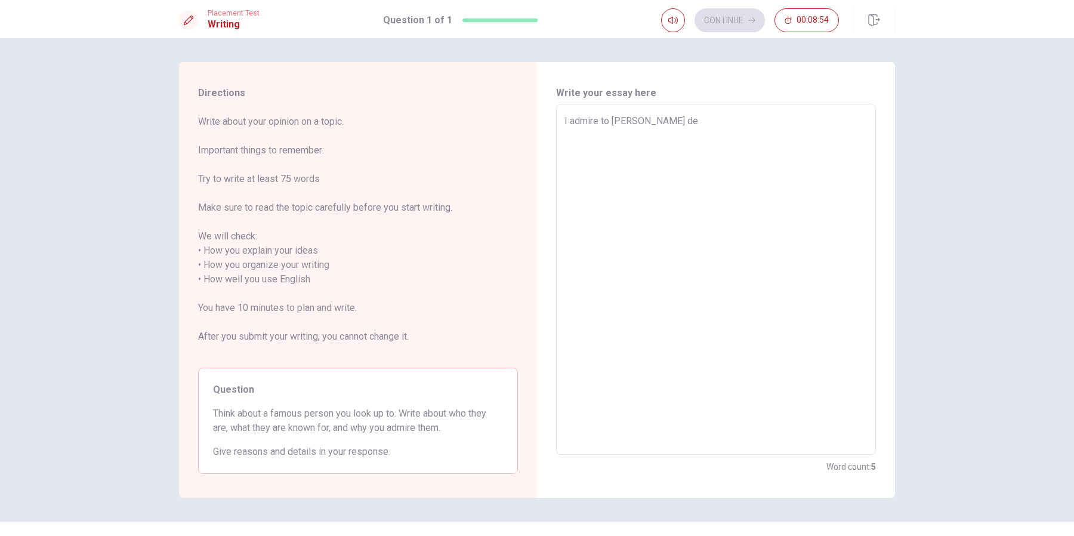
type textarea "I admire to [PERSON_NAME] del"
type textarea "x"
type textarea "I admire to [PERSON_NAME] del"
type textarea "x"
type textarea "I admire to [PERSON_NAME] del R"
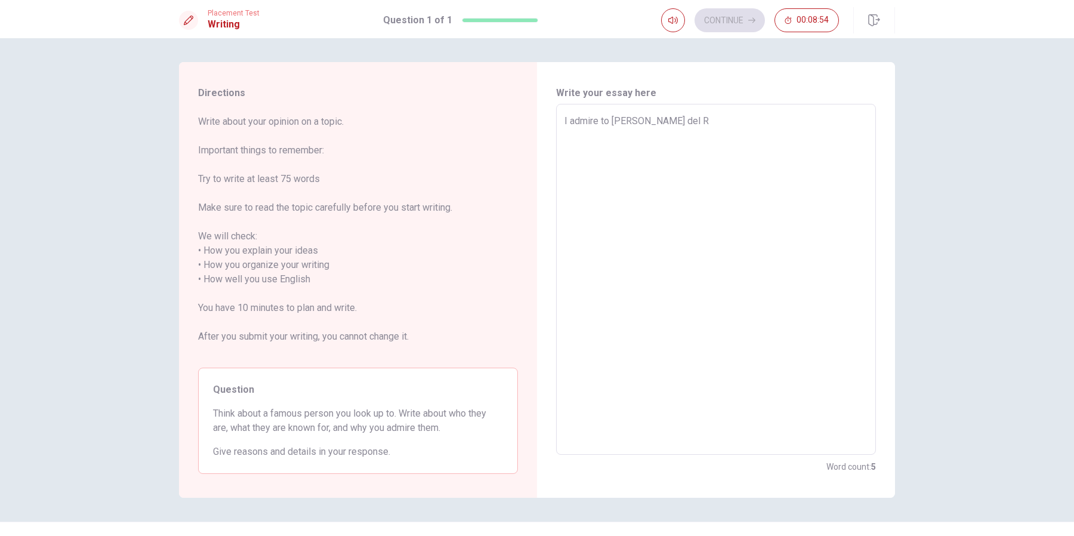
type textarea "x"
type textarea "I admire to [PERSON_NAME] del Re"
type textarea "x"
type textarea "I admire to [PERSON_NAME]"
type textarea "x"
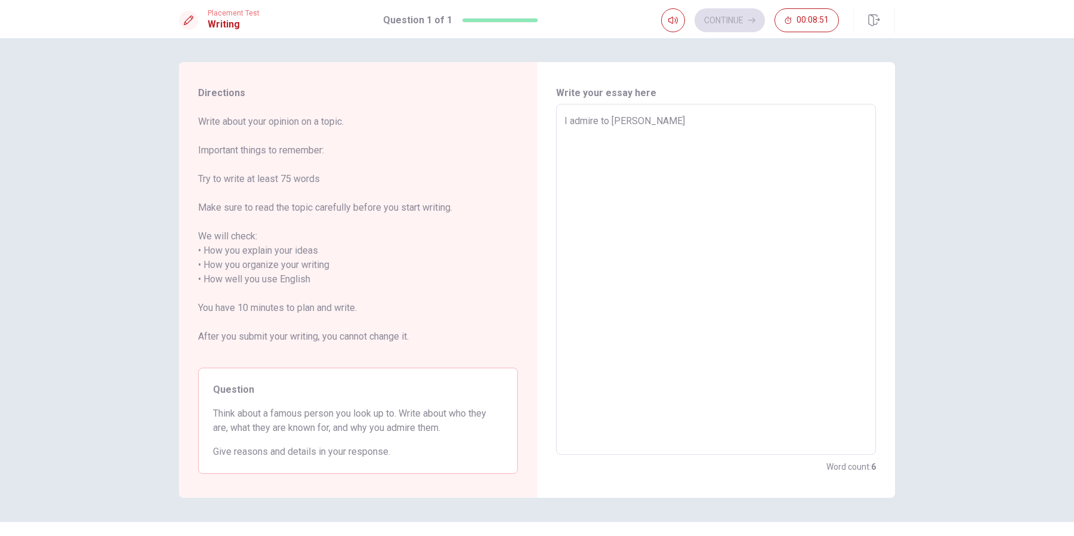
type textarea "I admire to [PERSON_NAME],"
type textarea "x"
type textarea "I admire to [PERSON_NAME],"
type textarea "x"
type textarea "I admire to [PERSON_NAME], s"
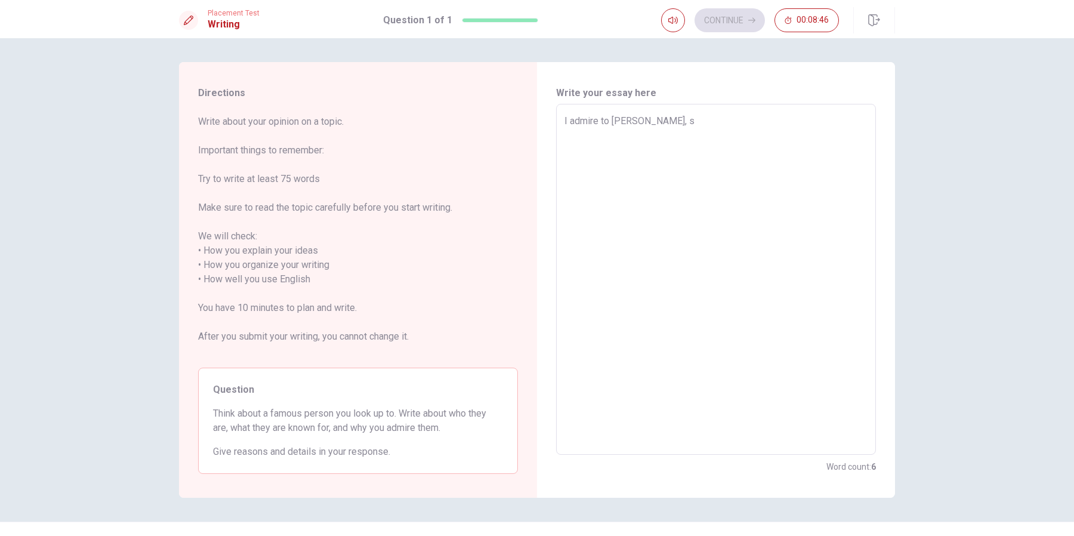
type textarea "x"
type textarea "I admire to [PERSON_NAME], sh"
type textarea "x"
type textarea "I admire to [PERSON_NAME], she"
type textarea "x"
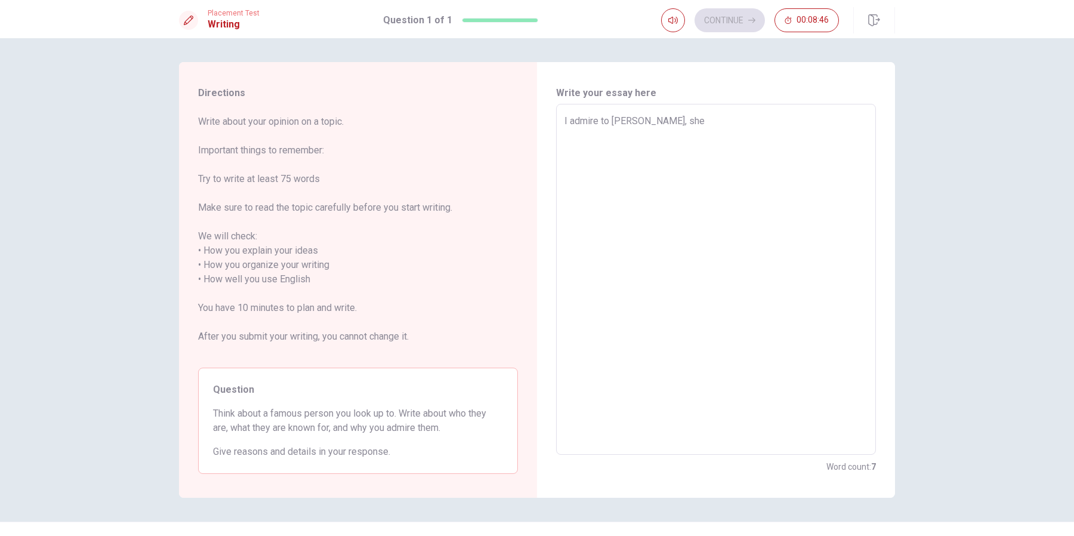
type textarea "I admire to [PERSON_NAME], she"
type textarea "x"
type textarea "I admire to [PERSON_NAME], she i"
type textarea "x"
type textarea "I admire to [PERSON_NAME], she is"
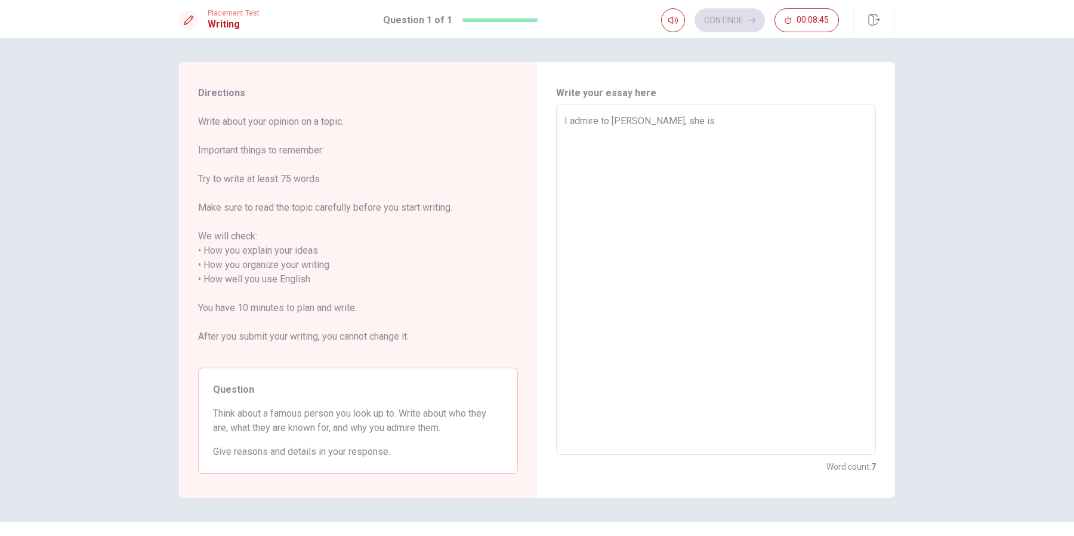
type textarea "x"
type textarea "I admire to [PERSON_NAME], she is"
type textarea "x"
type textarea "I admire to [PERSON_NAME], she is a"
type textarea "x"
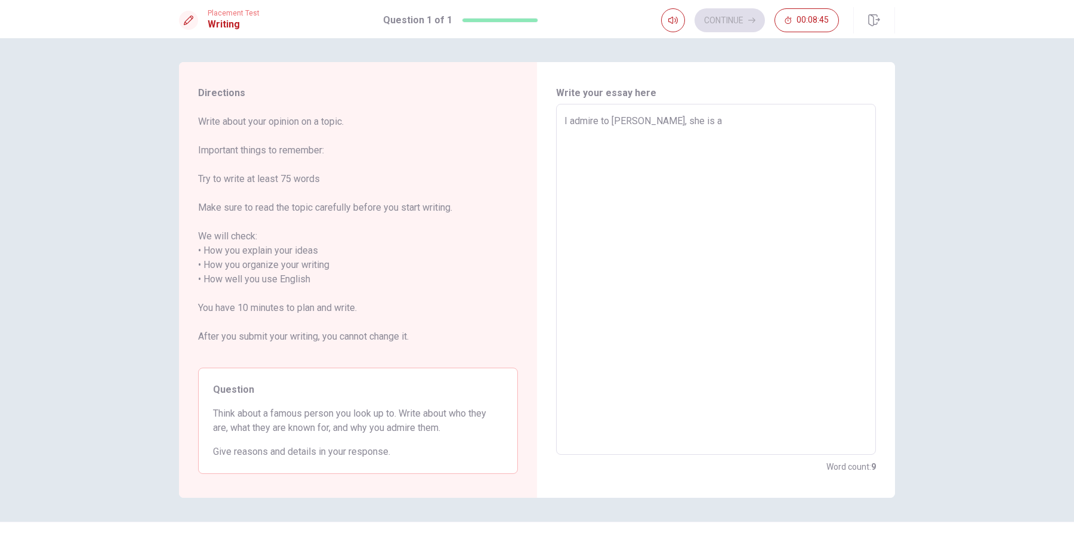
type textarea "I admire to [PERSON_NAME], she is a"
type textarea "x"
type textarea "I admire to [PERSON_NAME], she is a s"
type textarea "x"
type textarea "I admire to [PERSON_NAME], she is a si"
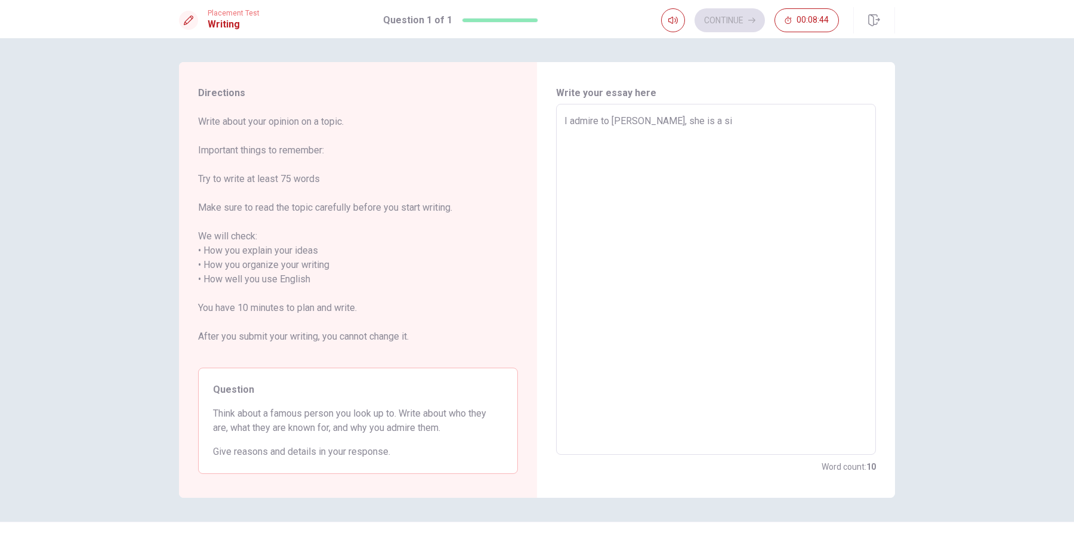
type textarea "x"
type textarea "I admire to [PERSON_NAME], she is a sin"
type textarea "x"
type textarea "I admire to [PERSON_NAME], she is a sing"
type textarea "x"
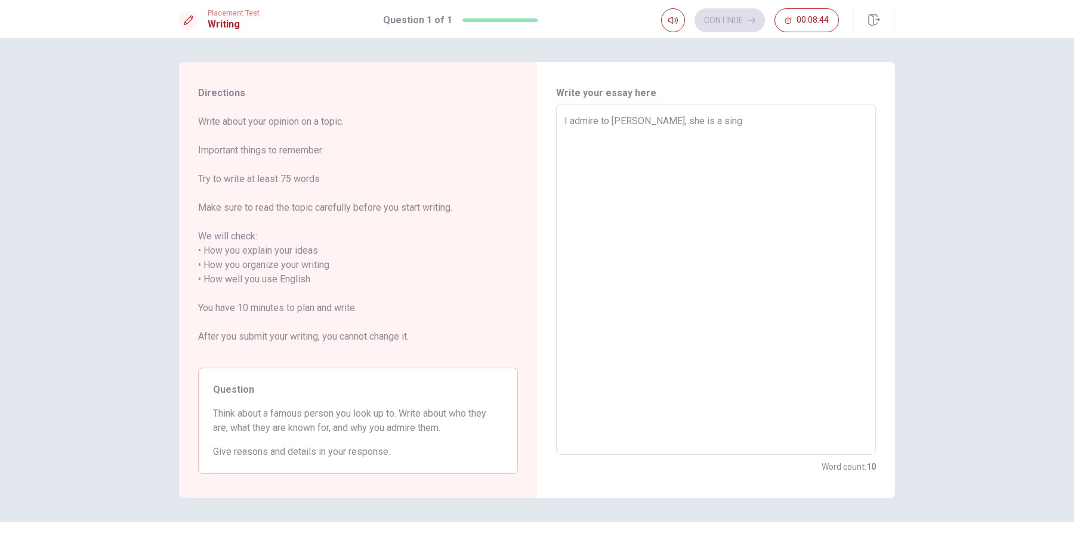
type textarea "I admire to [PERSON_NAME], she is a singe"
type textarea "x"
type textarea "I admire to [PERSON_NAME], she is a singer"
type textarea "x"
type textarea "I admire to [PERSON_NAME], she is a singer"
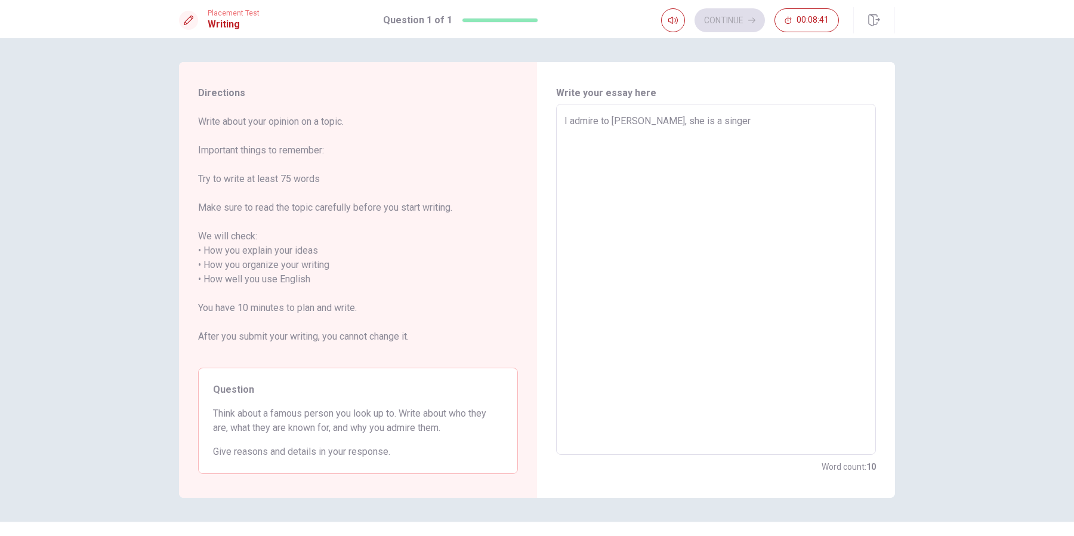
type textarea "x"
type textarea "I admire to [PERSON_NAME], she is a singer"
type textarea "x"
type textarea "I admire to [PERSON_NAME], she is a singer,"
type textarea "x"
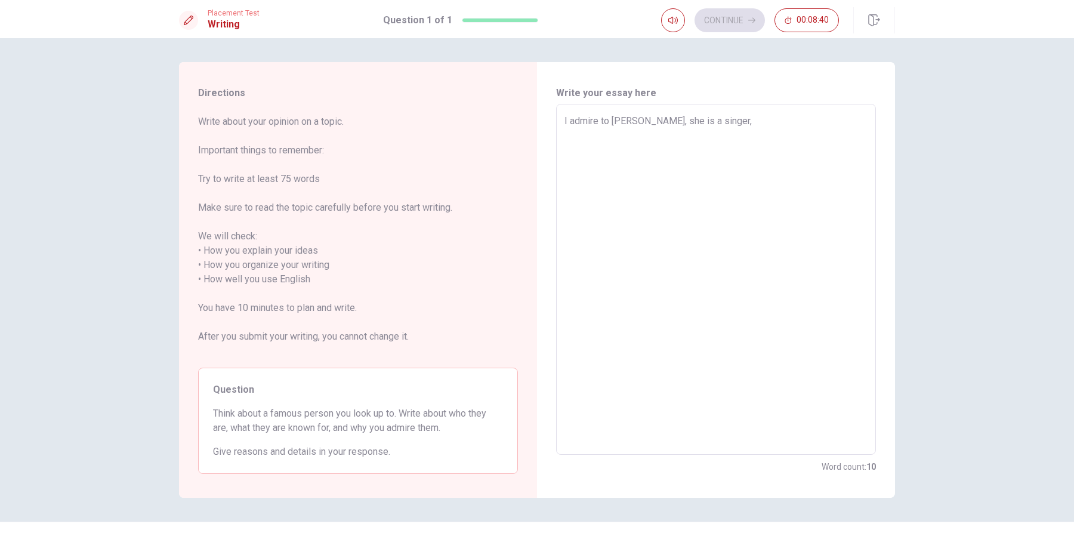
type textarea "I admire to [PERSON_NAME], she is a singer,"
type textarea "x"
type textarea "I admire to [PERSON_NAME], she is a singer, i"
type textarea "x"
type textarea "I admire to [PERSON_NAME], she is a singer, is"
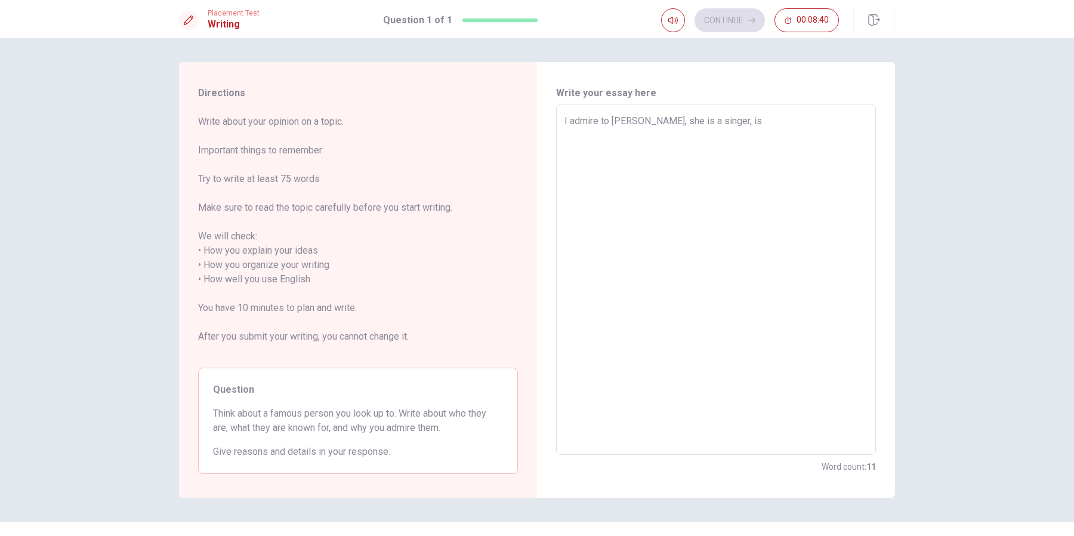
type textarea "x"
type textarea "I admire to [PERSON_NAME], she is a singer, is"
type textarea "x"
type textarea "I admire to [PERSON_NAME], she is a singer, is f"
type textarea "x"
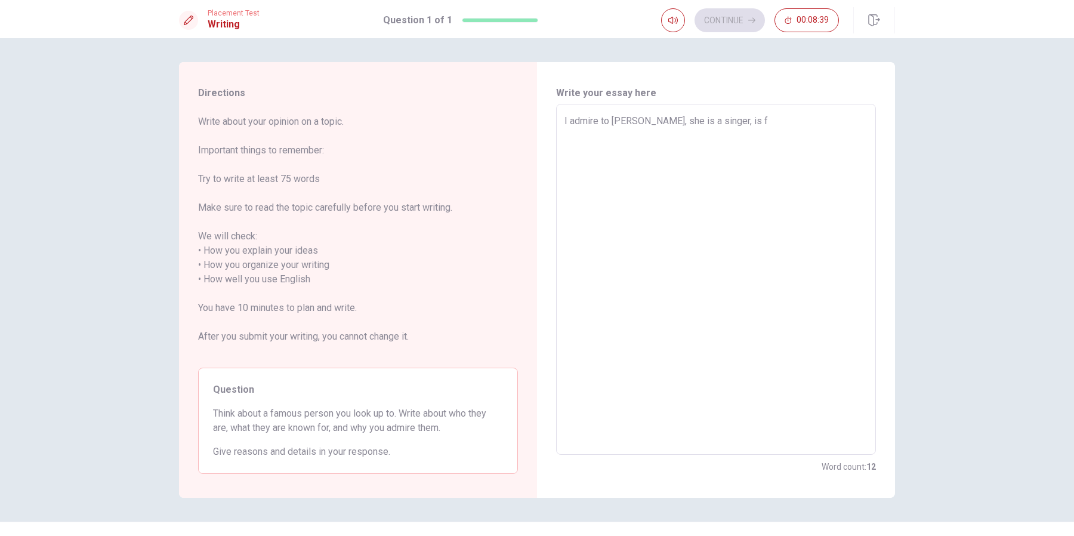
type textarea "I admire to [PERSON_NAME], she is a singer, is fo"
type textarea "x"
type textarea "I admire to [PERSON_NAME], she is a singer, is f"
type textarea "x"
type textarea "I admire to [PERSON_NAME], she is a singer, is fa"
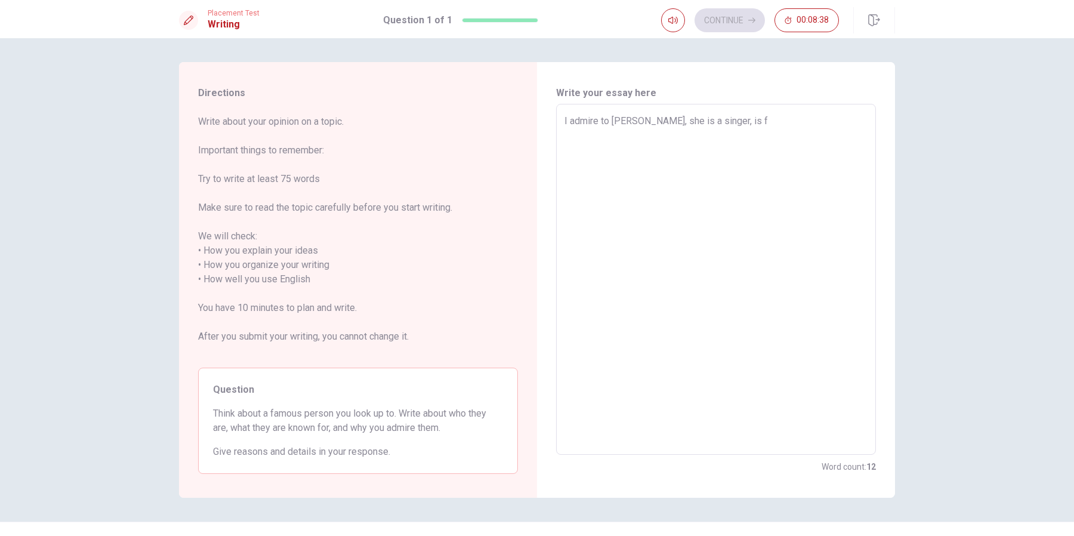
type textarea "x"
type textarea "I admire to [PERSON_NAME], she is a singer, is fam"
type textarea "x"
type textarea "I admire to [PERSON_NAME], she is a singer, is famo"
type textarea "x"
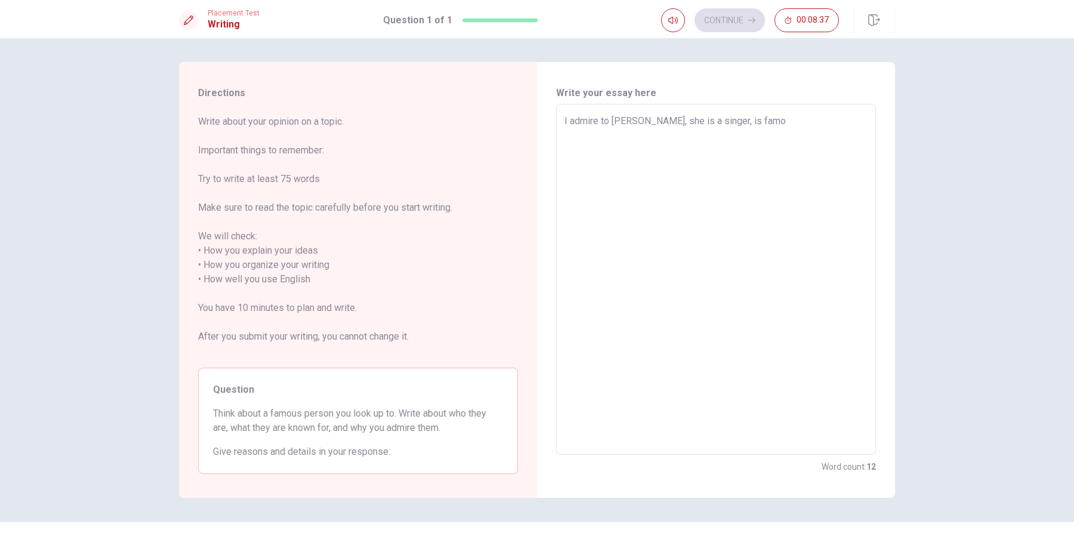
type textarea "I admire to [PERSON_NAME], she is a singer, is famou"
type textarea "x"
type textarea "I admire to [PERSON_NAME], she is a singer, is famous"
type textarea "x"
type textarea "I admire to [PERSON_NAME], she is a singer, is famous"
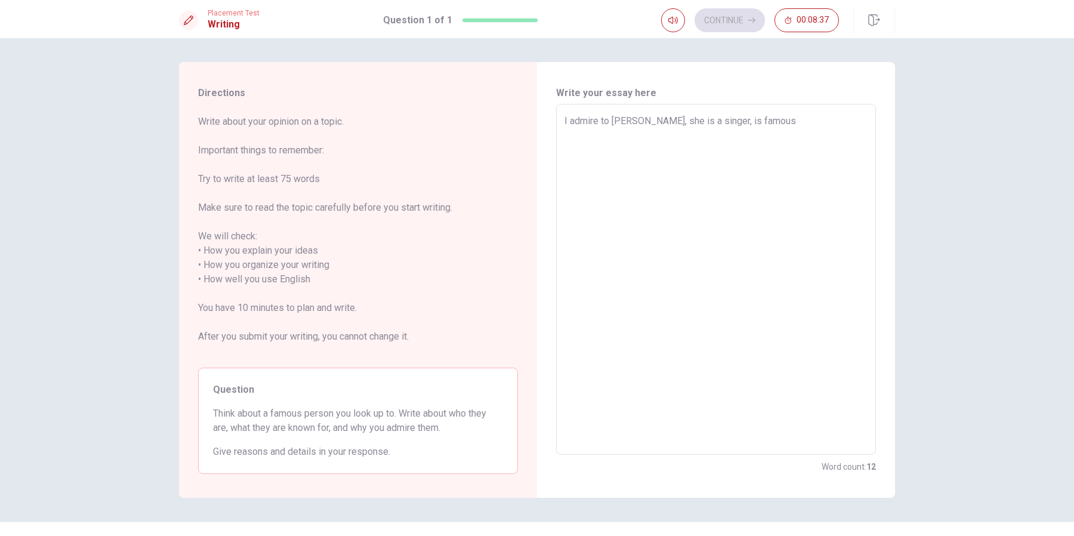
type textarea "x"
type textarea "I admire to [PERSON_NAME], she is a singer, is famous b"
type textarea "x"
type textarea "I admire to [PERSON_NAME], she is a singer, is famous be"
type textarea "x"
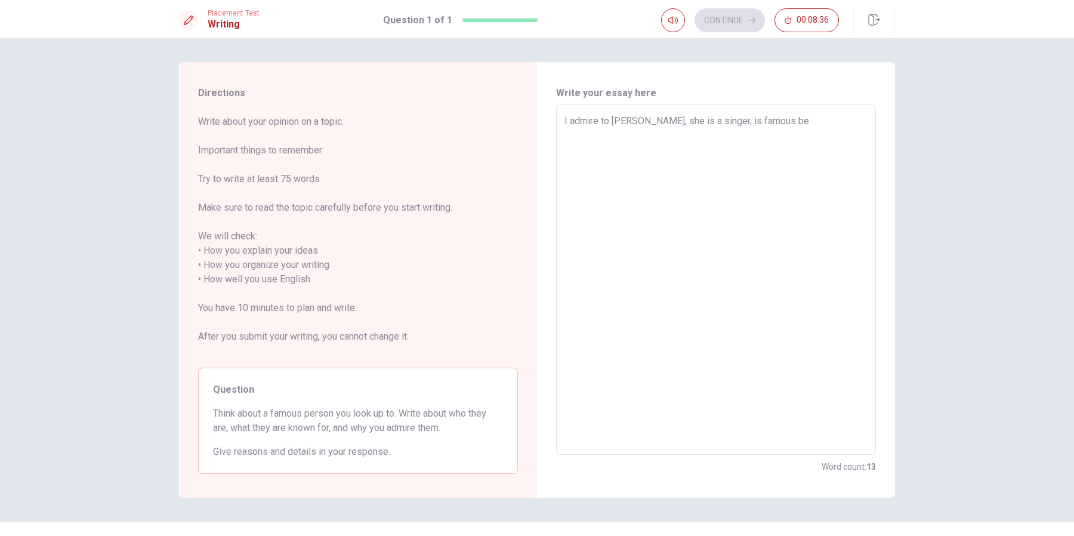
type textarea "I admire to [PERSON_NAME], she is a singer, is famous bea"
type textarea "x"
type textarea "I admire to [PERSON_NAME], she is a singer, is famous beac"
type textarea "x"
type textarea "I admire to [PERSON_NAME], she is a singer, is famous bea"
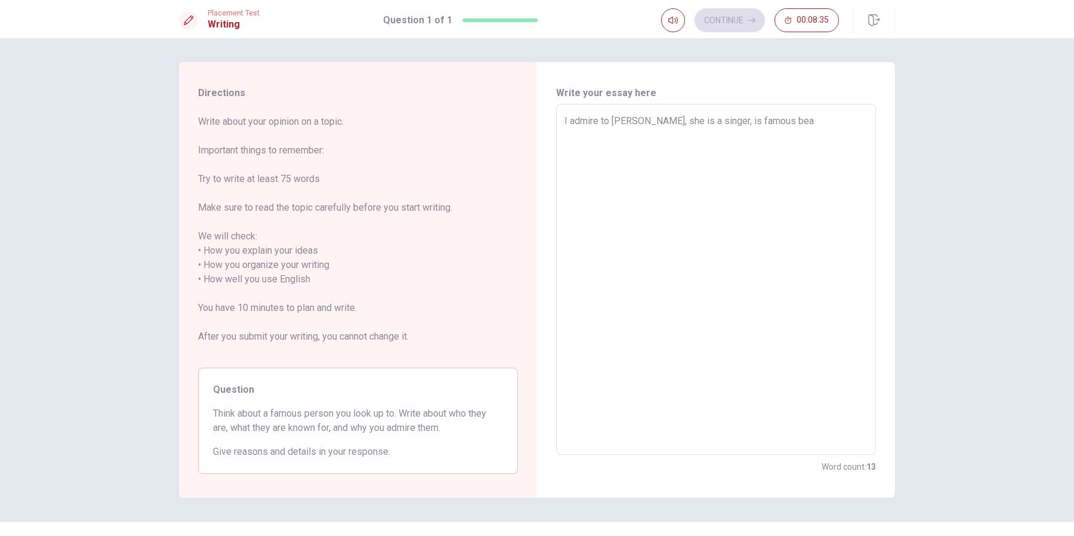
type textarea "x"
type textarea "I admire to [PERSON_NAME], she is a singer, is famous be"
type textarea "x"
type textarea "I admire to [PERSON_NAME], she is a singer, is famous b"
type textarea "x"
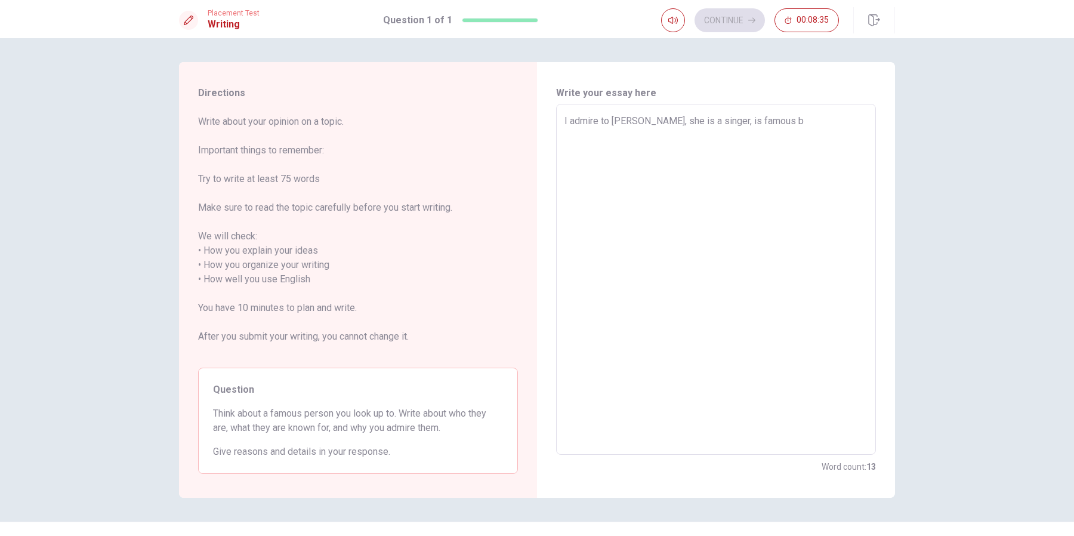
type textarea "I admire to [PERSON_NAME], she is a singer, is famous"
type textarea "x"
type textarea "I admire to [PERSON_NAME], she is a singer, is famous"
type textarea "x"
type textarea "I admire to [PERSON_NAME], she is a singer, is famou"
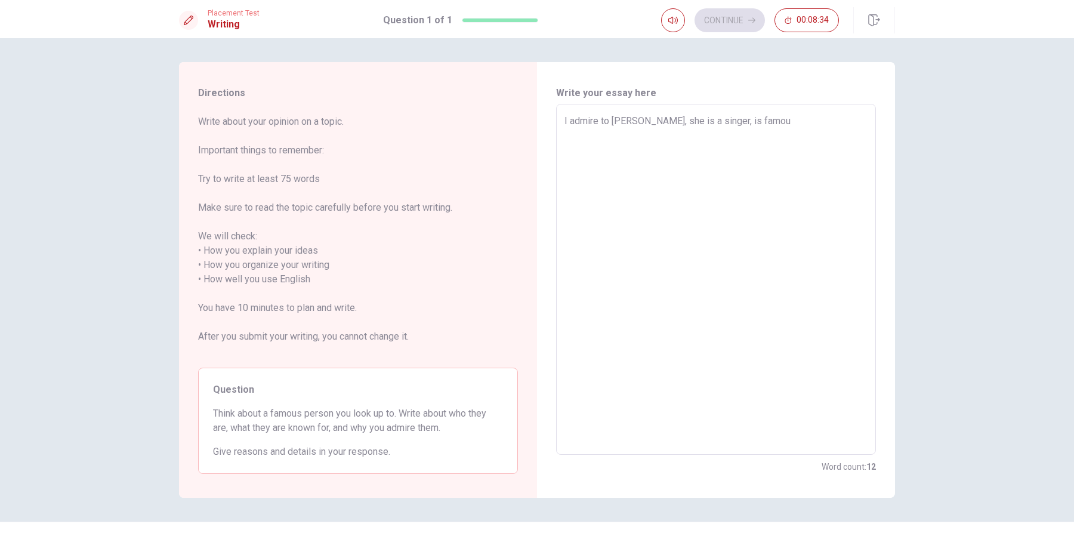
type textarea "x"
type textarea "I admire to [PERSON_NAME], she is a singer, is famo"
type textarea "x"
type textarea "I admire to [PERSON_NAME], she is a singer, is fam"
type textarea "x"
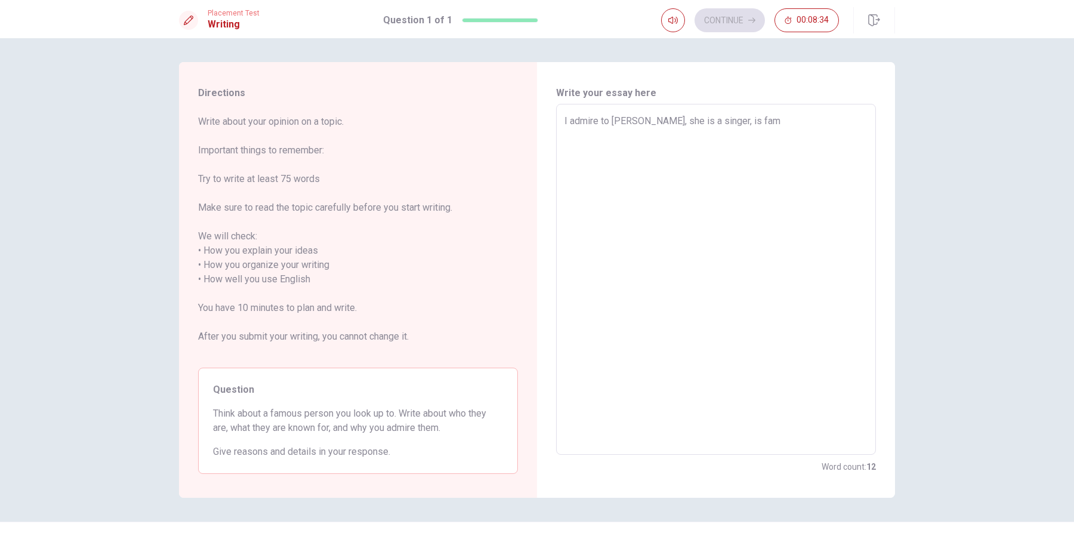
type textarea "I admire to [PERSON_NAME], she is a singer, is fa"
type textarea "x"
type textarea "I admire to [PERSON_NAME], she is a singer, is f"
type textarea "x"
type textarea "I admire to [PERSON_NAME], she is a singer, is"
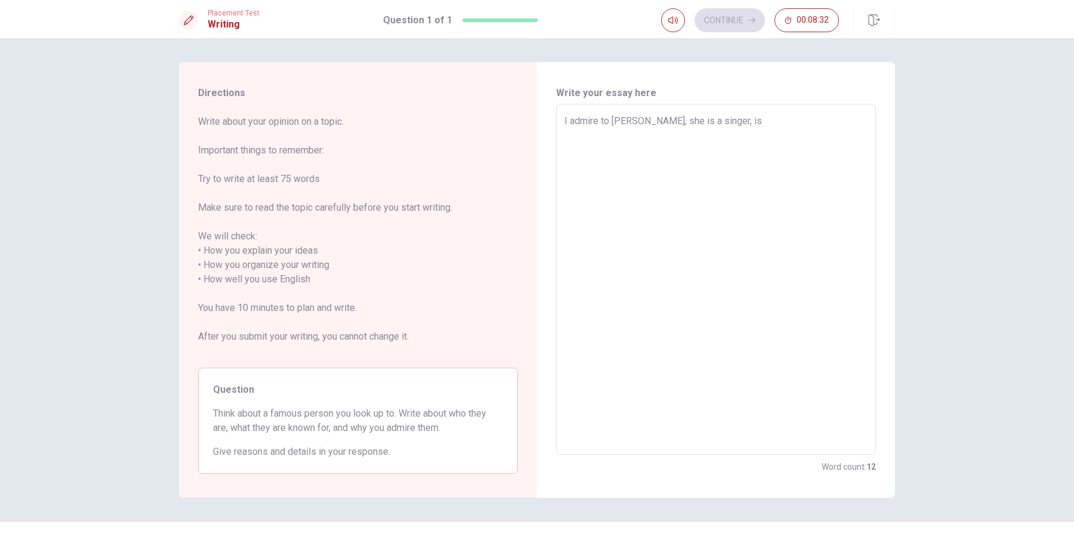
type textarea "x"
type textarea "I admire to [PERSON_NAME], she is a singer, is"
type textarea "x"
type textarea "I admire to [PERSON_NAME], she is a singer, i"
type textarea "x"
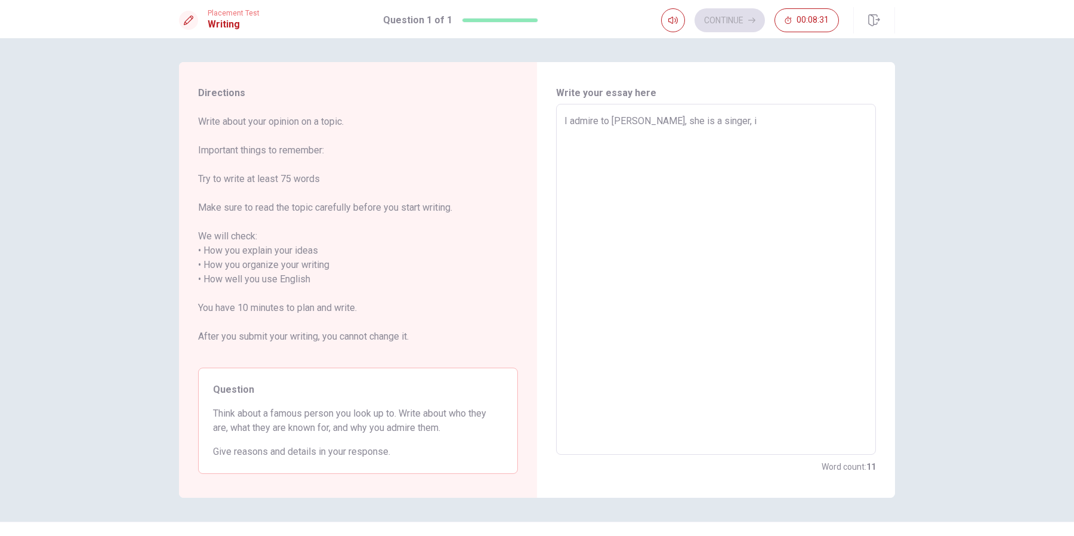
type textarea "I admire to [PERSON_NAME], she is a singer,"
type textarea "x"
type textarea "I admire to [PERSON_NAME], she is a singer, I"
type textarea "x"
type textarea "I admire to [PERSON_NAME], she is a singer, I"
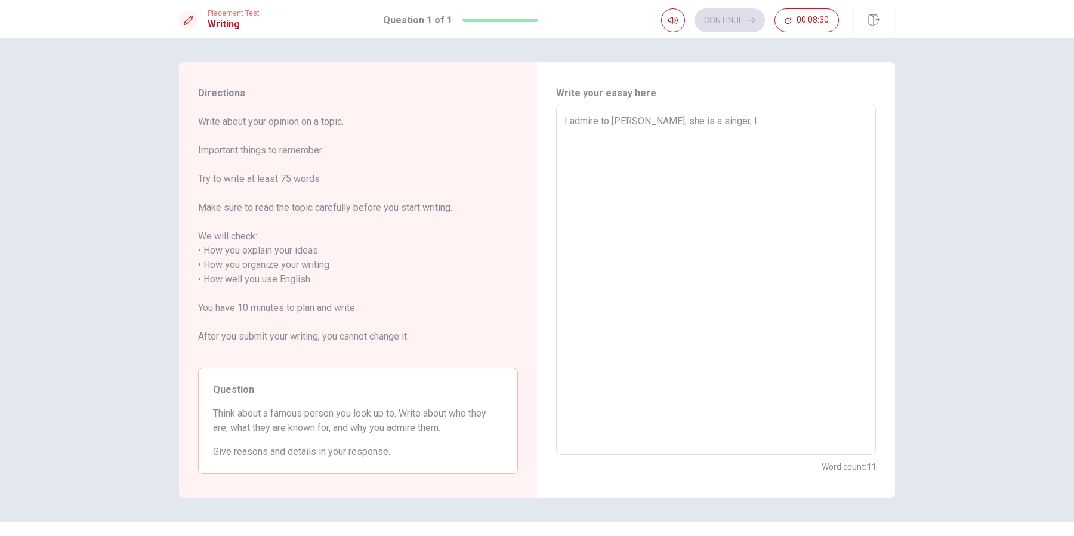
type textarea "x"
type textarea "I admire to [PERSON_NAME], she is a singer, I"
type textarea "x"
type textarea "I admire to [PERSON_NAME], she is a singer,"
type textarea "x"
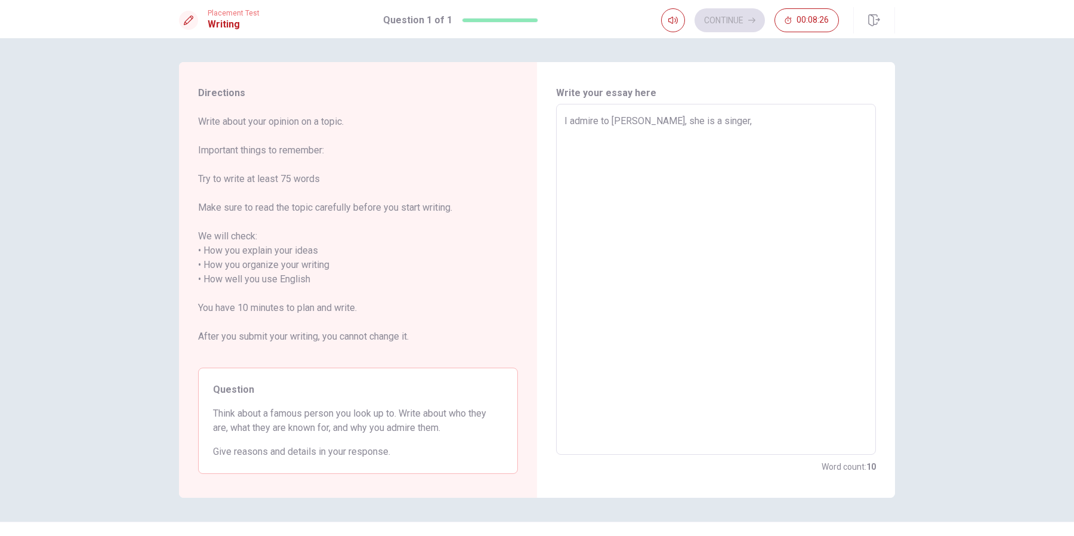
type textarea "I admire to [PERSON_NAME], she is a singer, I"
type textarea "x"
type textarea "I admire to [PERSON_NAME], she is a singer, I"
type textarea "x"
type textarea "I admire to [PERSON_NAME], she is a singer, I a"
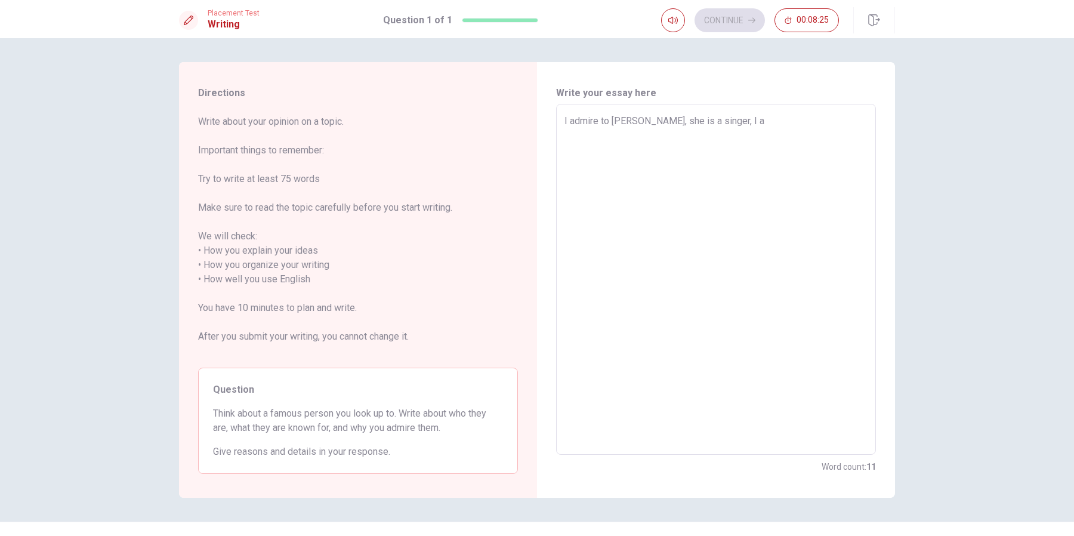
type textarea "x"
type textarea "I admire to [PERSON_NAME], she is a singer, I ad"
type textarea "x"
type textarea "I admire to [PERSON_NAME], she is a singer, I adm"
type textarea "x"
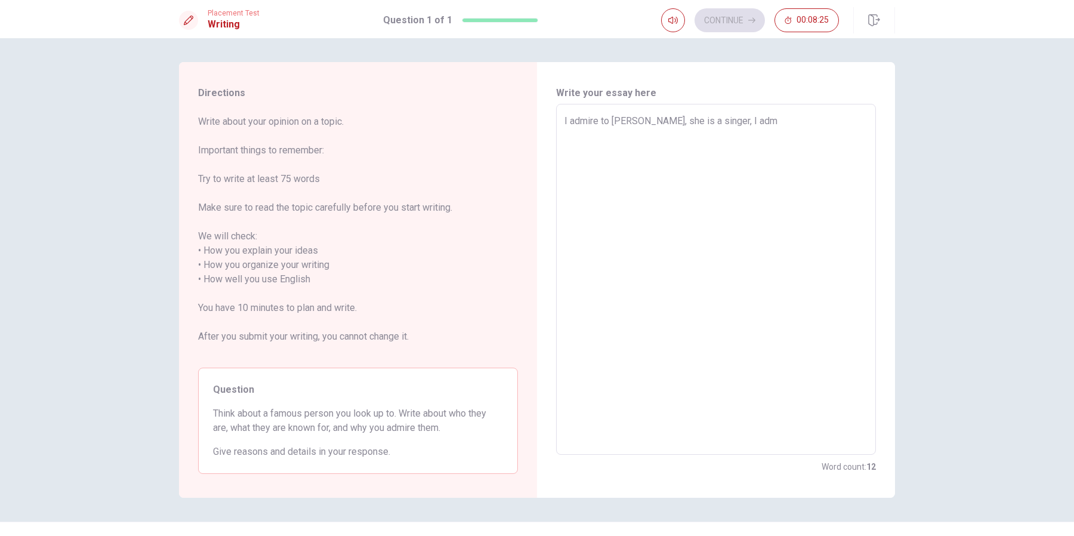
type textarea "I admire to [PERSON_NAME], she is a singer, I admi"
type textarea "x"
type textarea "I admire to [PERSON_NAME], she is a singer, I [PERSON_NAME]"
type textarea "x"
type textarea "I admire to [PERSON_NAME], she is a singer, I admire"
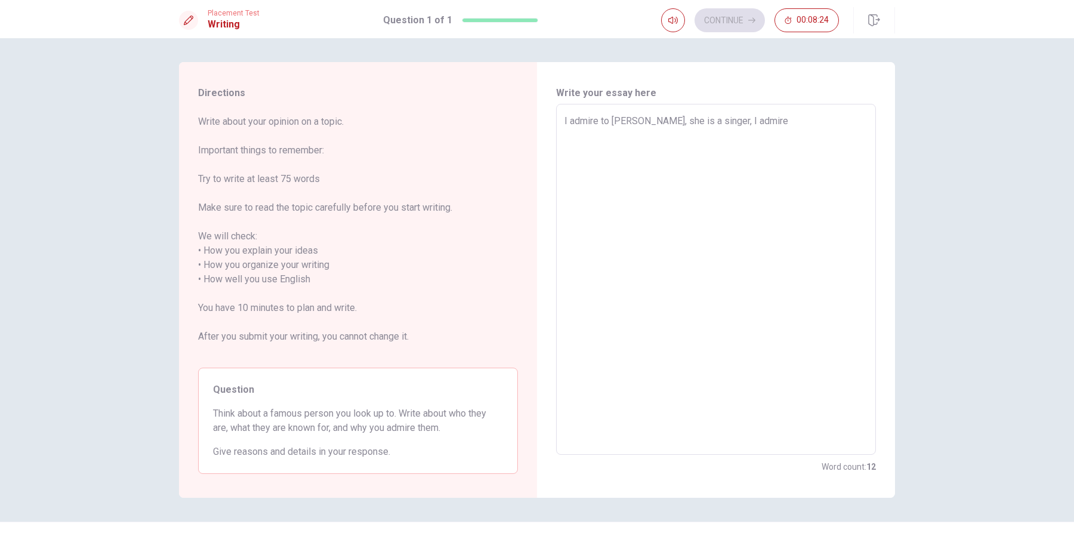
type textarea "x"
type textarea "I admire to [PERSON_NAME], she is a singer, I admired"
type textarea "x"
type textarea "I admire to [PERSON_NAME], she is a singer, I admired"
type textarea "x"
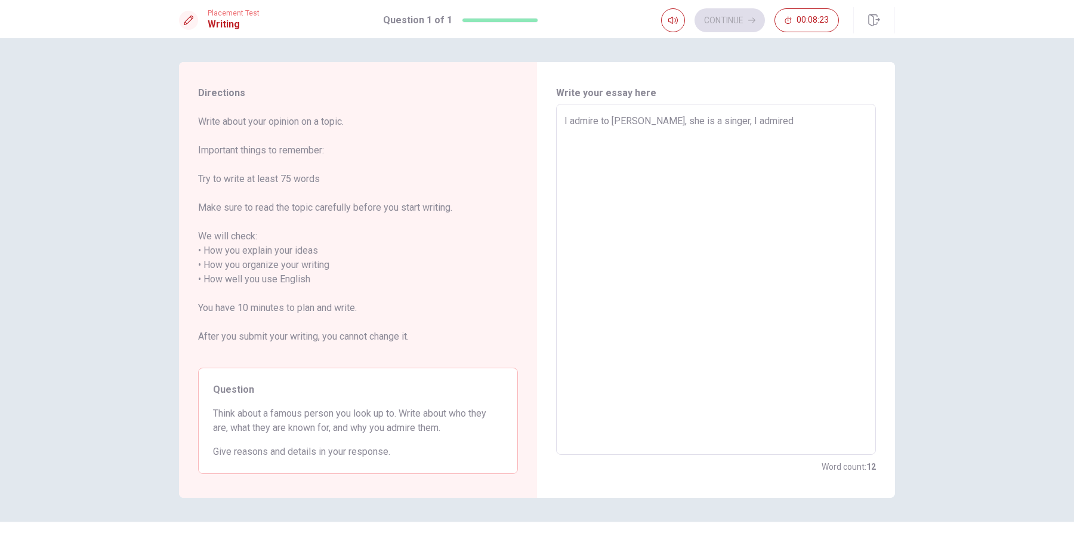
type textarea "I admire to [PERSON_NAME], she is a singer, I admired"
type textarea "x"
type textarea "I admire to [PERSON_NAME], she is a singer, I admire"
click at [626, 135] on textarea "I admire to [PERSON_NAME], she is a singer, I admire she because conserve your …" at bounding box center [716, 279] width 303 height 331
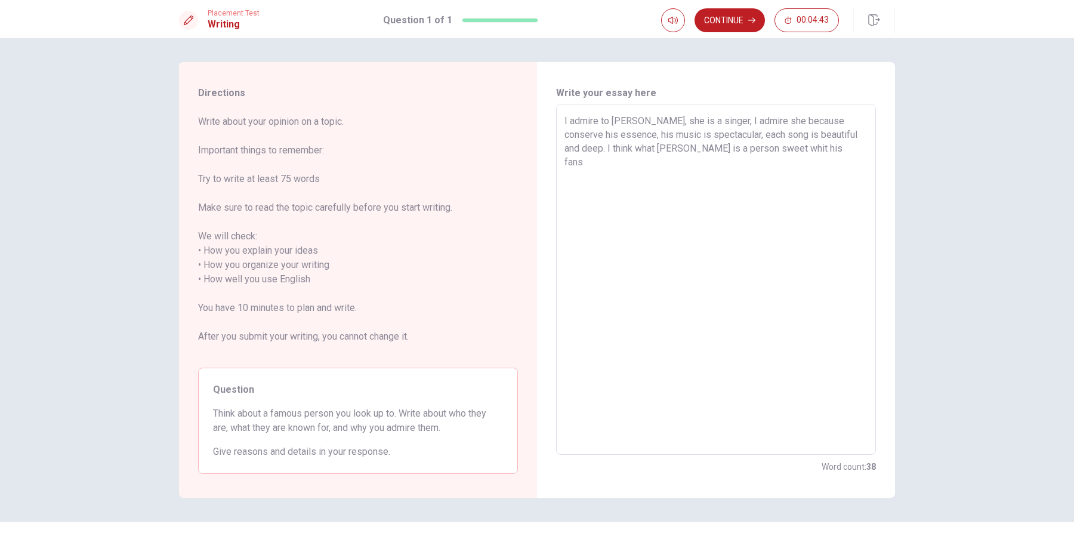
click at [826, 149] on textarea "I admire to [PERSON_NAME], she is a singer, I admire she because conserve his e…" at bounding box center [716, 279] width 303 height 331
click at [732, 21] on button "Continue" at bounding box center [730, 20] width 70 height 24
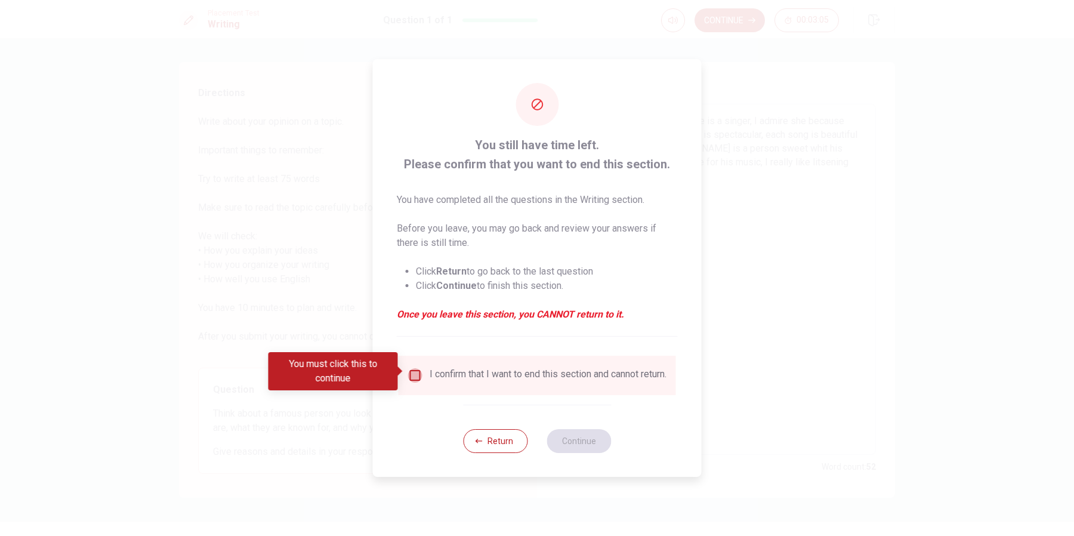
click at [409, 370] on input "You must click this to continue" at bounding box center [415, 375] width 14 height 14
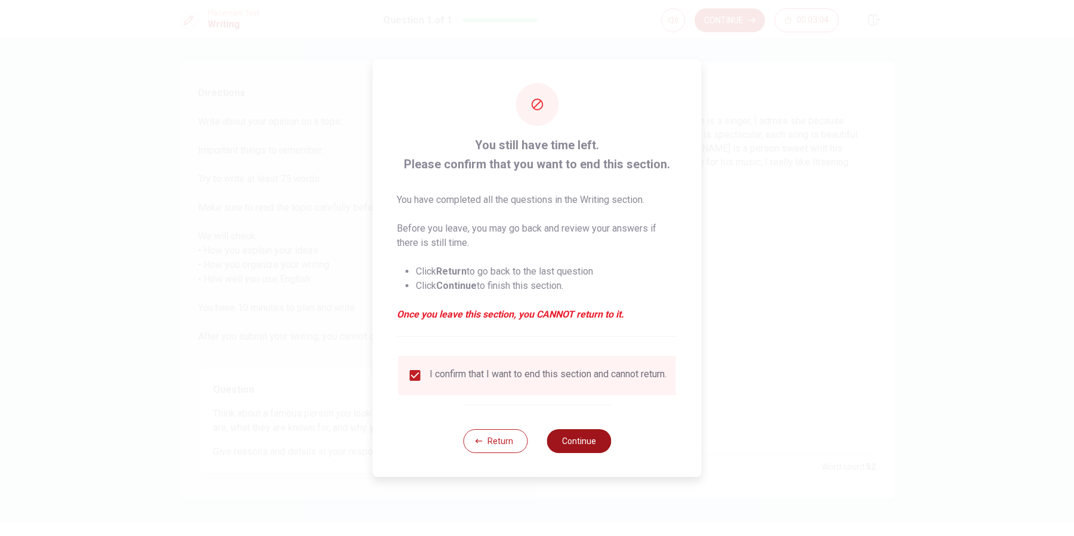
click at [581, 442] on button "Continue" at bounding box center [579, 441] width 64 height 24
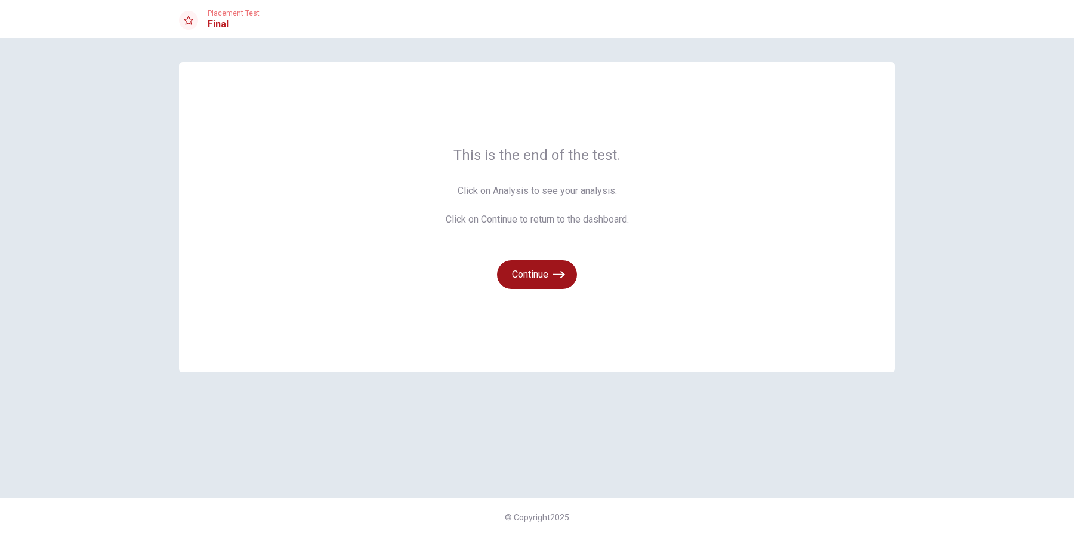
click at [558, 279] on icon "button" at bounding box center [559, 275] width 12 height 12
